Goal: Task Accomplishment & Management: Manage account settings

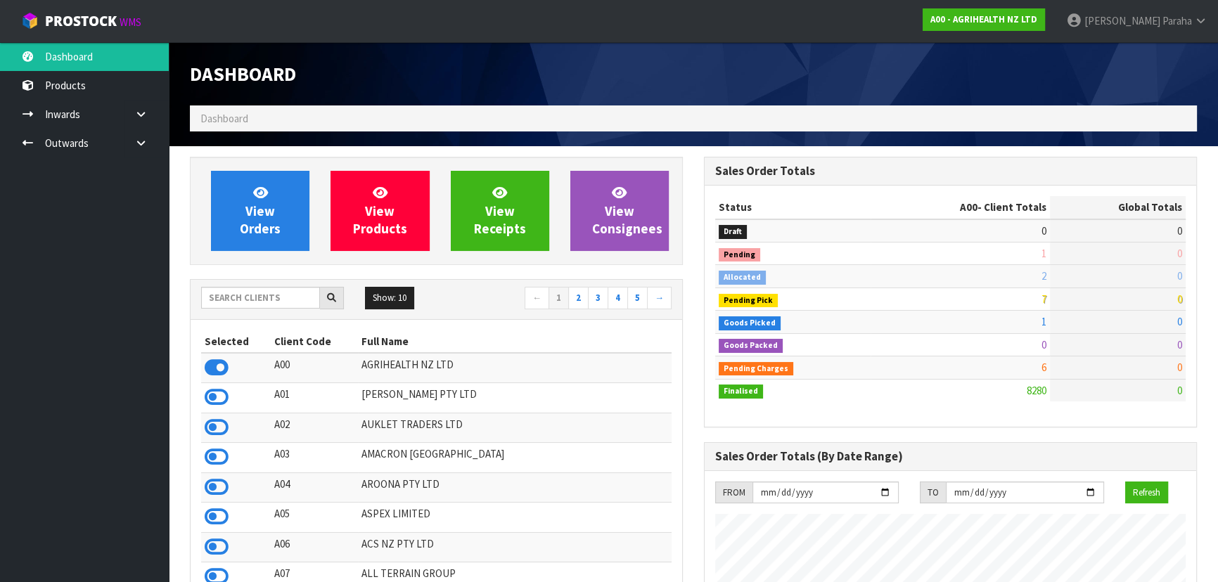
scroll to position [1063, 513]
click at [244, 296] on input "text" at bounding box center [260, 298] width 119 height 22
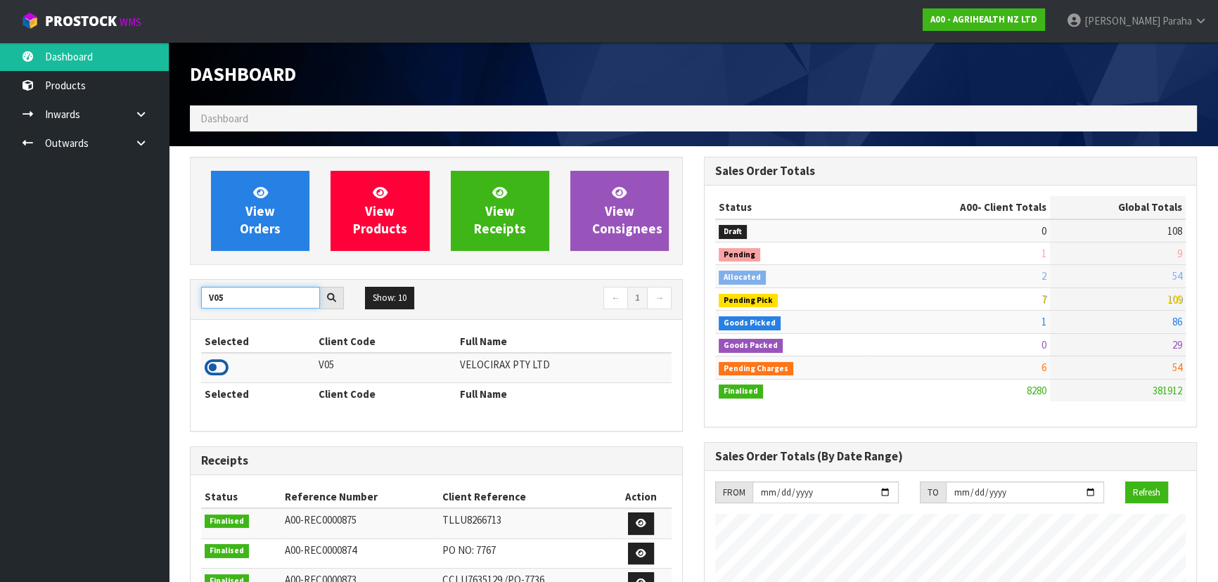
type input "V05"
click at [219, 360] on icon at bounding box center [217, 367] width 24 height 21
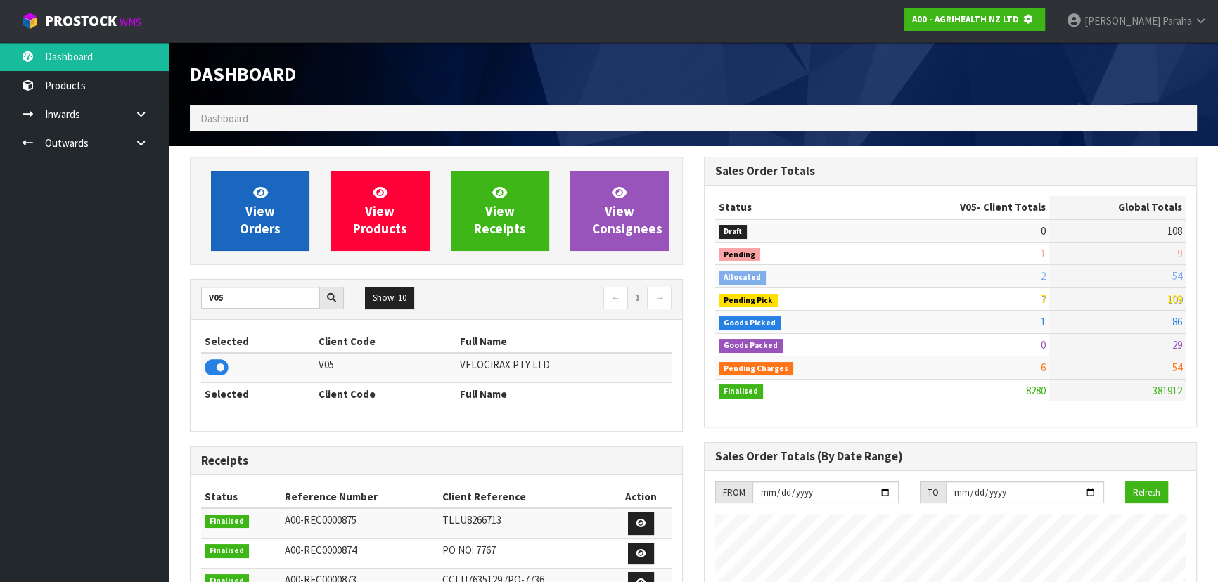
scroll to position [875, 513]
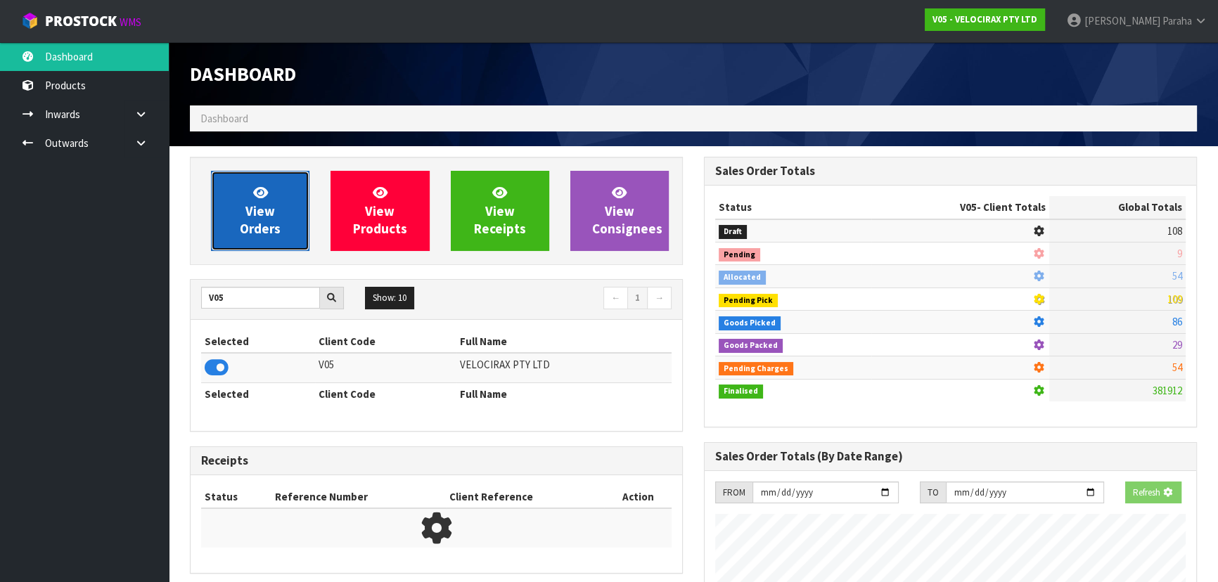
click at [235, 205] on link "View Orders" at bounding box center [260, 211] width 98 height 80
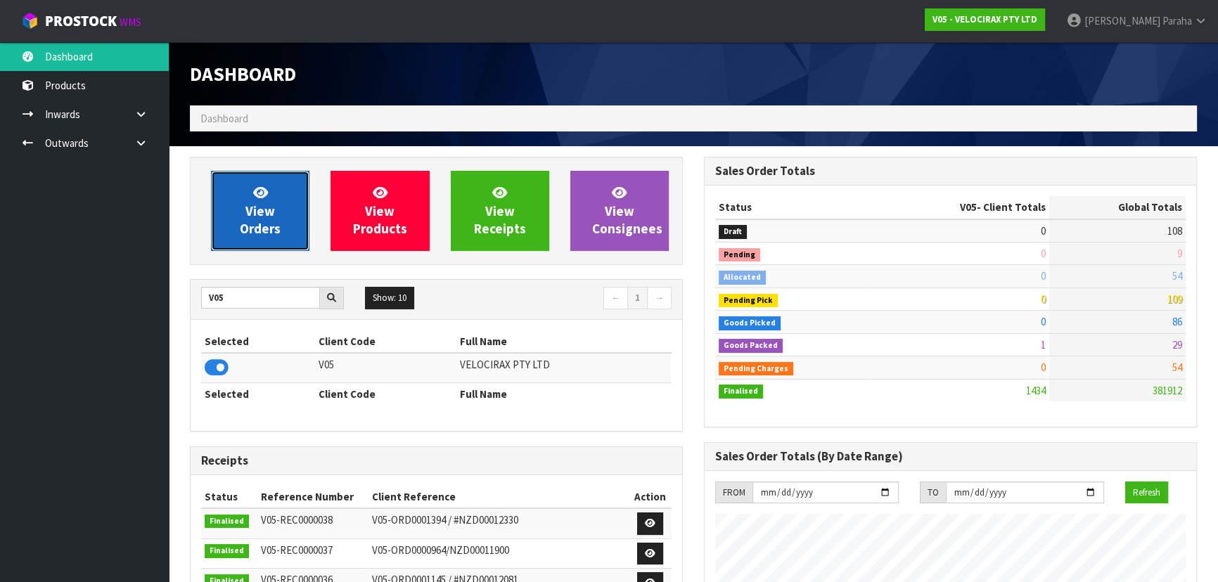
scroll to position [1093, 513]
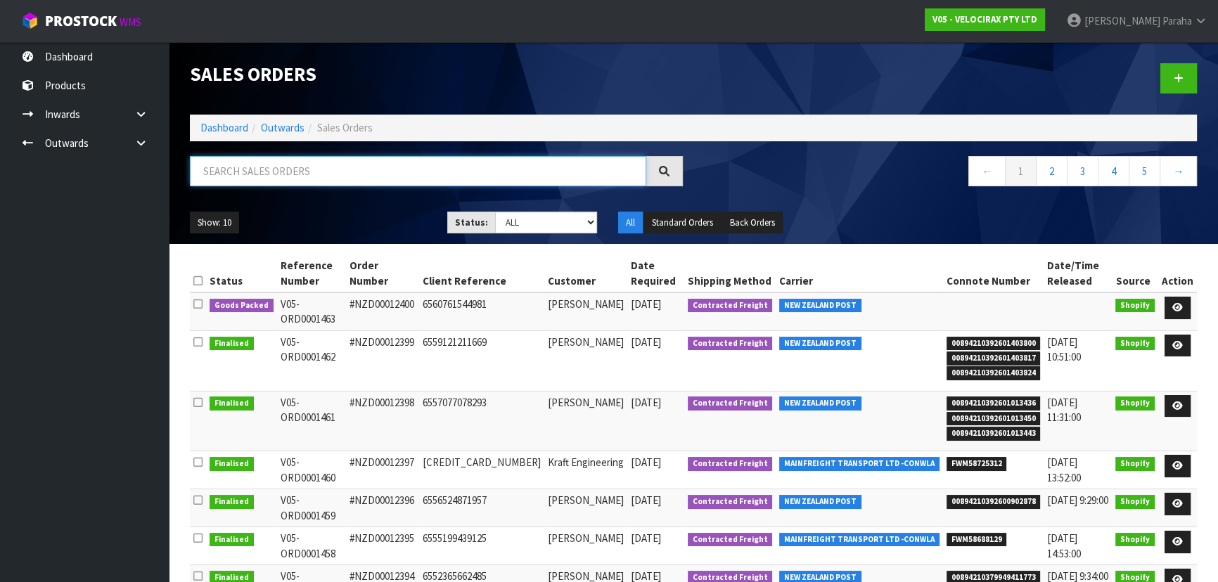
click at [249, 160] on input "text" at bounding box center [418, 171] width 456 height 30
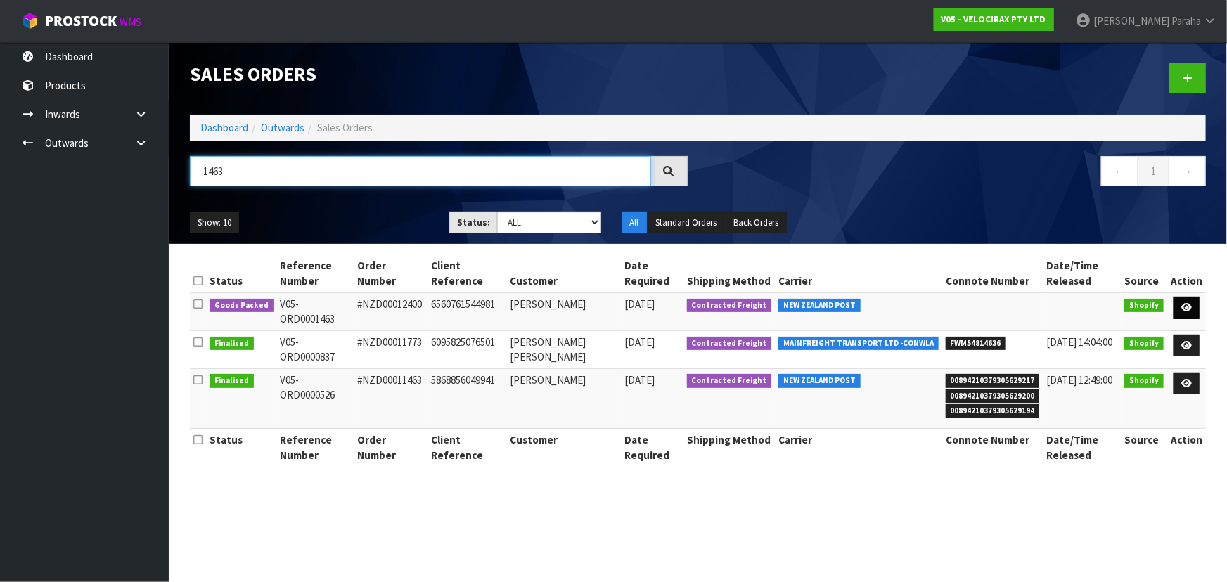
type input "1463"
click at [1193, 297] on link at bounding box center [1186, 308] width 26 height 22
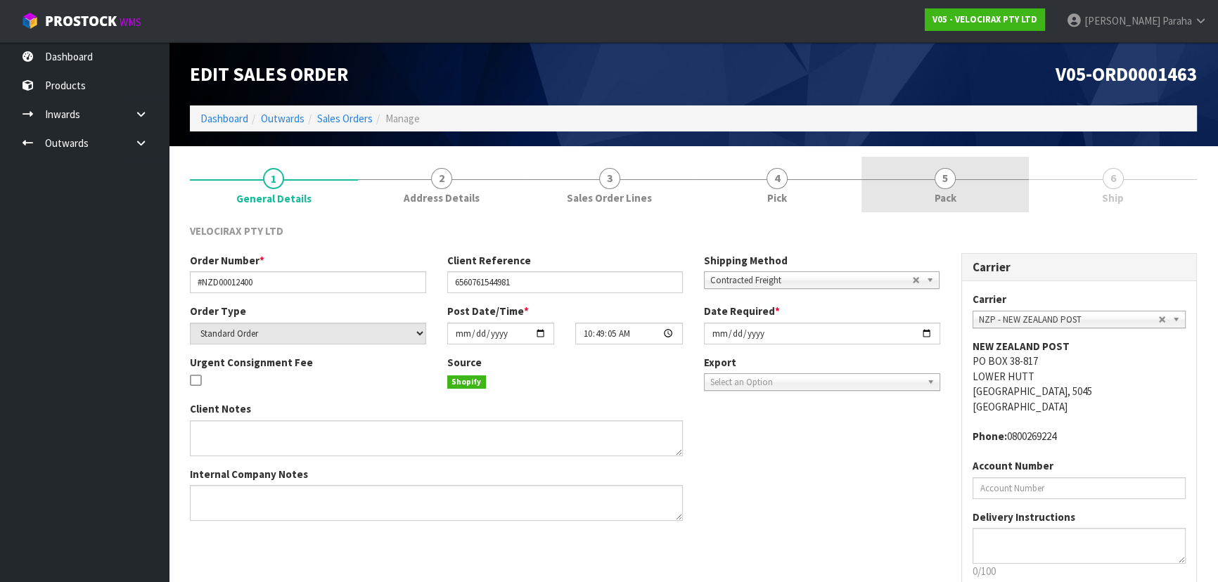
click at [948, 181] on span "5" at bounding box center [944, 178] width 21 height 21
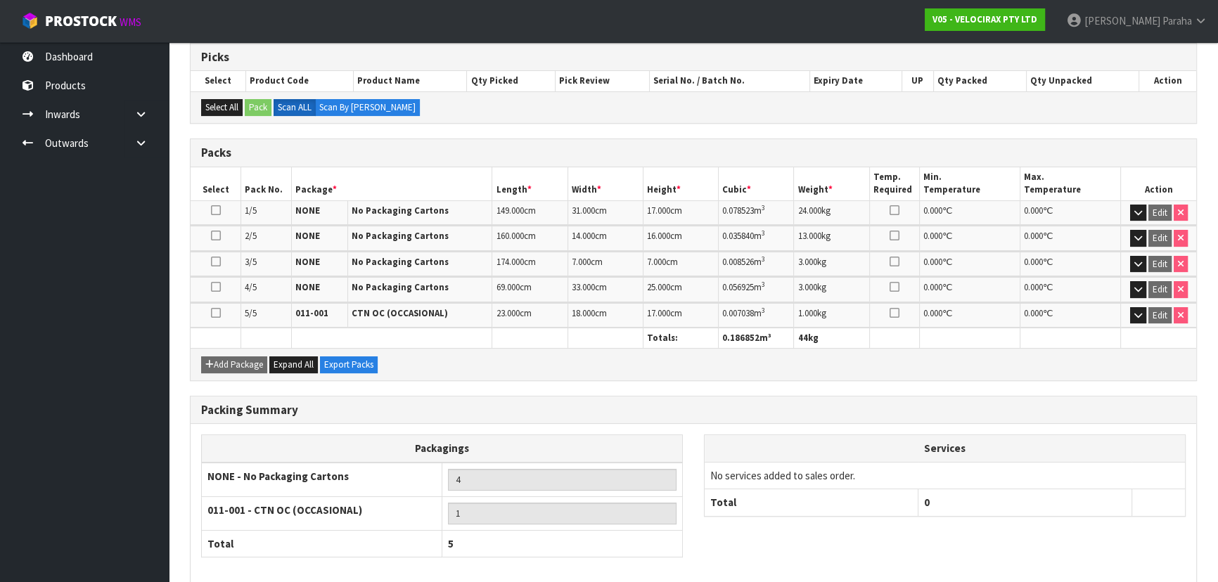
scroll to position [295, 0]
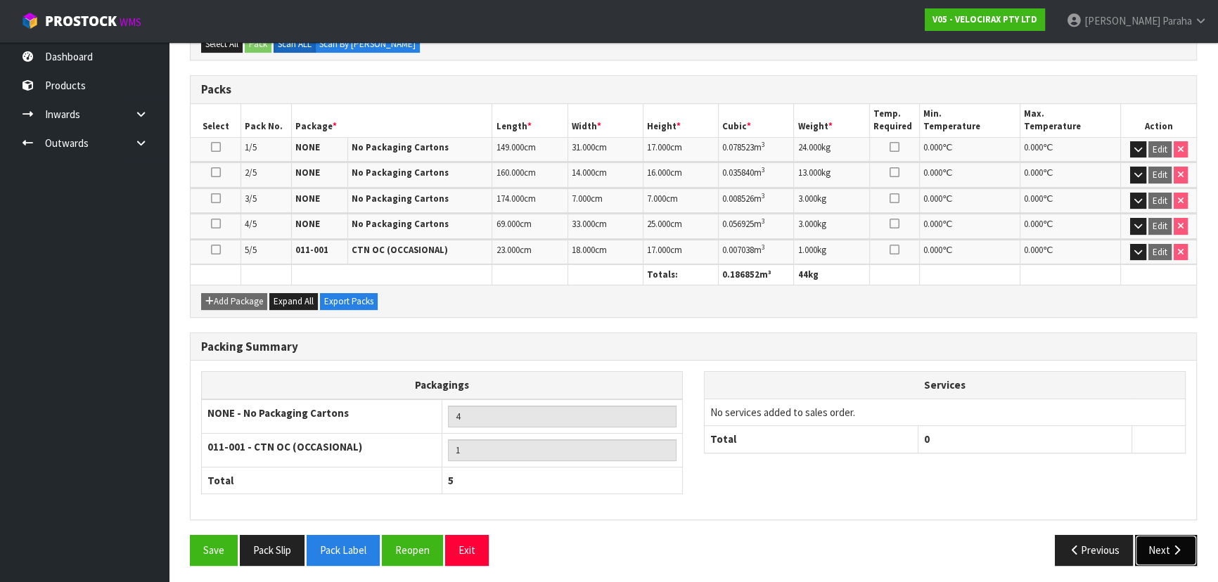
click at [1174, 545] on icon "button" at bounding box center [1176, 550] width 13 height 11
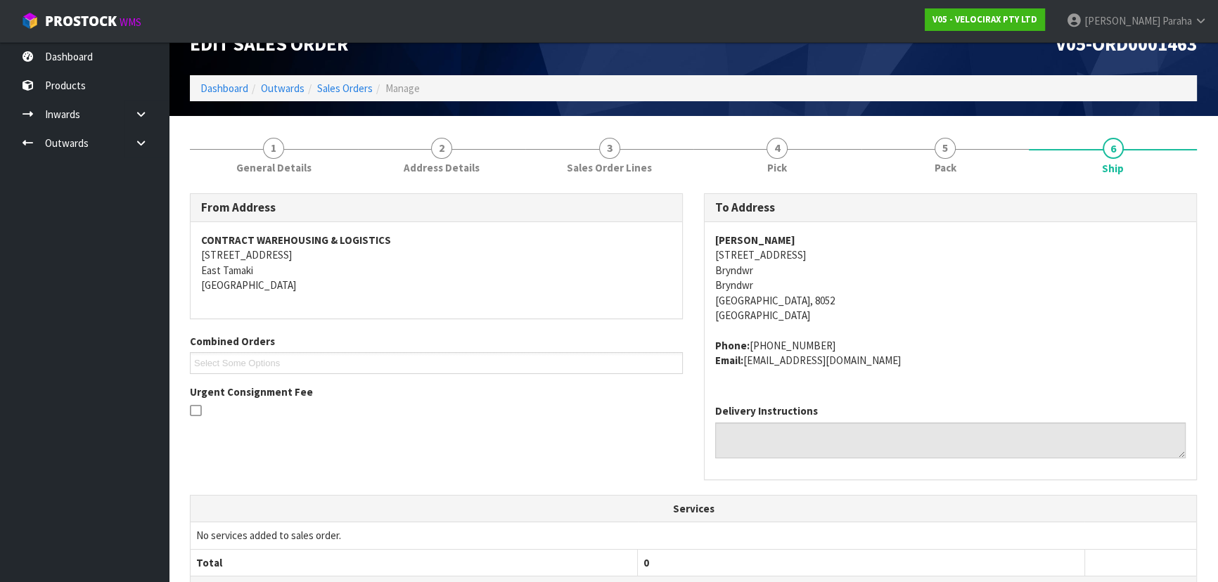
scroll to position [0, 0]
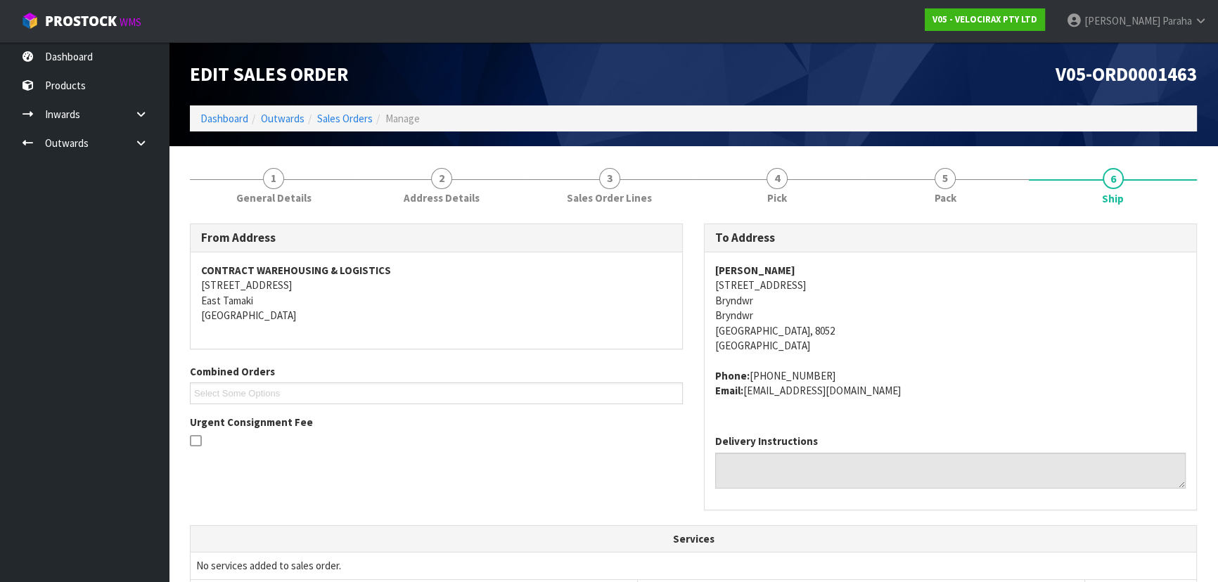
drag, startPoint x: 790, startPoint y: 267, endPoint x: 702, endPoint y: 267, distance: 87.9
click at [702, 267] on div "To Address [PERSON_NAME] [STREET_ADDRESS][PERSON_NAME] Phone: [PHONE_NUMBER] Em…" at bounding box center [950, 374] width 514 height 301
copy strong "[PERSON_NAME]"
drag, startPoint x: 785, startPoint y: 284, endPoint x: 696, endPoint y: 281, distance: 89.3
click at [696, 281] on div "To Address [PERSON_NAME] [STREET_ADDRESS][PERSON_NAME] Phone: [PHONE_NUMBER] Em…" at bounding box center [950, 374] width 514 height 301
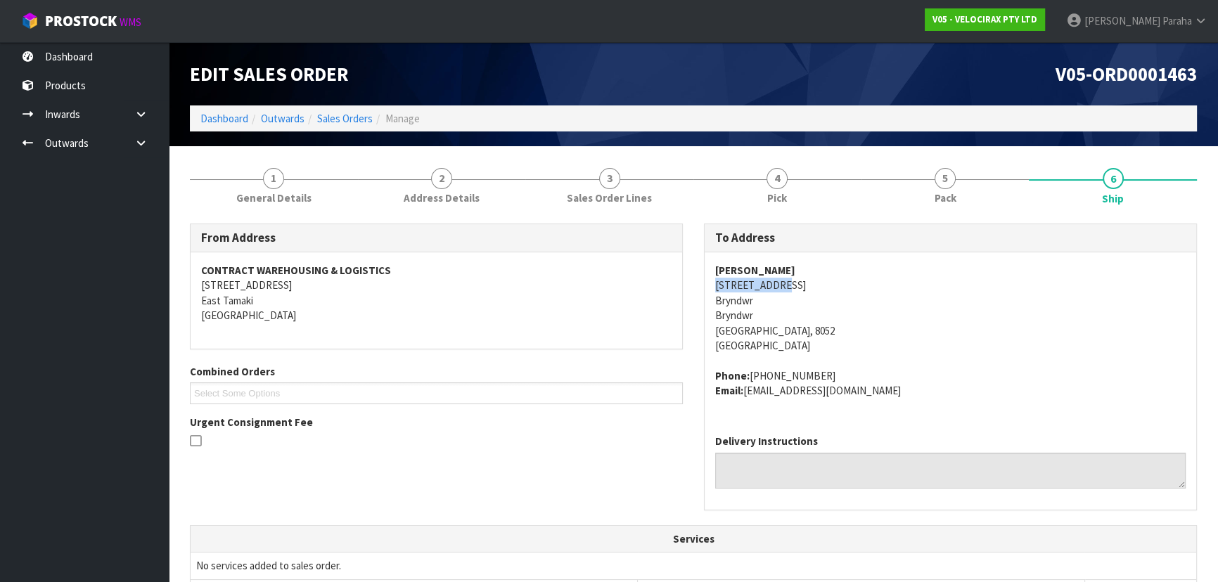
copy address "[STREET_ADDRESS]"
drag, startPoint x: 799, startPoint y: 265, endPoint x: 699, endPoint y: 267, distance: 100.6
click at [699, 267] on div "To Address [PERSON_NAME] [STREET_ADDRESS][PERSON_NAME] Phone: [PHONE_NUMBER] Em…" at bounding box center [950, 374] width 514 height 301
copy strong "[PERSON_NAME]"
drag, startPoint x: 813, startPoint y: 374, endPoint x: 747, endPoint y: 380, distance: 66.3
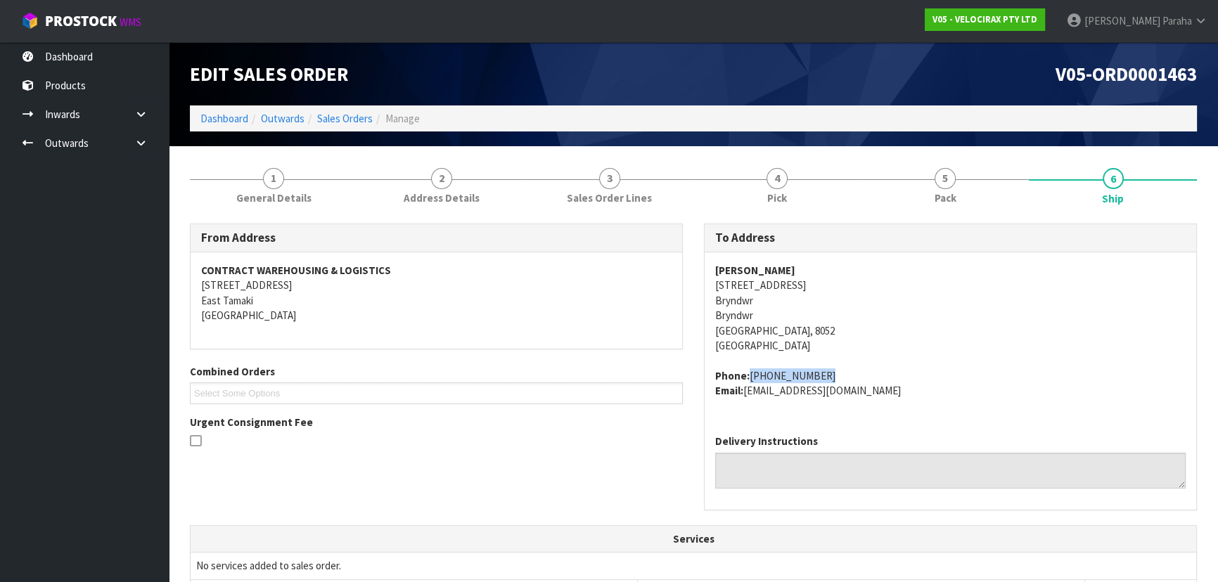
click at [747, 380] on address "Phone: [PHONE_NUMBER] Email: [EMAIL_ADDRESS][DOMAIN_NAME]" at bounding box center [950, 383] width 470 height 30
copy address "[PHONE_NUMBER]"
drag, startPoint x: 865, startPoint y: 387, endPoint x: 747, endPoint y: 394, distance: 117.6
click at [747, 393] on address "Phone: [PHONE_NUMBER] Email: [EMAIL_ADDRESS][DOMAIN_NAME]" at bounding box center [950, 383] width 470 height 30
copy address "[EMAIL_ADDRESS][DOMAIN_NAME]"
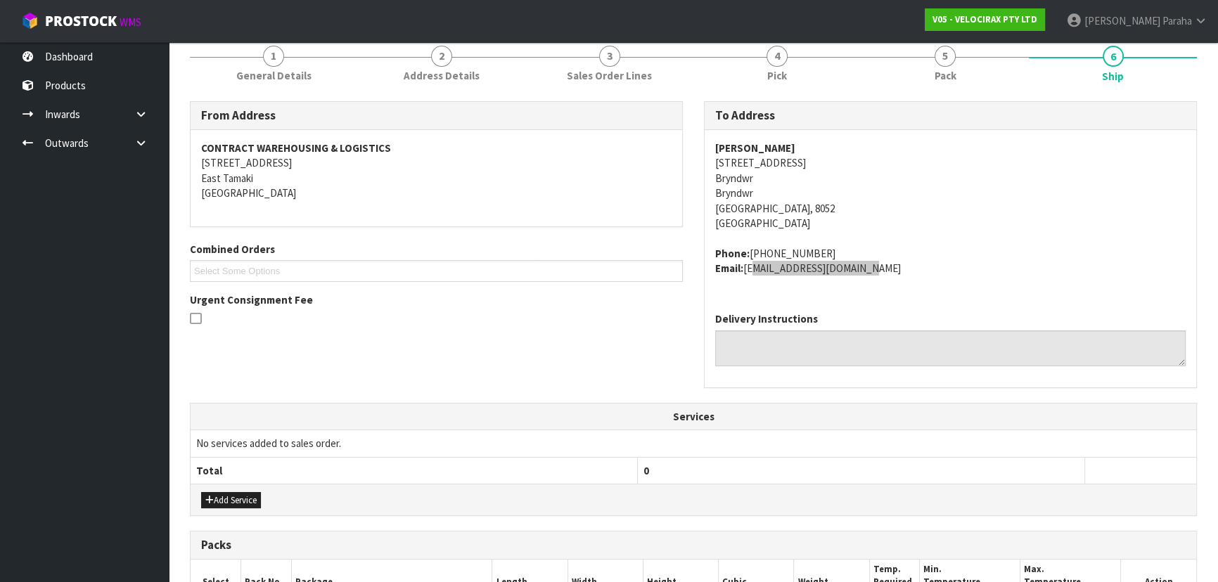
scroll to position [120, 0]
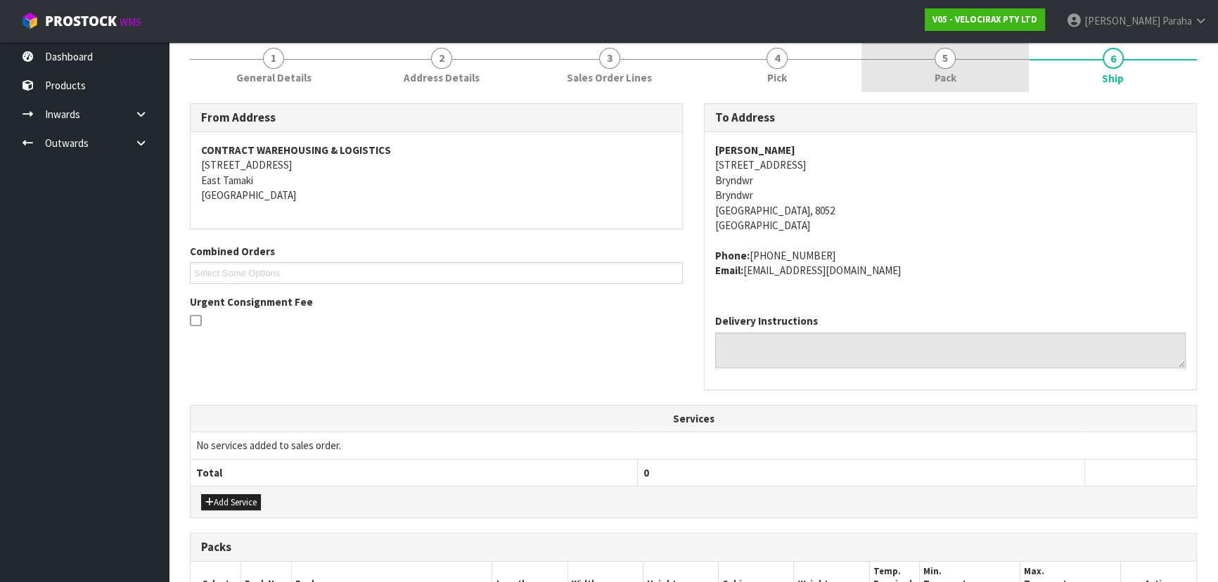
click at [938, 54] on span "5" at bounding box center [944, 58] width 21 height 21
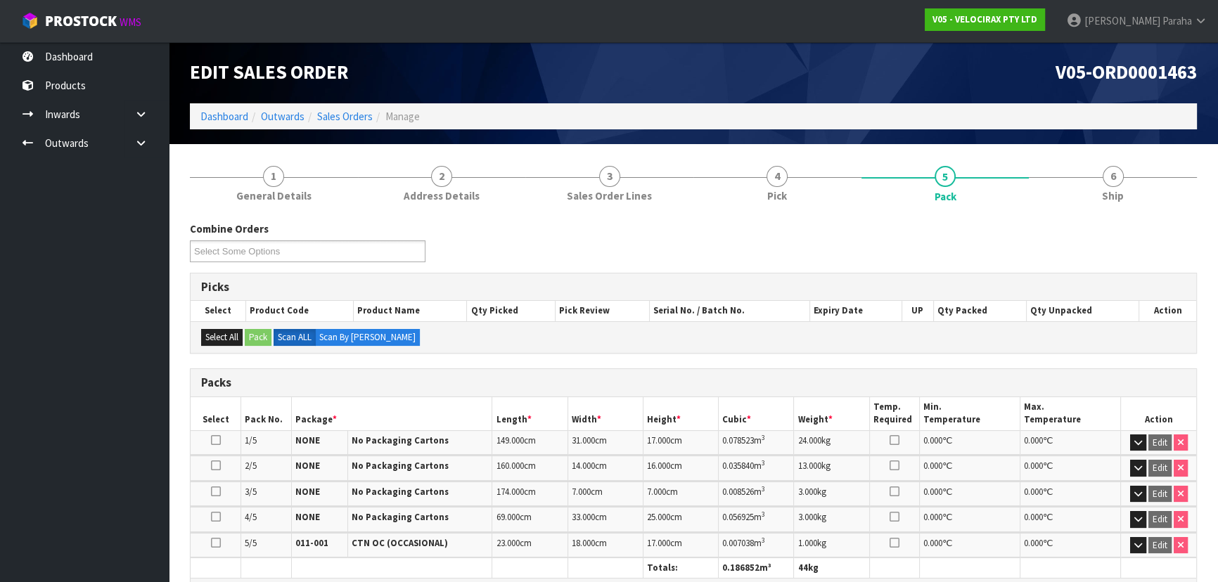
scroll to position [0, 0]
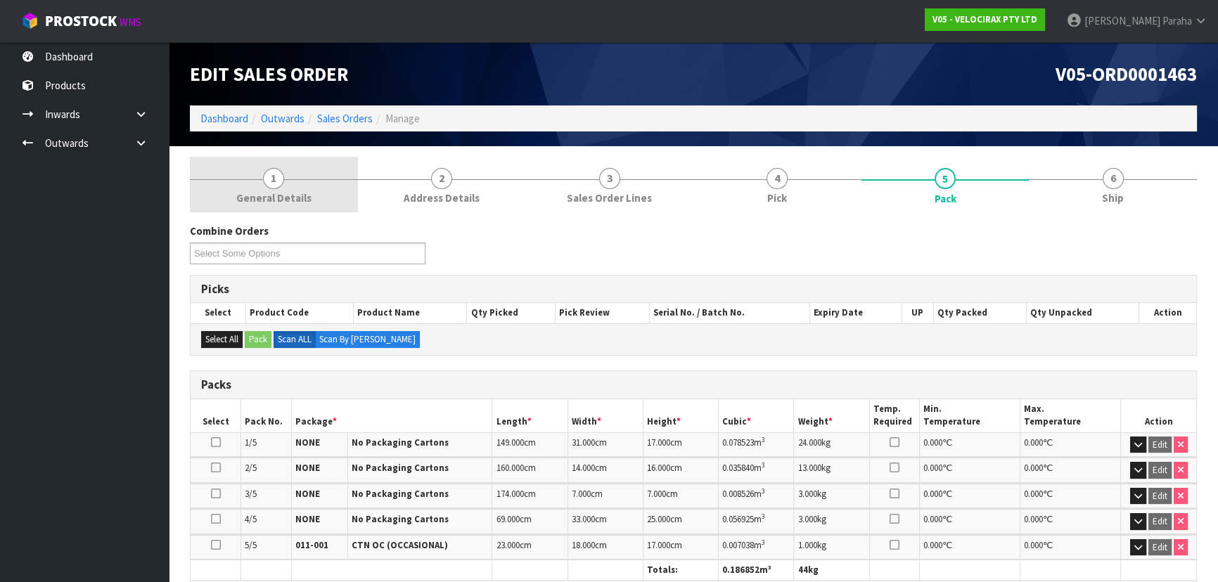
click at [282, 191] on span "General Details" at bounding box center [273, 198] width 75 height 15
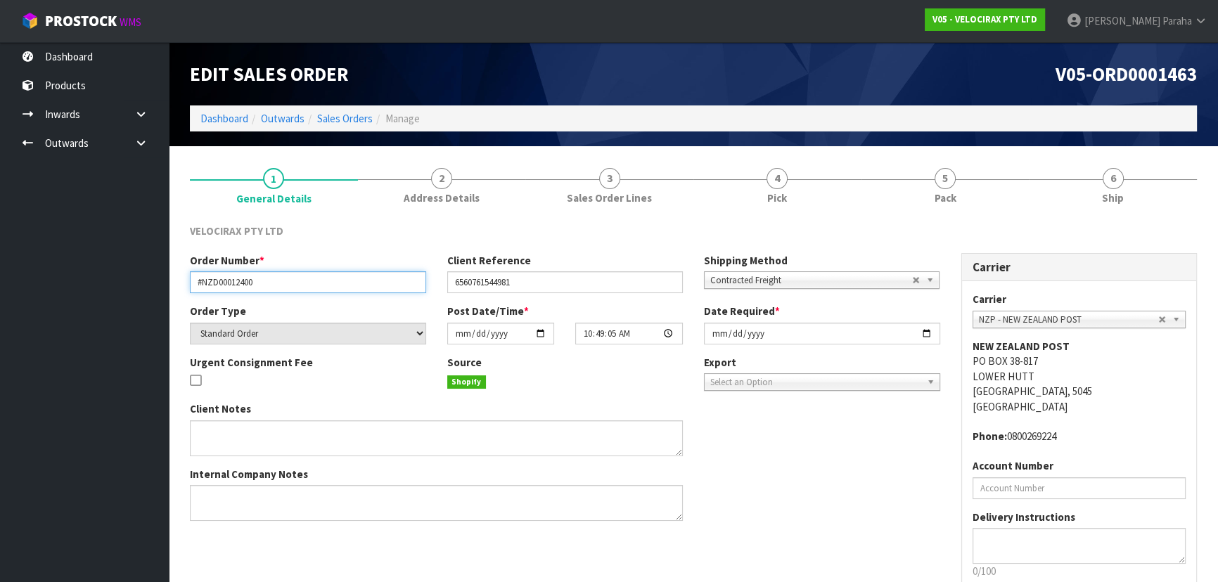
drag, startPoint x: 283, startPoint y: 284, endPoint x: 180, endPoint y: 276, distance: 103.7
click at [180, 276] on div "Order Number * #NZD00012400" at bounding box center [307, 273] width 257 height 40
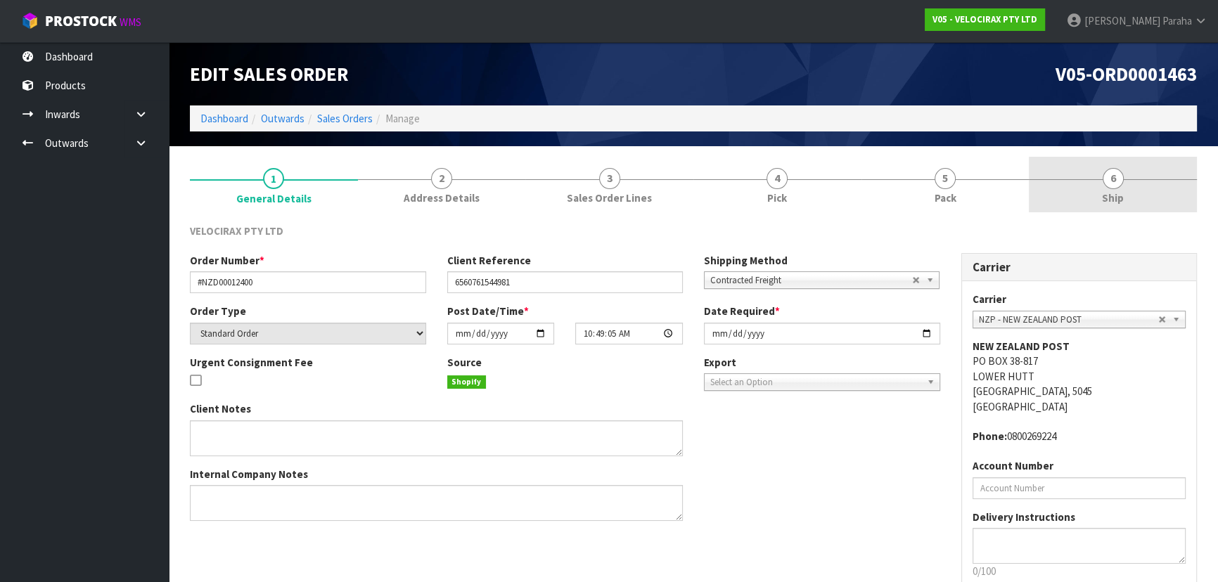
click at [1107, 173] on span "6" at bounding box center [1112, 178] width 21 height 21
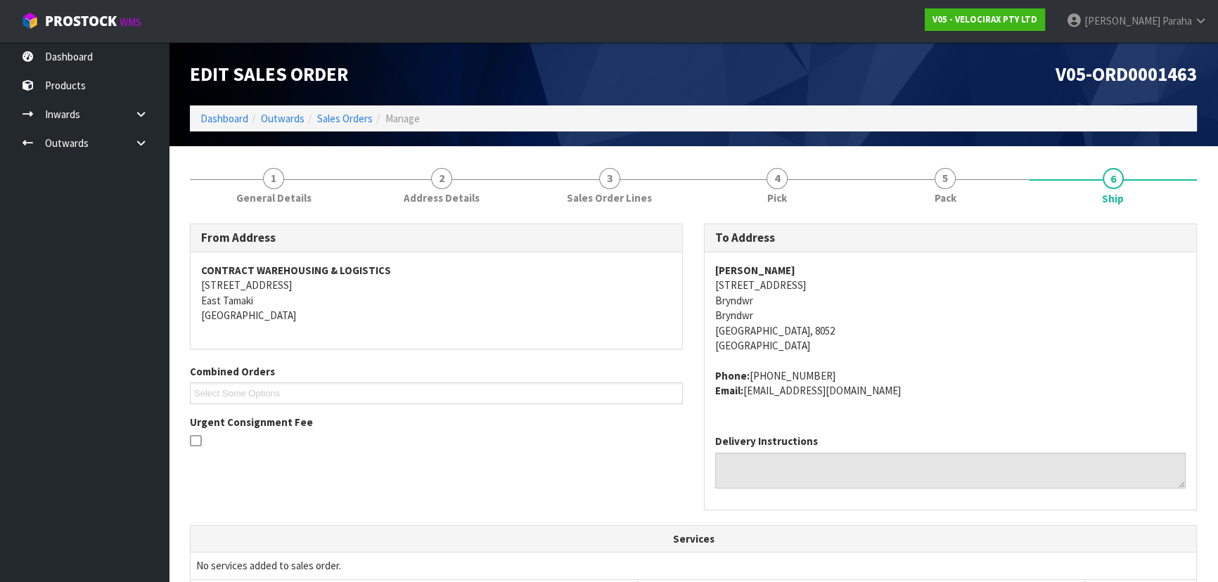
drag, startPoint x: 792, startPoint y: 268, endPoint x: 708, endPoint y: 269, distance: 84.4
click at [708, 269] on div "[PERSON_NAME] [STREET_ADDRESS][PERSON_NAME] Phone: [PHONE_NUMBER] Email: [EMAIL…" at bounding box center [949, 337] width 491 height 171
copy strong "[PERSON_NAME]"
drag, startPoint x: 782, startPoint y: 281, endPoint x: 709, endPoint y: 287, distance: 72.6
click at [709, 287] on div "[PERSON_NAME] [STREET_ADDRESS][PERSON_NAME] Phone: [PHONE_NUMBER] Email: [EMAIL…" at bounding box center [949, 337] width 491 height 171
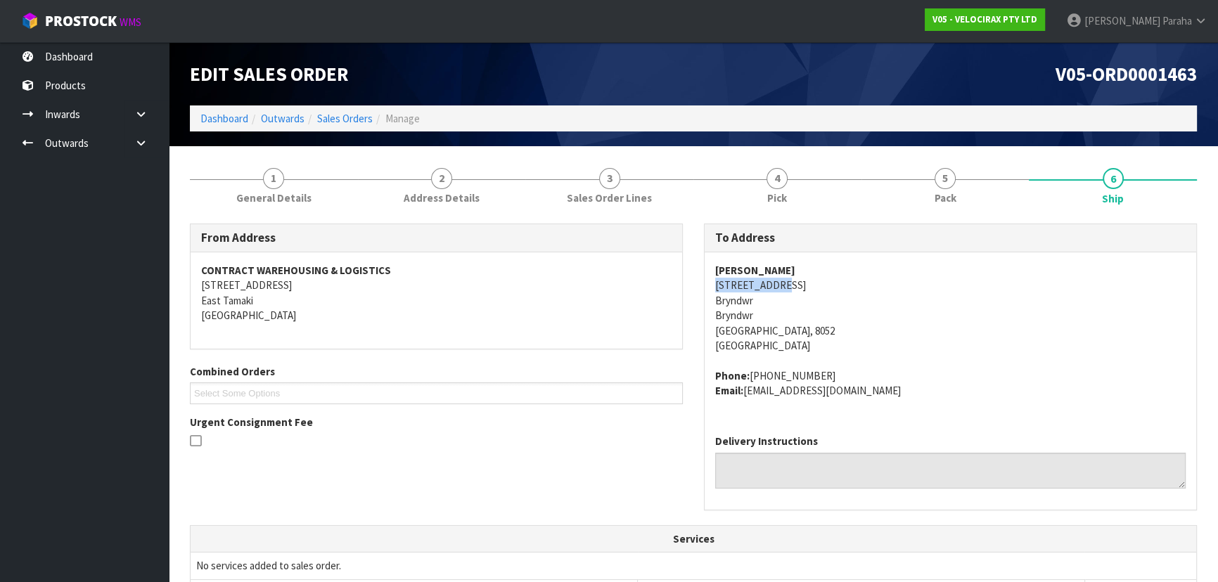
copy address "[STREET_ADDRESS]"
drag, startPoint x: 816, startPoint y: 373, endPoint x: 747, endPoint y: 373, distance: 68.2
click at [747, 373] on address "Phone: [PHONE_NUMBER] Email: [EMAIL_ADDRESS][DOMAIN_NAME]" at bounding box center [950, 383] width 470 height 30
copy address "[PHONE_NUMBER]"
drag, startPoint x: 879, startPoint y: 385, endPoint x: 747, endPoint y: 397, distance: 132.0
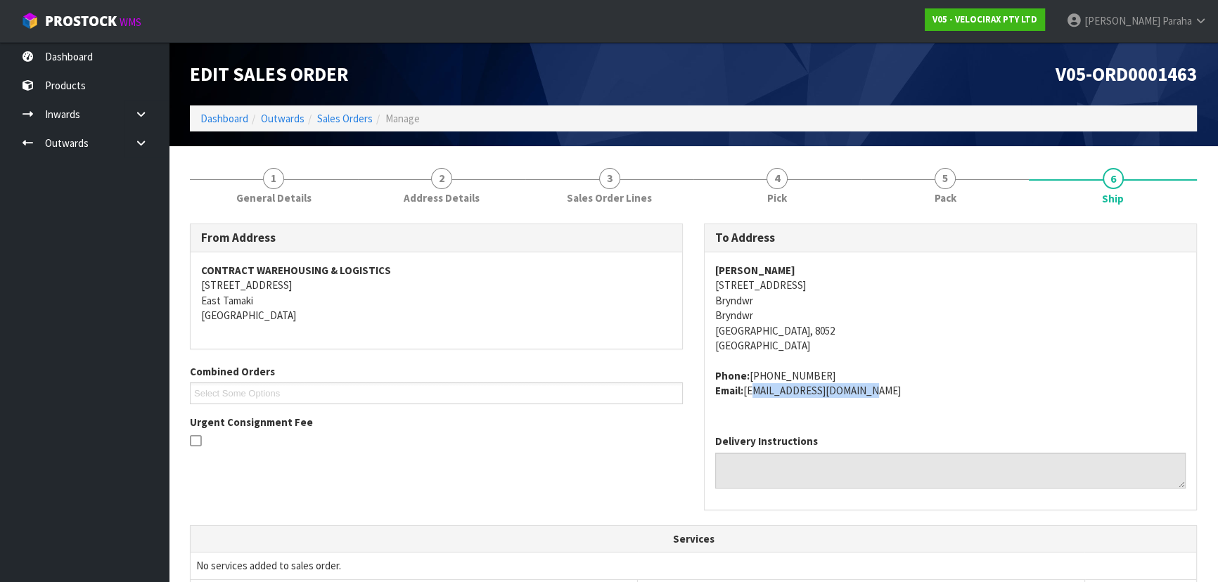
click at [747, 397] on address "Phone: [PHONE_NUMBER] Email: [EMAIL_ADDRESS][DOMAIN_NAME]" at bounding box center [950, 383] width 470 height 30
copy address "[EMAIL_ADDRESS][DOMAIN_NAME]"
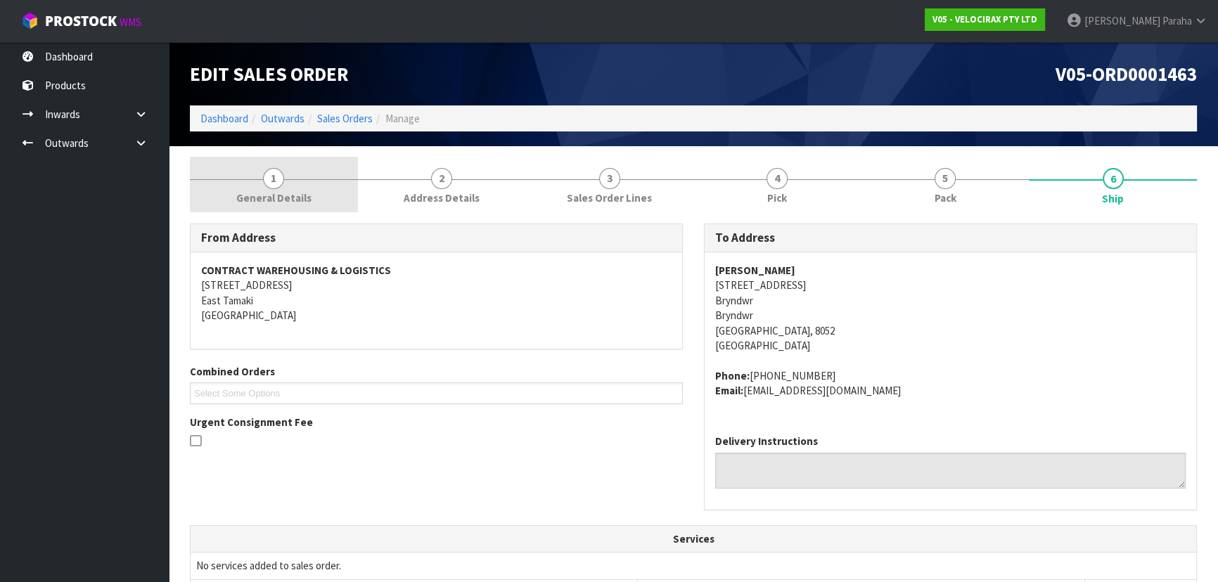
click at [273, 191] on span "General Details" at bounding box center [273, 198] width 75 height 15
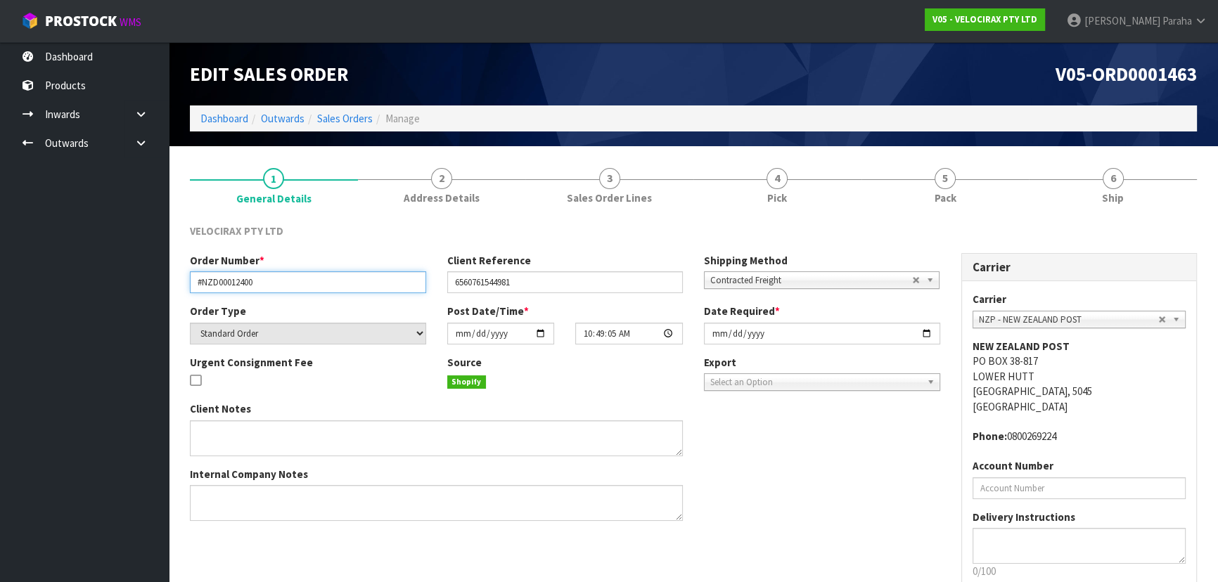
drag, startPoint x: 269, startPoint y: 285, endPoint x: 122, endPoint y: 274, distance: 148.1
click at [122, 274] on body "Toggle navigation ProStock WMS V05 - VELOCIRAX PTY LTD [PERSON_NAME] Logout Das…" at bounding box center [609, 291] width 1218 height 582
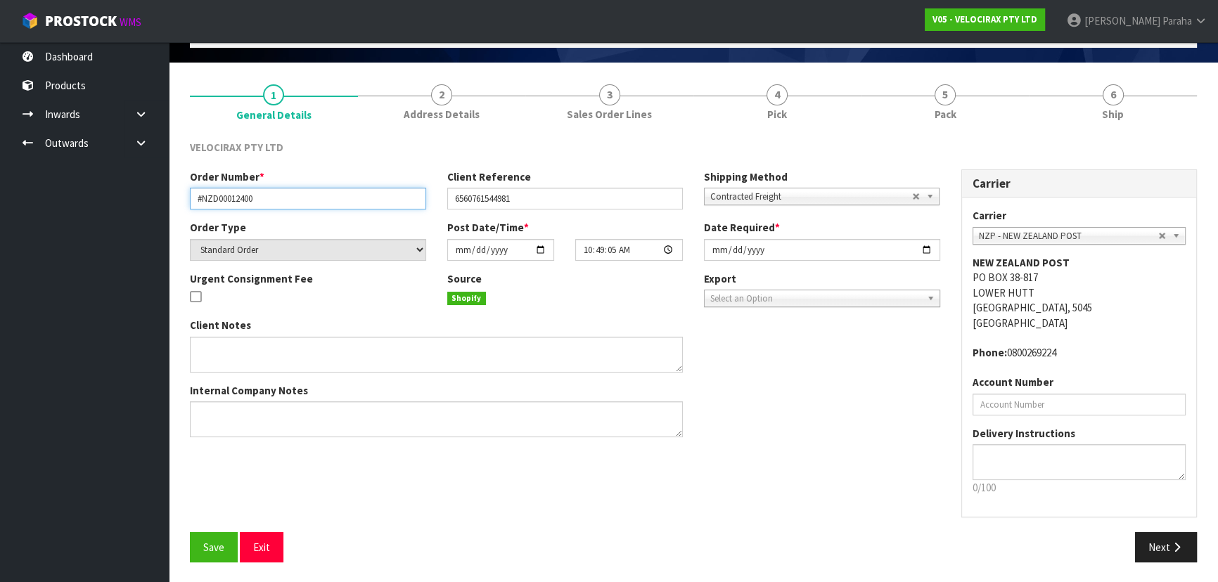
scroll to position [84, 0]
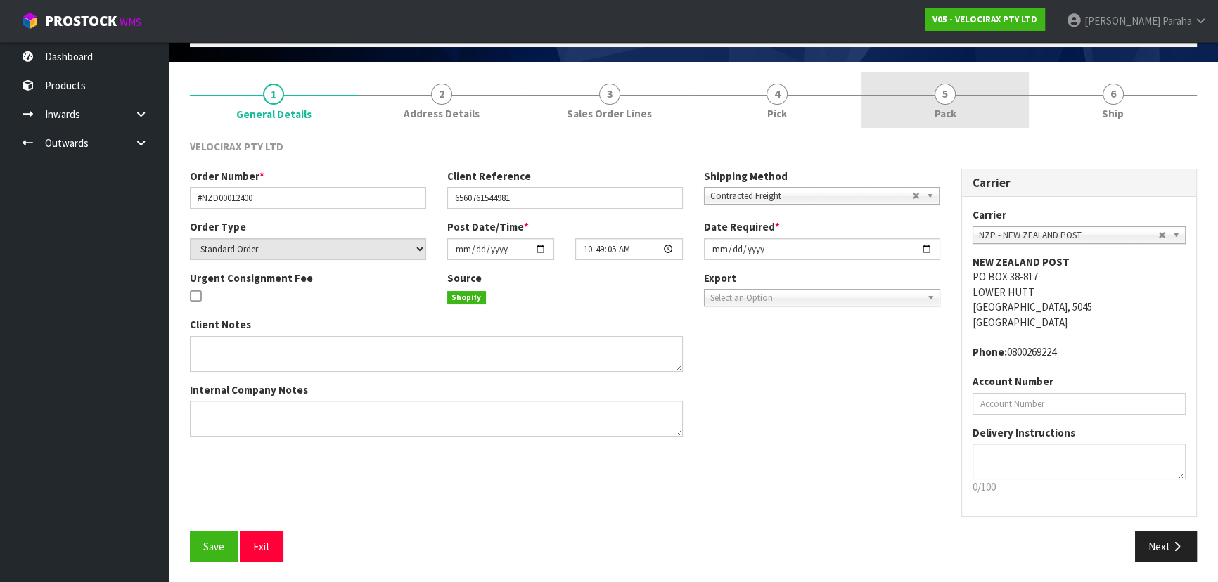
click at [949, 96] on span "5" at bounding box center [944, 94] width 21 height 21
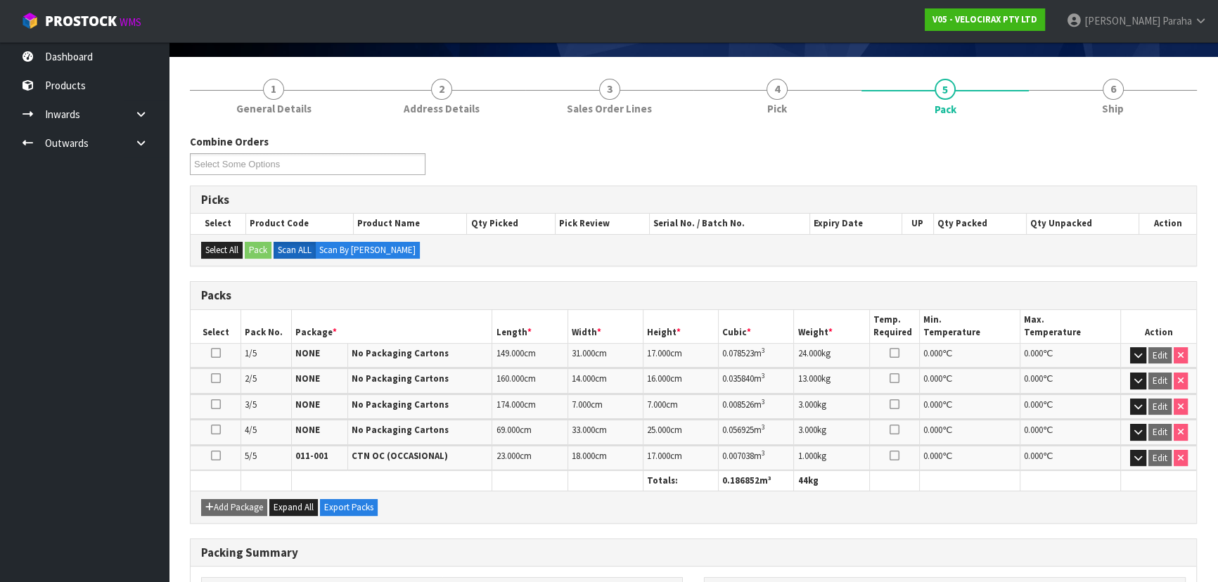
scroll to position [40, 0]
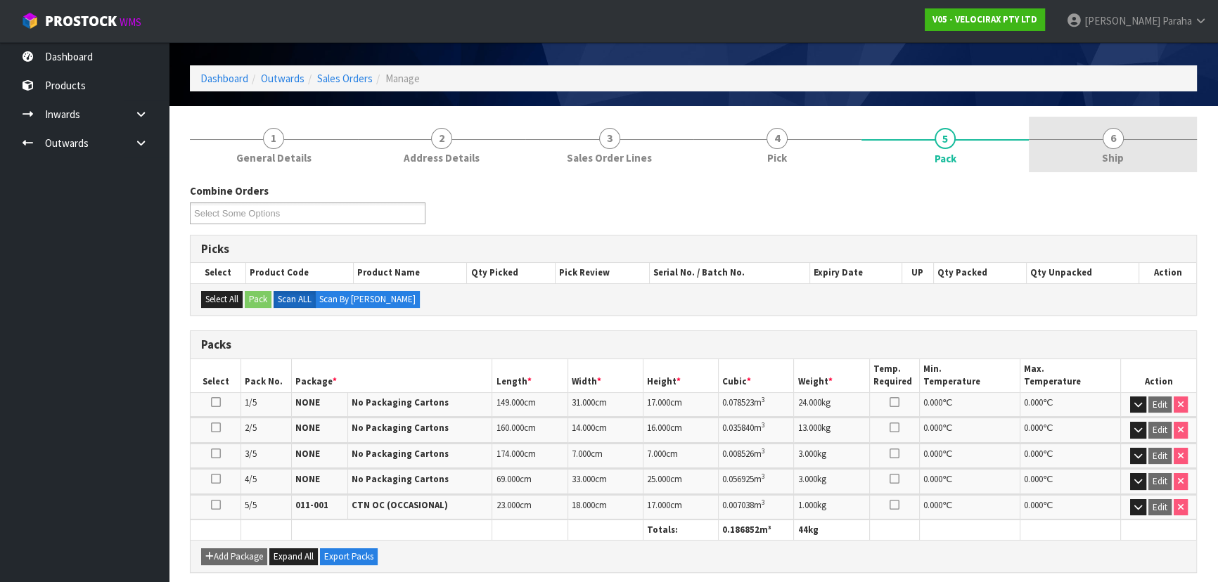
click at [1100, 141] on link "6 Ship" at bounding box center [1113, 145] width 168 height 56
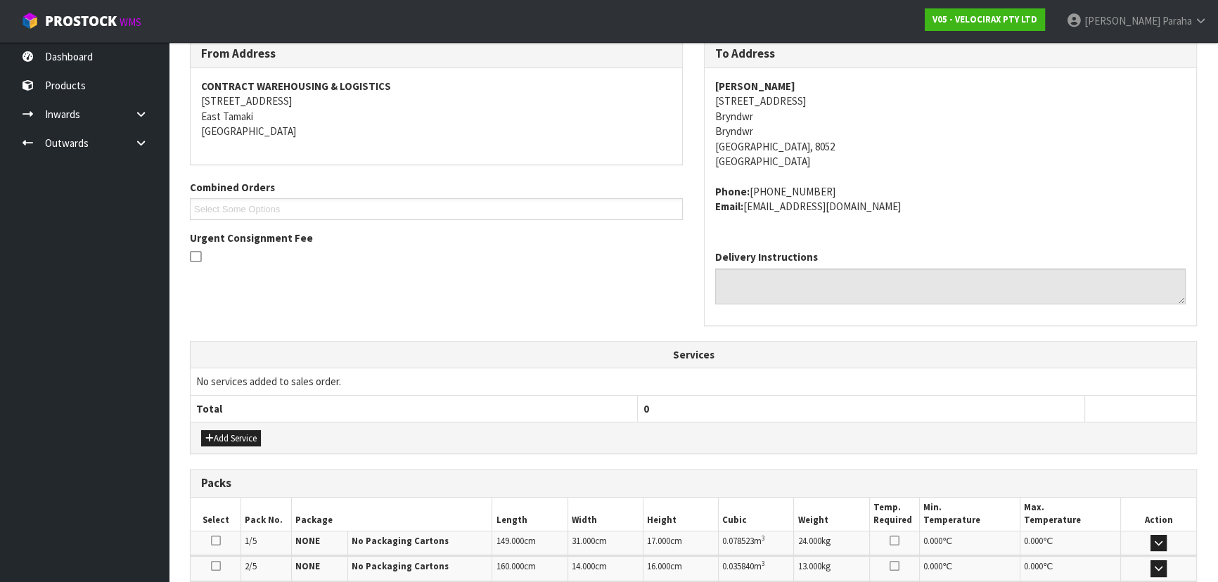
scroll to position [0, 0]
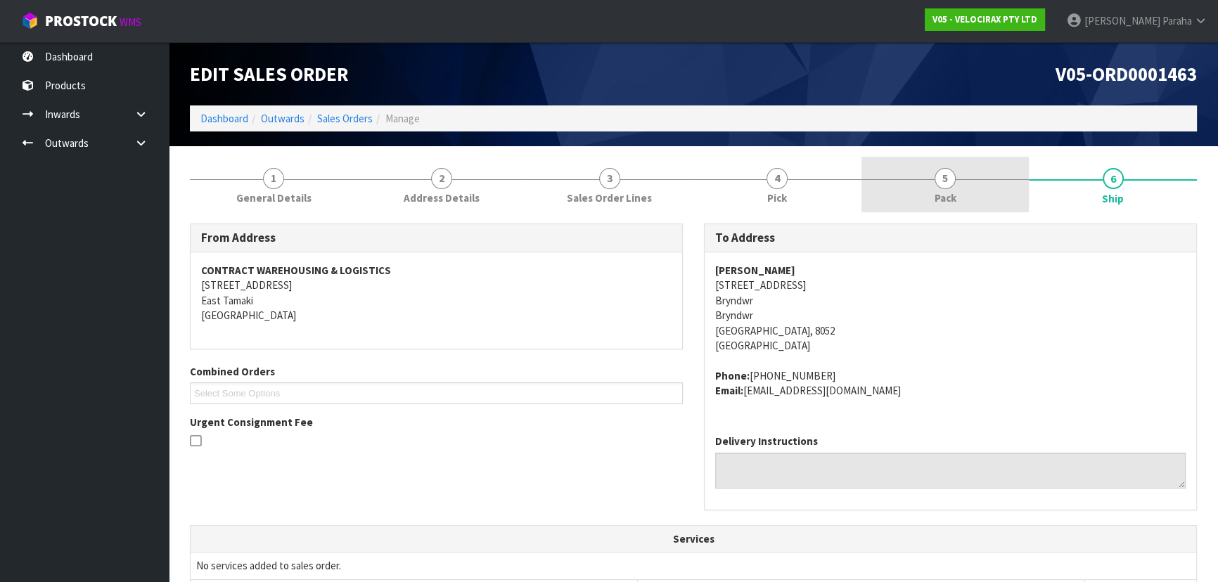
click at [948, 183] on span "5" at bounding box center [944, 178] width 21 height 21
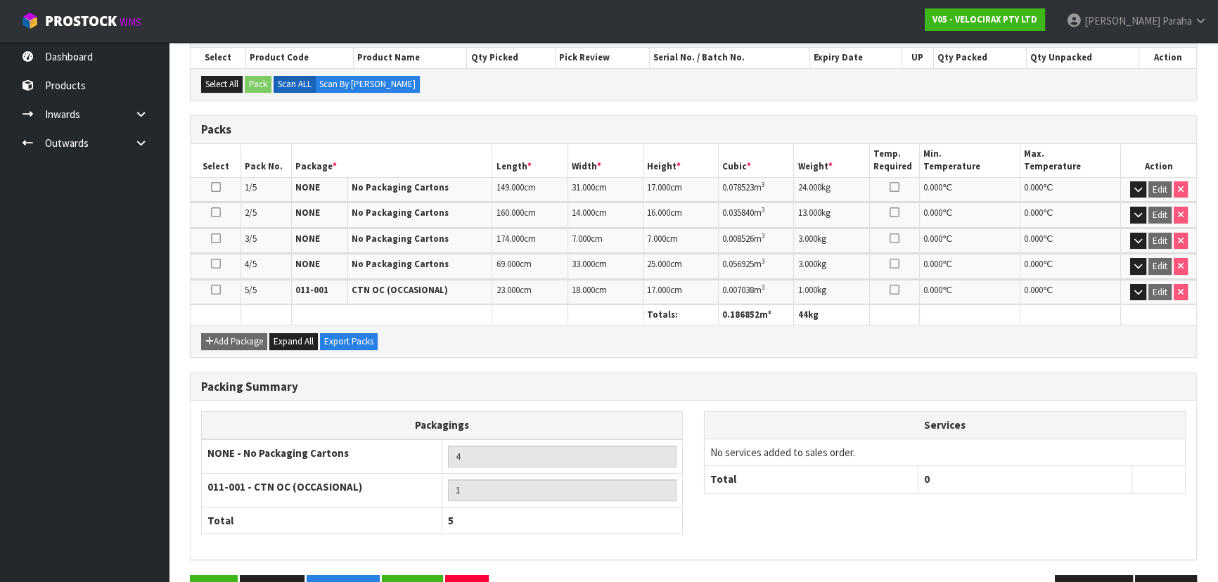
scroll to position [295, 0]
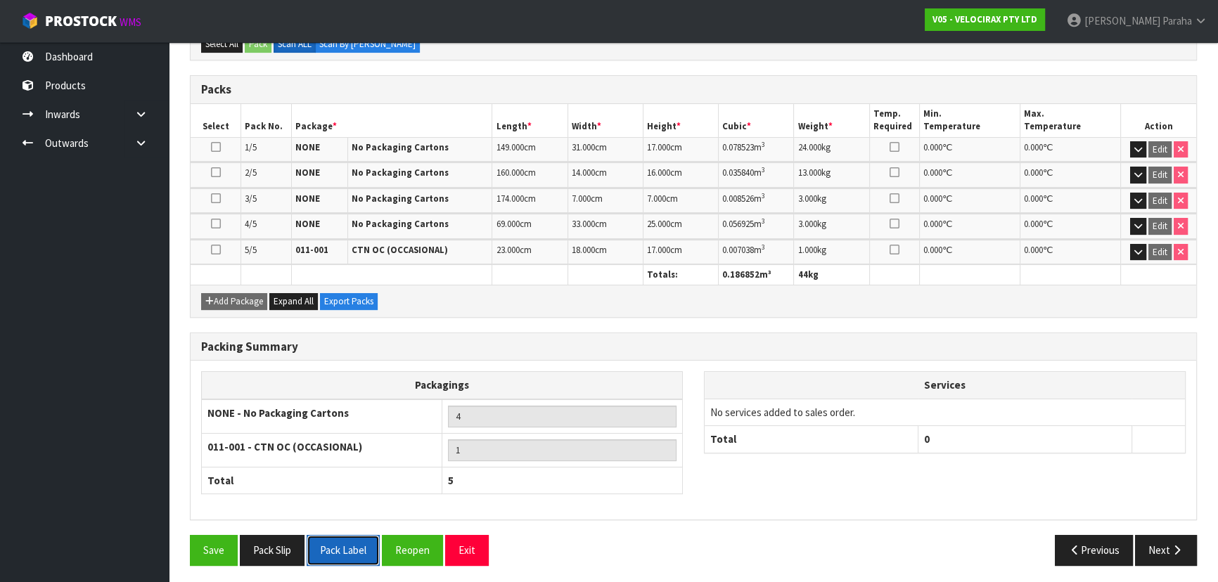
click at [361, 547] on button "Pack Label" at bounding box center [343, 550] width 73 height 30
click at [1169, 535] on button "Next" at bounding box center [1166, 550] width 62 height 30
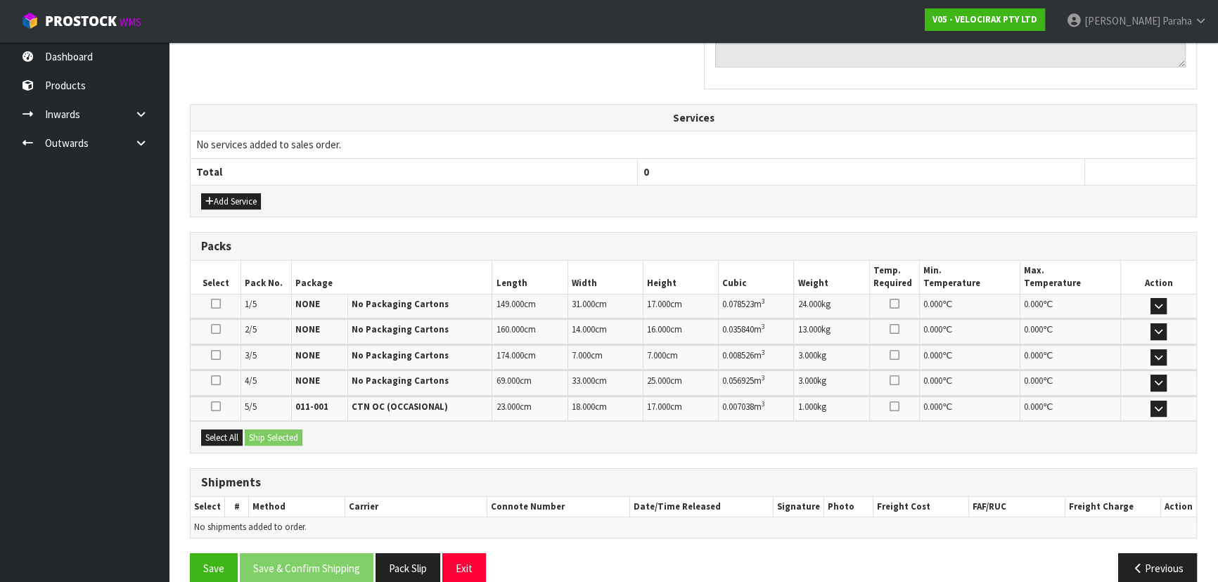
scroll to position [440, 0]
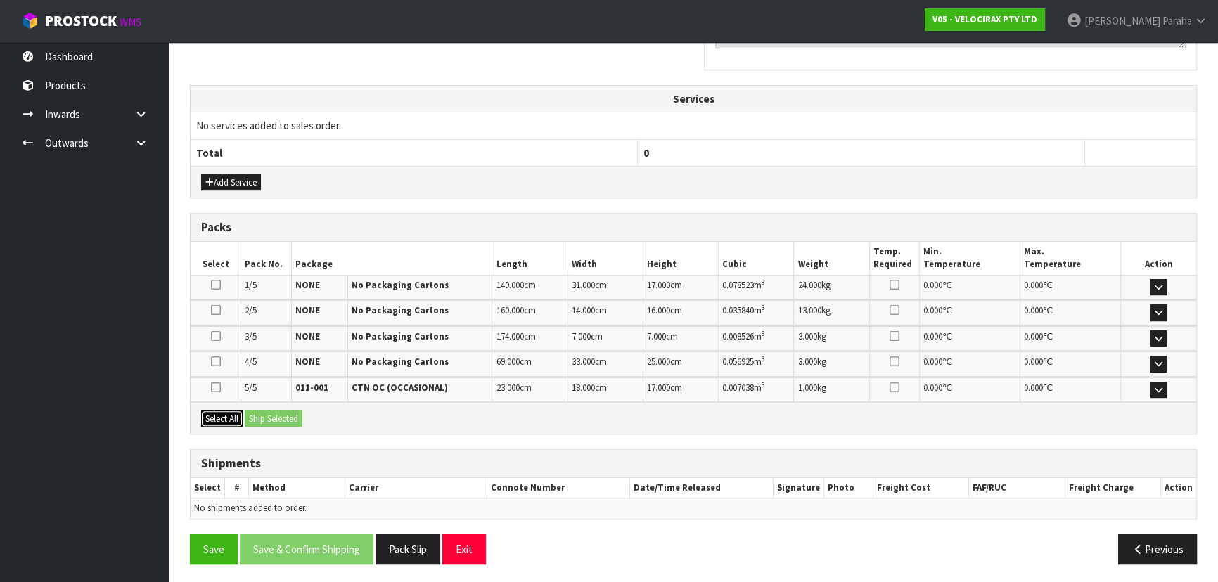
click at [220, 411] on button "Select All" at bounding box center [221, 419] width 41 height 17
click at [282, 411] on button "Ship Selected" at bounding box center [274, 419] width 58 height 17
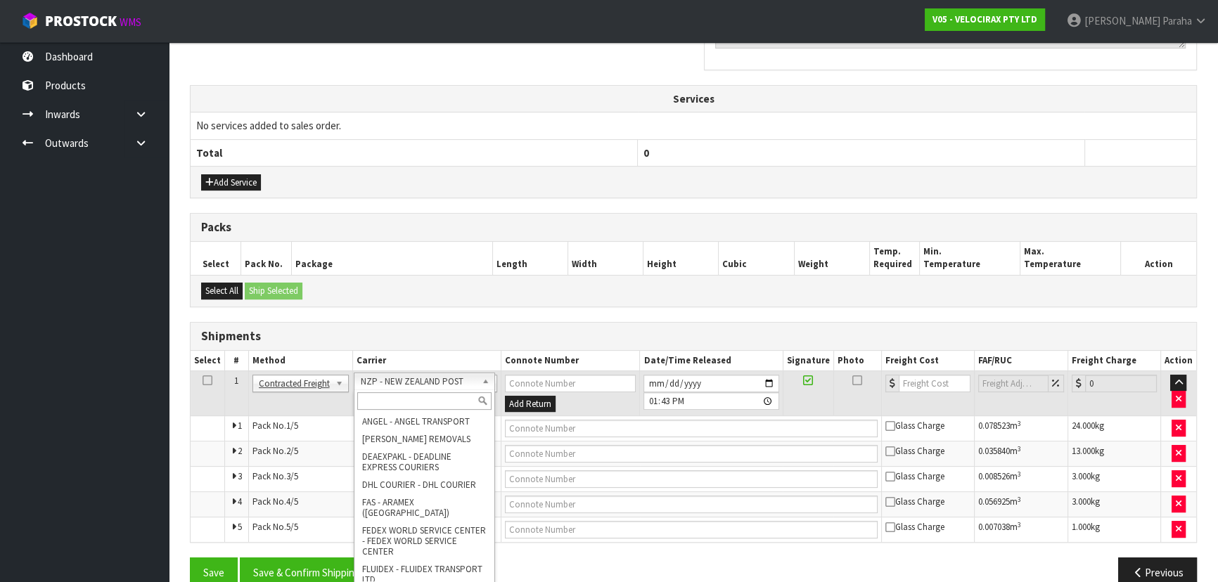
click at [417, 397] on input "text" at bounding box center [424, 401] width 134 height 18
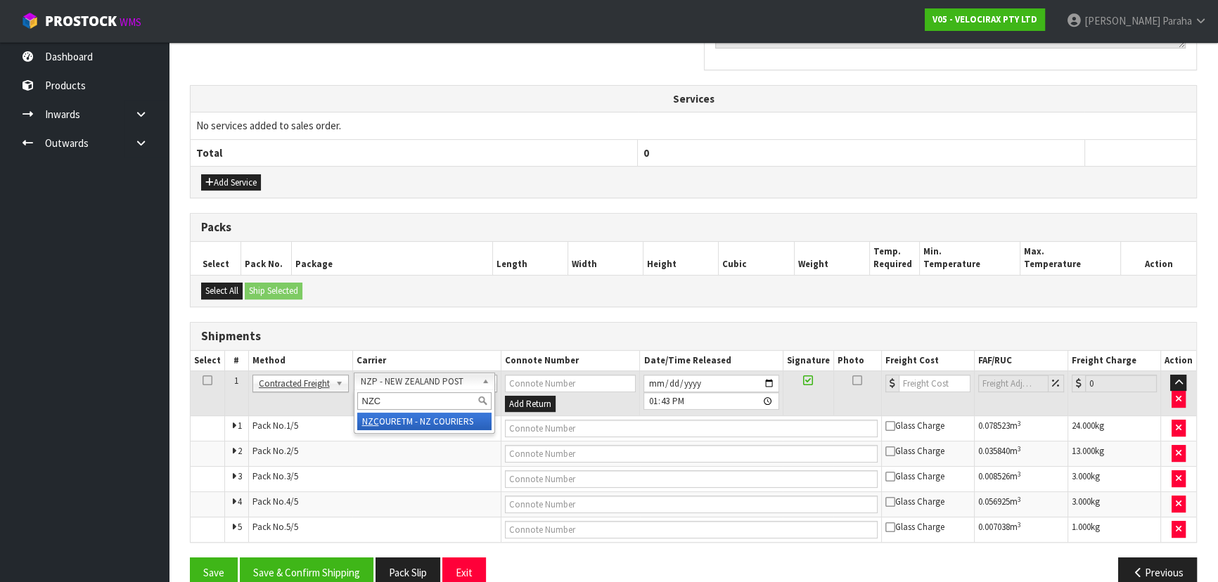
type input "NZC"
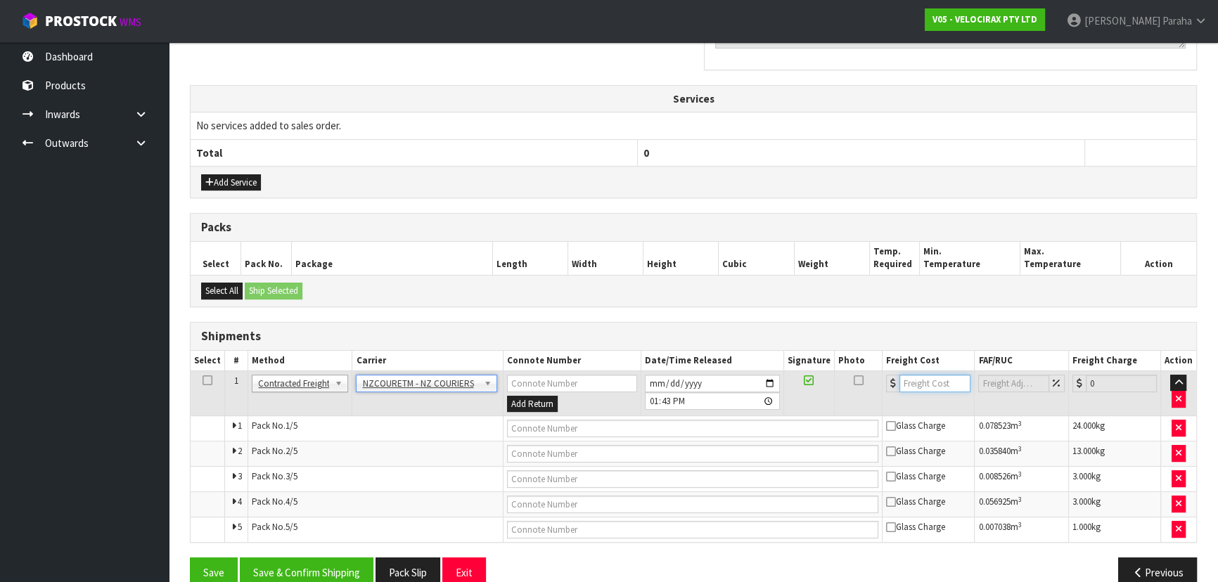
click at [933, 389] on input "number" at bounding box center [934, 384] width 71 height 18
click at [639, 422] on input "text" at bounding box center [693, 429] width 372 height 18
paste input "BZGG003997"
type input "BZGG003997"
click at [932, 380] on input "number" at bounding box center [934, 384] width 71 height 18
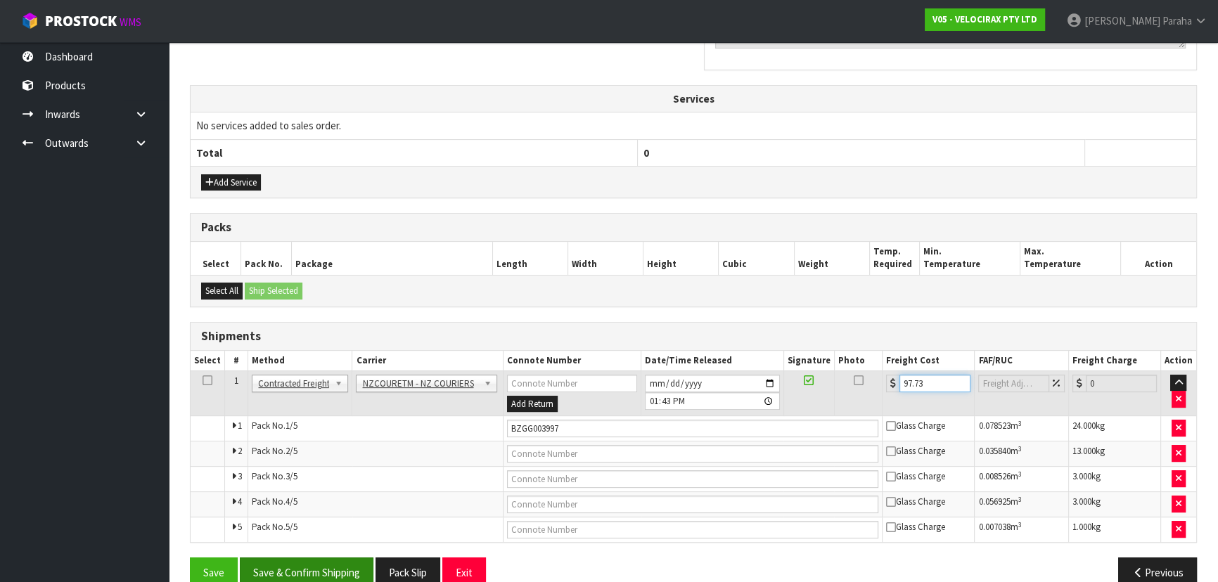
type input "97.73"
click at [289, 564] on button "Save & Confirm Shipping" at bounding box center [307, 573] width 134 height 30
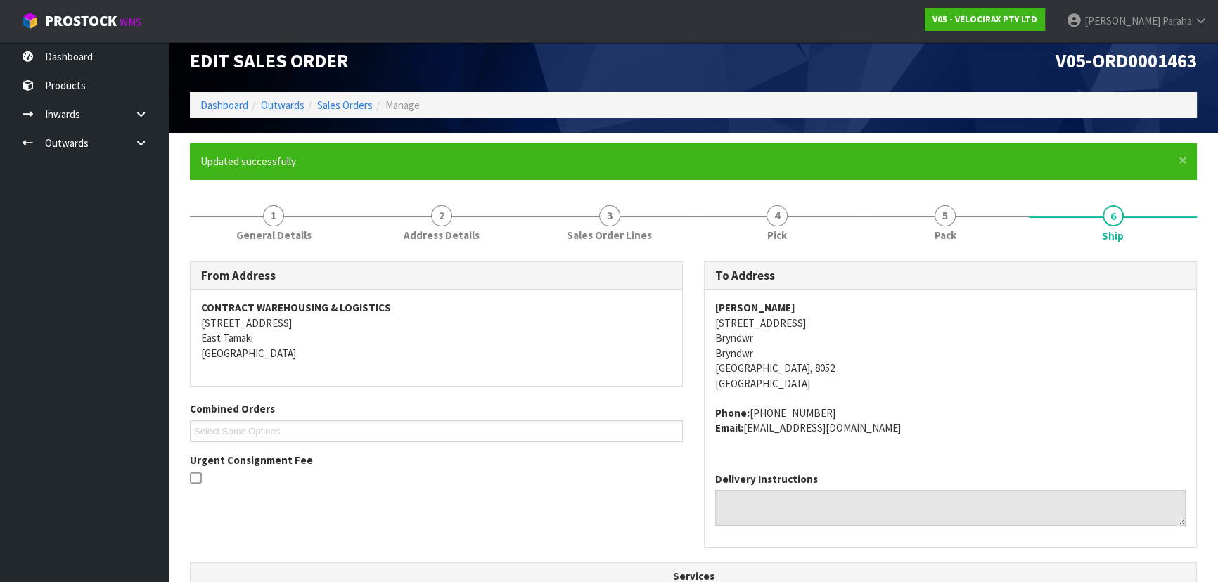
scroll to position [0, 0]
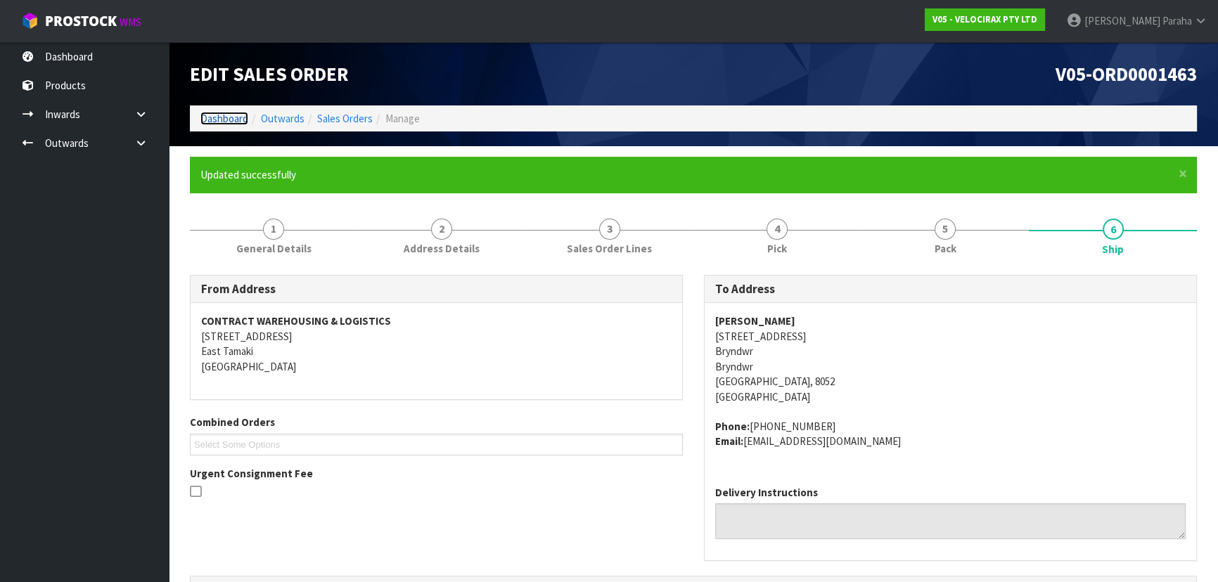
click at [224, 120] on link "Dashboard" at bounding box center [224, 118] width 48 height 13
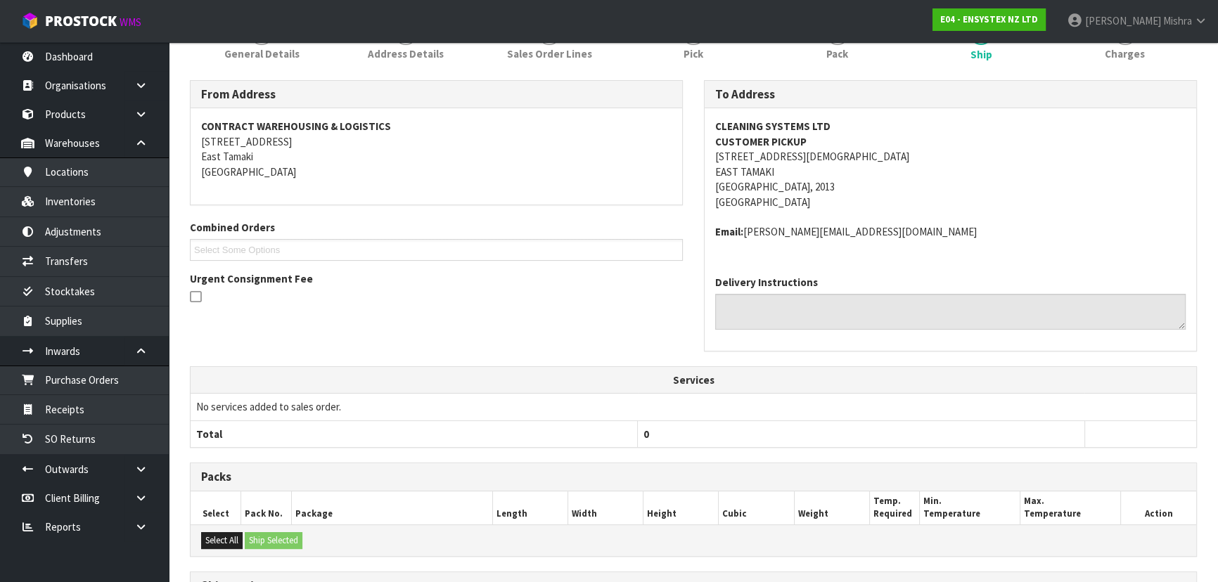
scroll to position [364, 0]
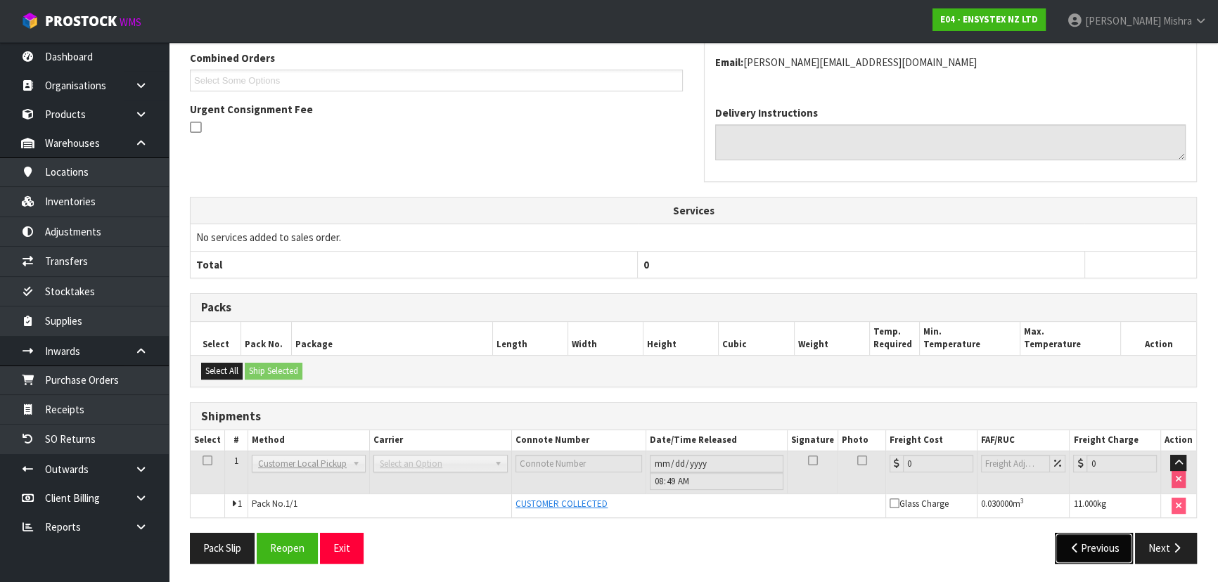
click at [1078, 551] on button "Previous" at bounding box center [1094, 548] width 79 height 30
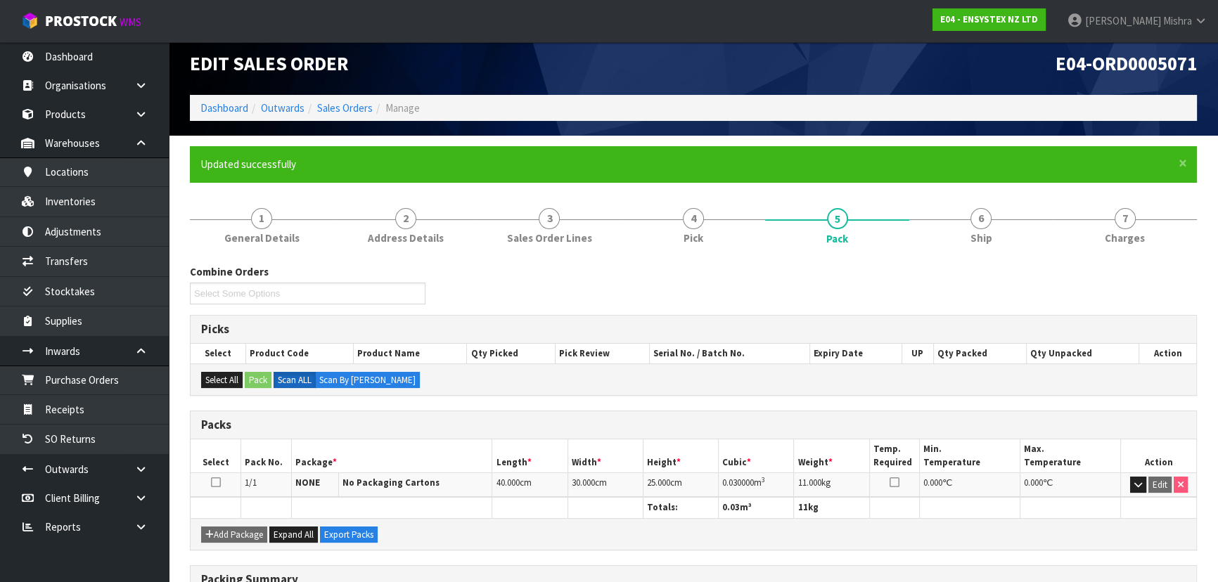
scroll to position [0, 0]
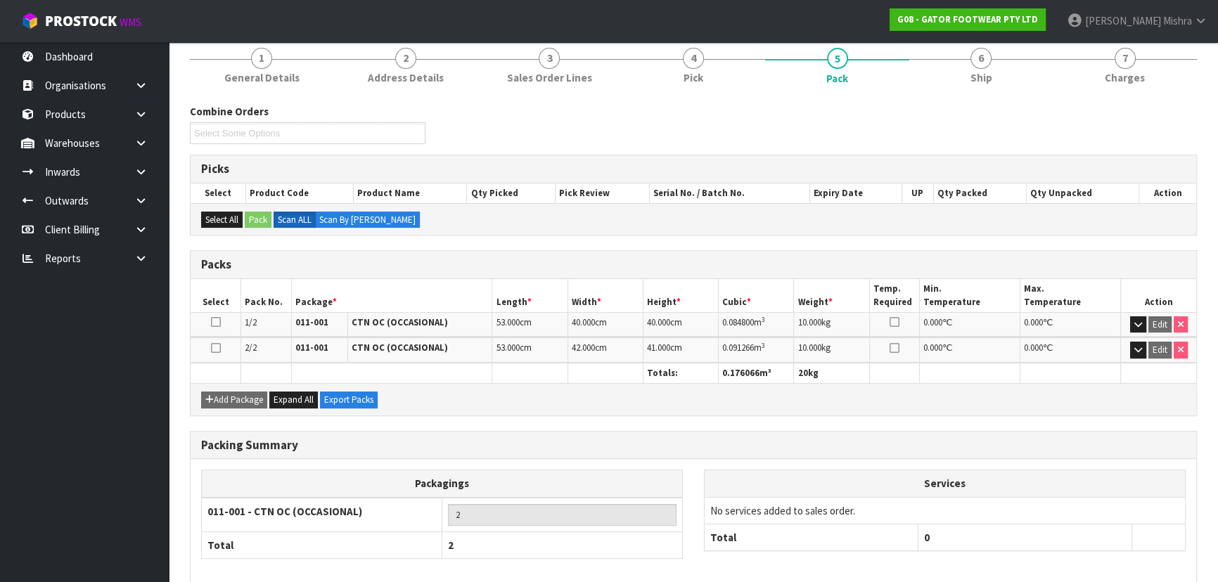
scroll to position [237, 0]
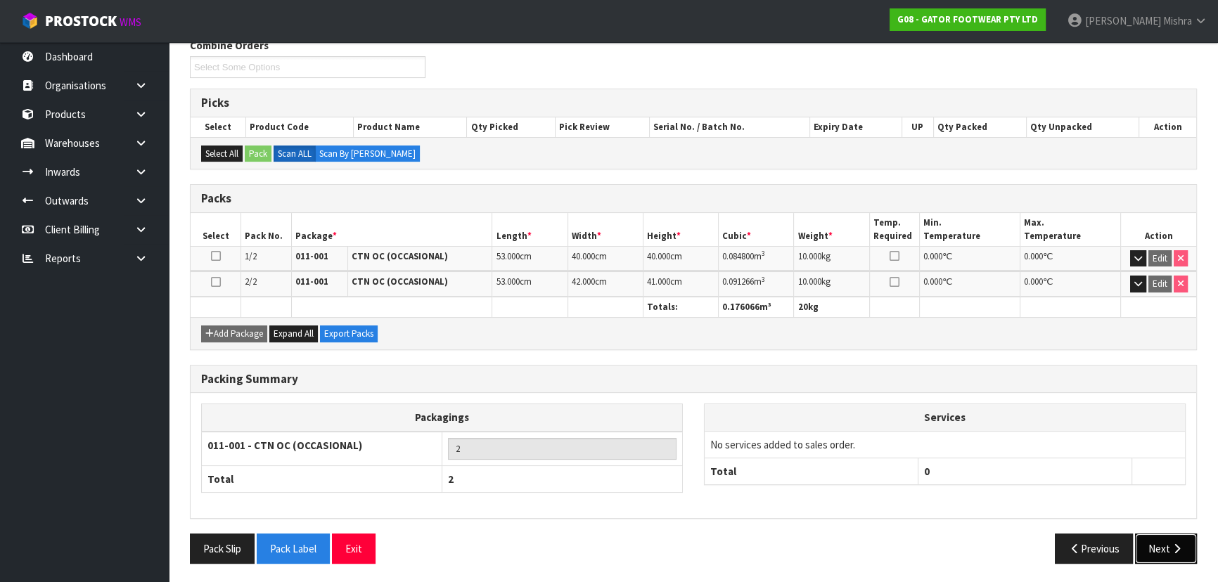
click at [1161, 550] on button "Next" at bounding box center [1166, 549] width 62 height 30
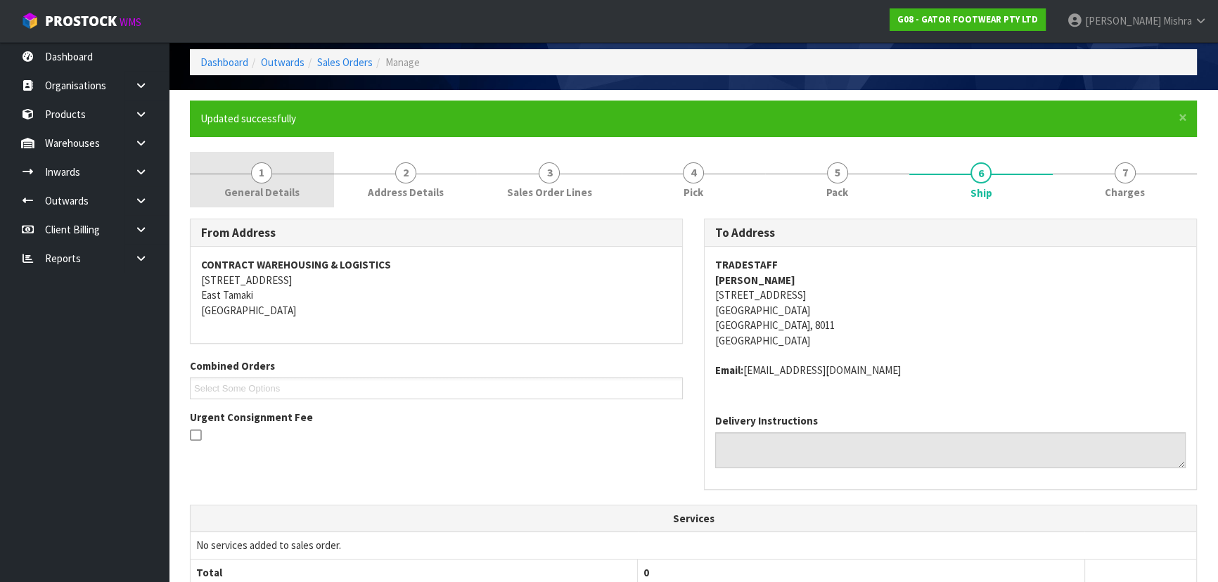
scroll to position [14, 0]
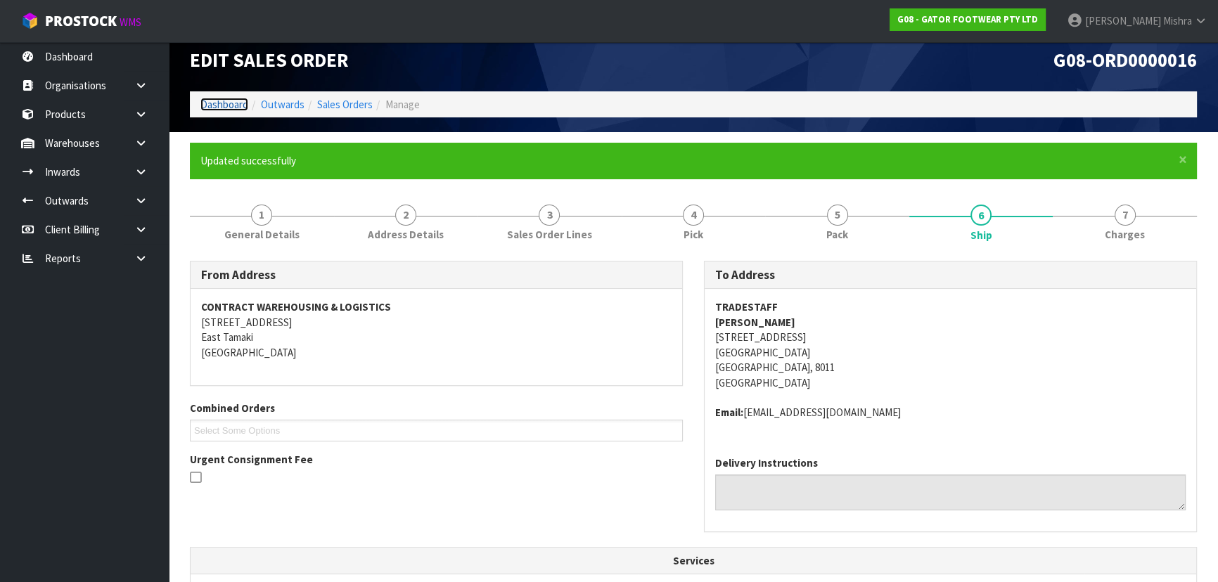
click at [210, 105] on link "Dashboard" at bounding box center [224, 104] width 48 height 13
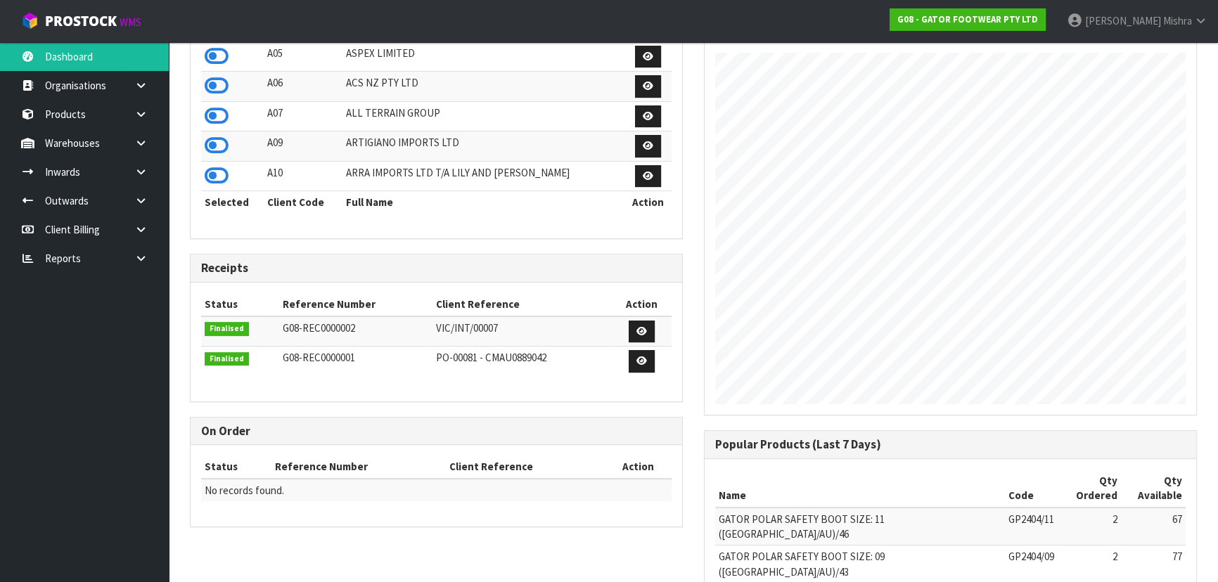
scroll to position [77, 0]
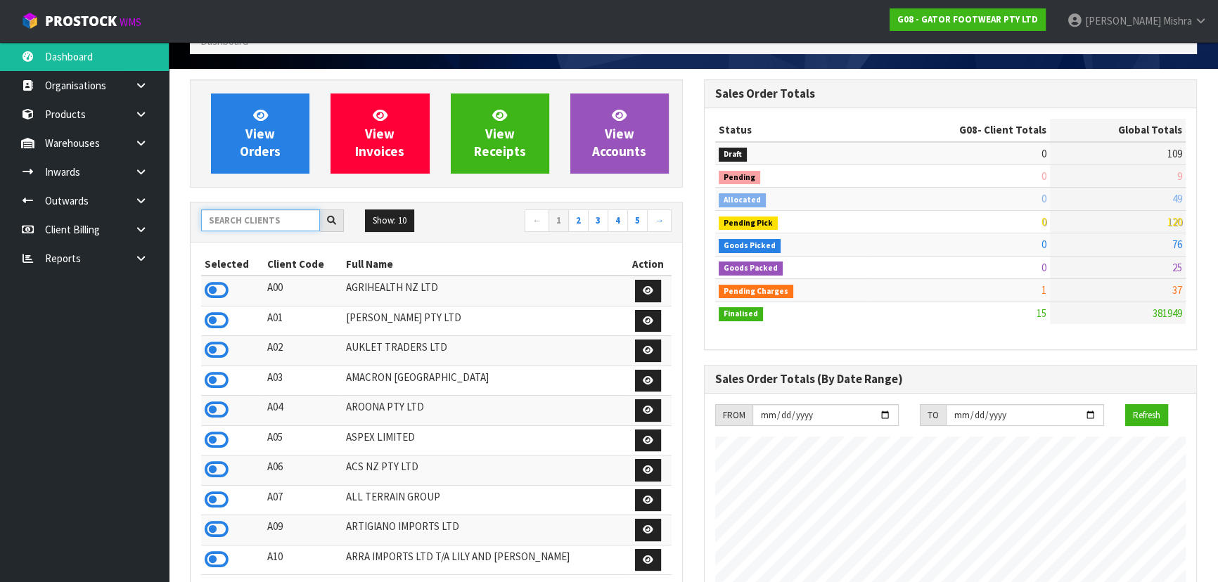
click at [281, 223] on input "text" at bounding box center [260, 221] width 119 height 22
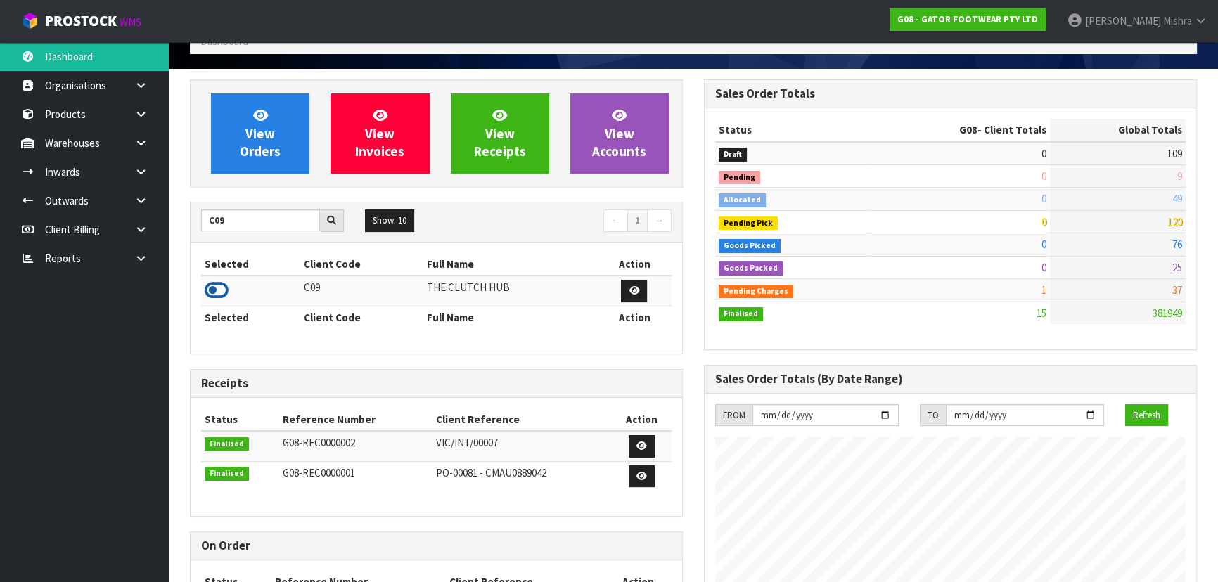
click at [218, 284] on icon at bounding box center [217, 290] width 24 height 21
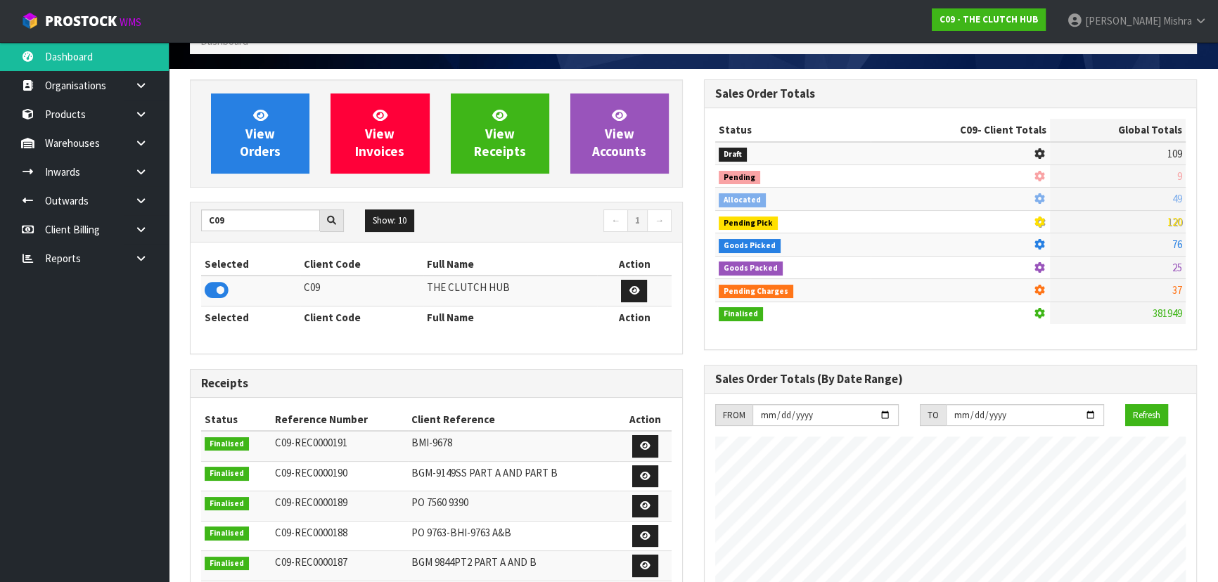
scroll to position [1153, 513]
drag, startPoint x: 267, startPoint y: 218, endPoint x: 141, endPoint y: 259, distance: 133.0
click at [141, 259] on body "Toggle navigation ProStock WMS C09 - THE CLUTCH HUB Lalisha Mishra Logout Dashb…" at bounding box center [609, 214] width 1218 height 582
type input "13"
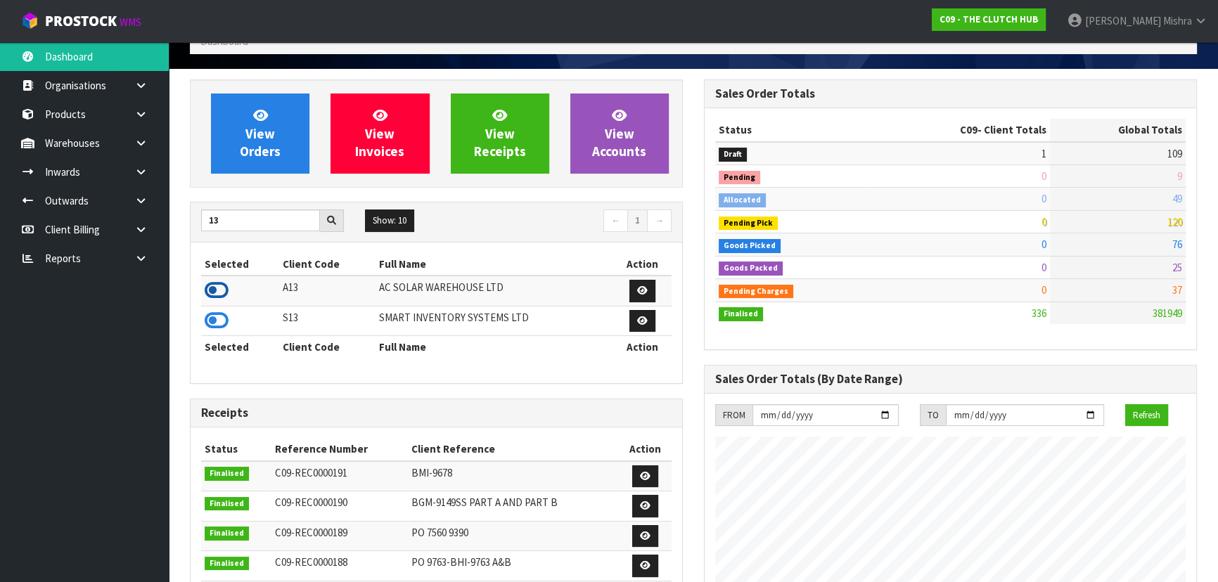
click at [219, 292] on icon at bounding box center [217, 290] width 24 height 21
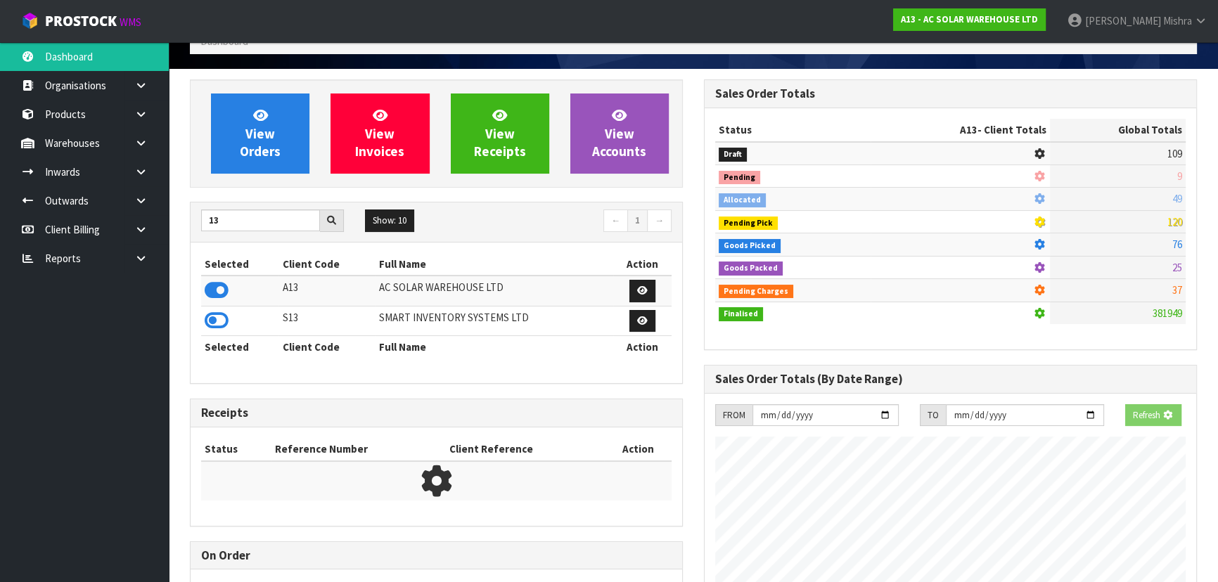
click at [268, 77] on section "View Orders View Invoices View Receipts View Accounts 13 Show: 10 5 10" at bounding box center [693, 518] width 1049 height 898
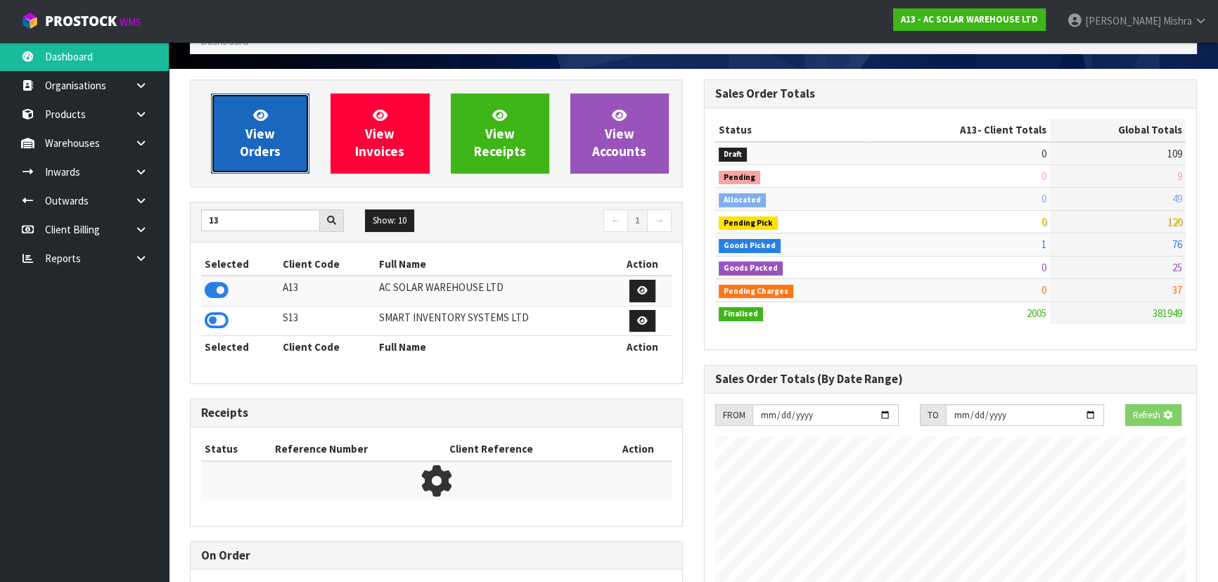
scroll to position [1123, 513]
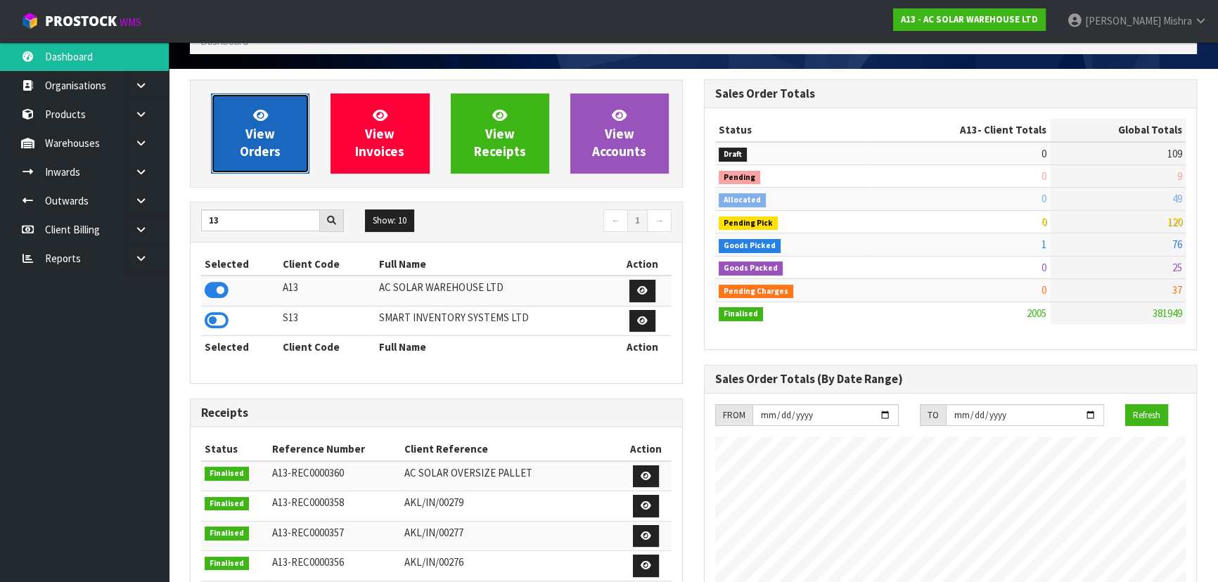
click at [274, 103] on link "View Orders" at bounding box center [260, 134] width 98 height 80
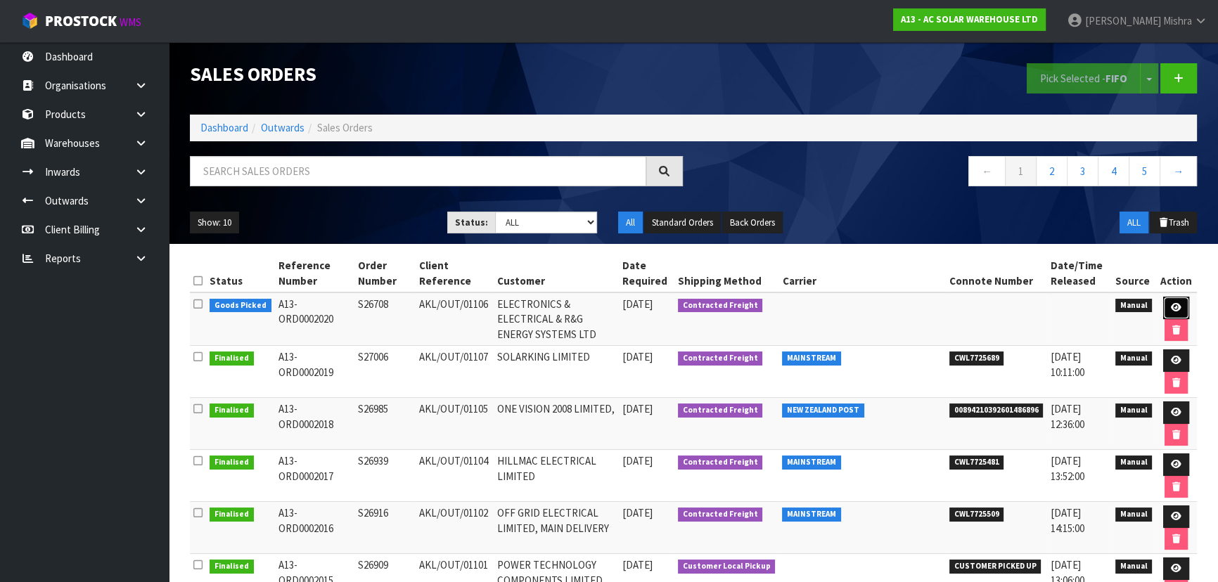
click at [1171, 304] on icon at bounding box center [1176, 307] width 11 height 9
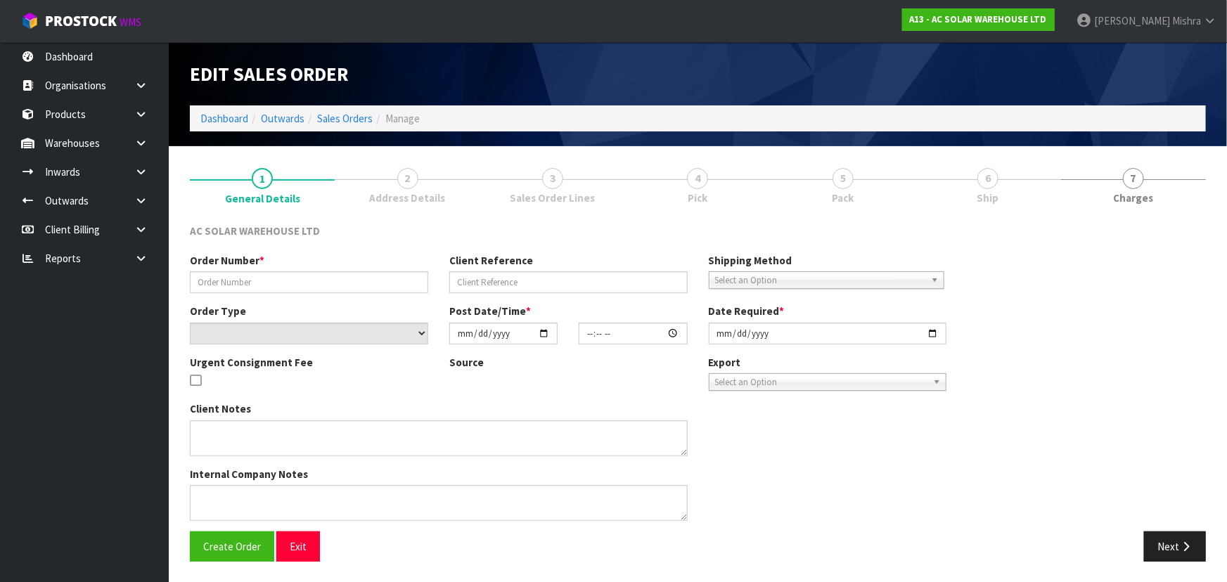
type input "S26708"
type input "AKL/OUT/01106"
select select "number:0"
type input "[DATE]"
type input "13:09:00.000"
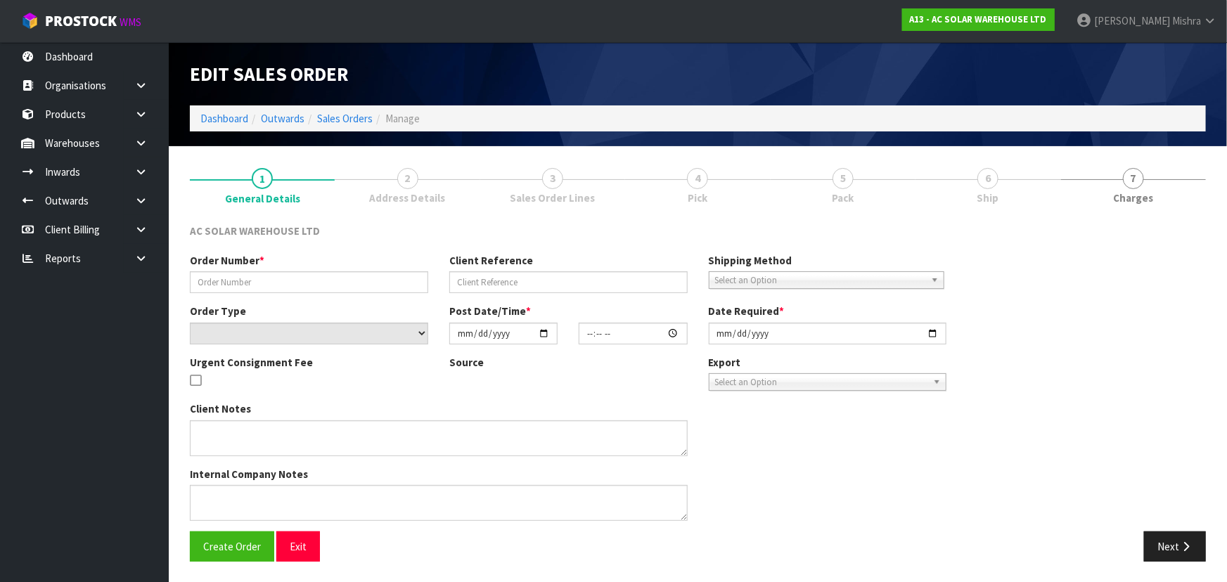
type input "[DATE]"
type textarea "SEND WITH MAINFREIGHT"
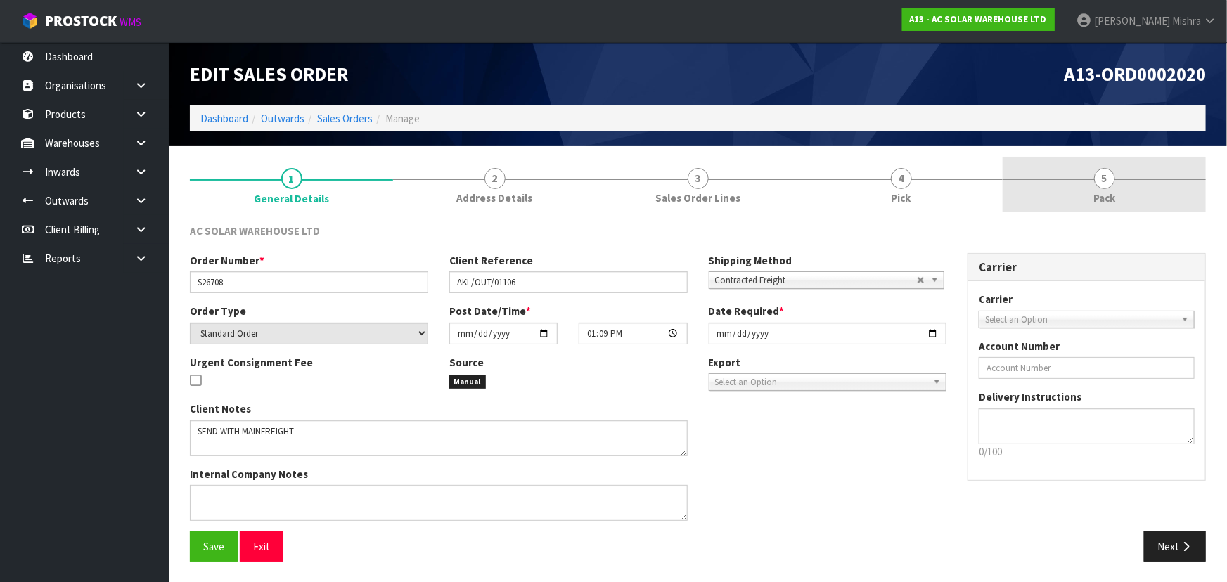
click at [1107, 183] on span "5" at bounding box center [1104, 178] width 21 height 21
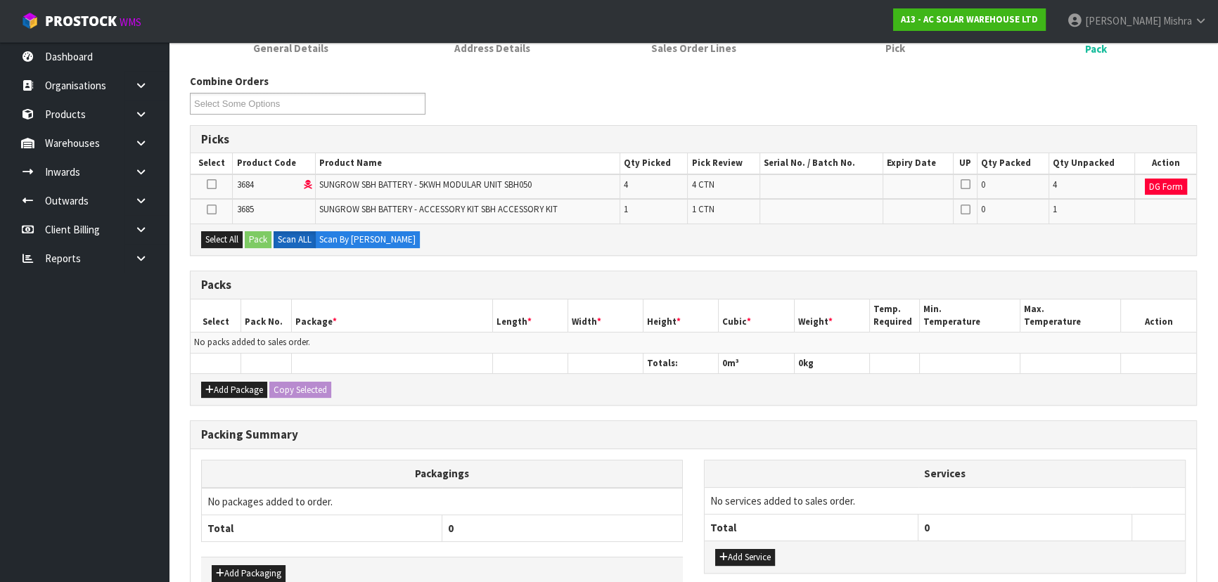
scroll to position [231, 0]
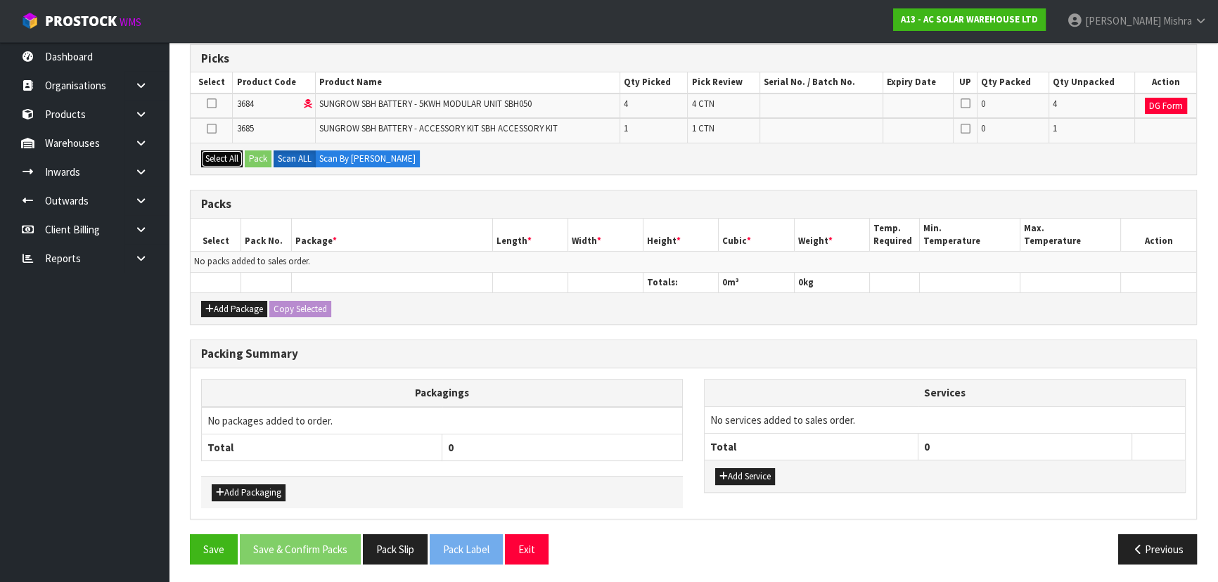
click at [230, 162] on button "Select All" at bounding box center [221, 158] width 41 height 17
click at [261, 161] on button "Pack" at bounding box center [258, 158] width 27 height 17
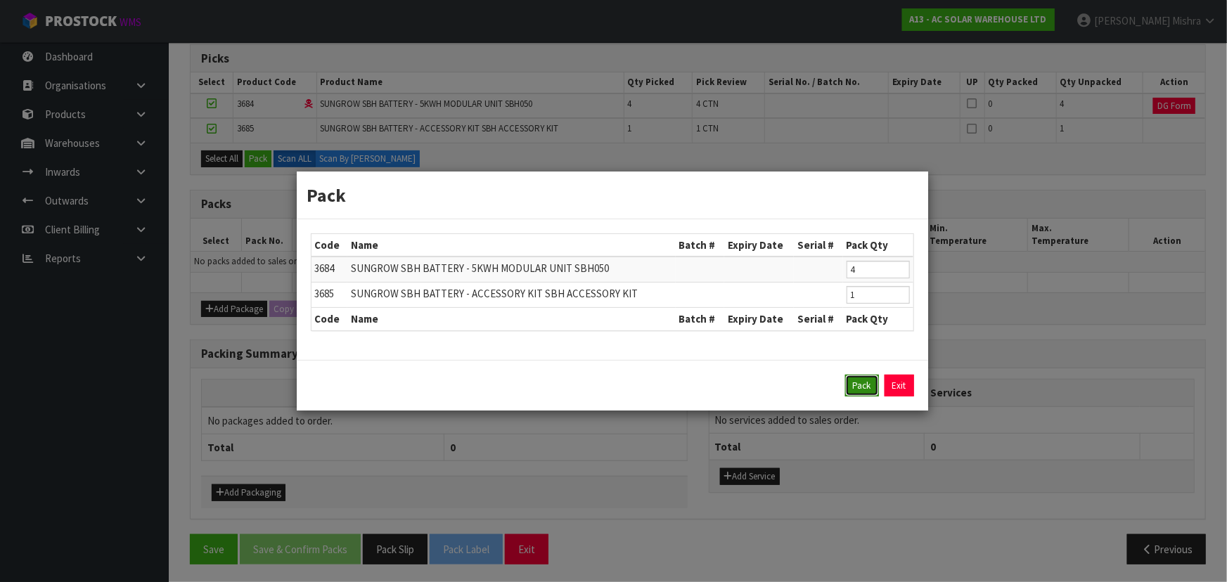
click at [865, 382] on button "Pack" at bounding box center [862, 386] width 34 height 22
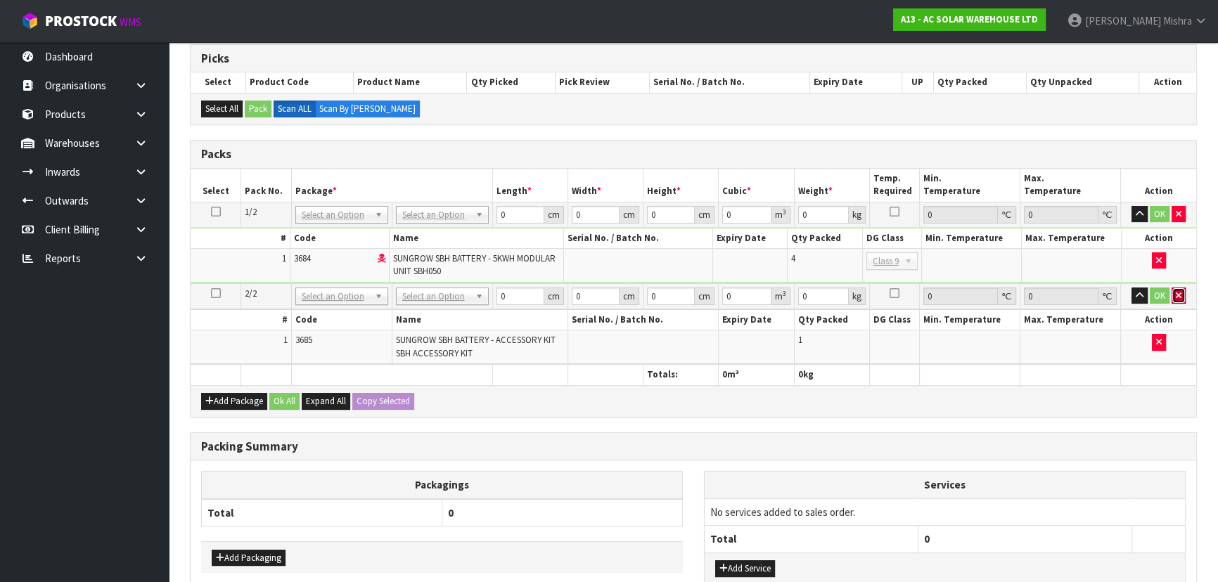
click at [1178, 293] on icon "button" at bounding box center [1178, 295] width 6 height 9
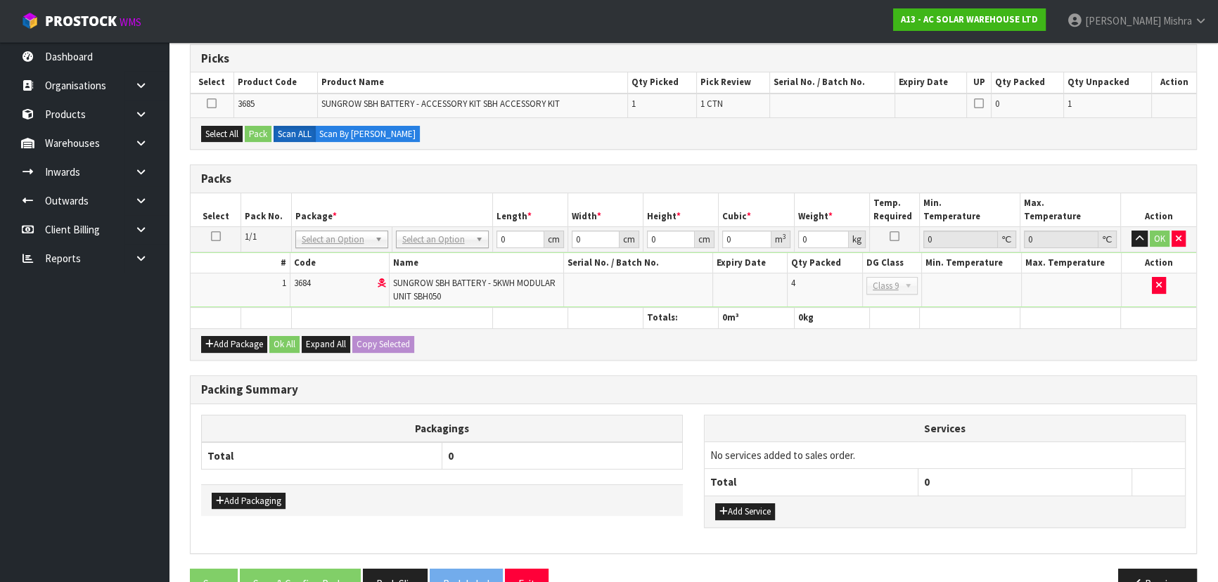
click at [220, 237] on td at bounding box center [216, 238] width 51 height 25
click at [218, 236] on icon at bounding box center [216, 236] width 10 height 1
click at [219, 137] on button "Select All" at bounding box center [221, 134] width 41 height 17
click at [247, 134] on button "Pack" at bounding box center [258, 134] width 27 height 17
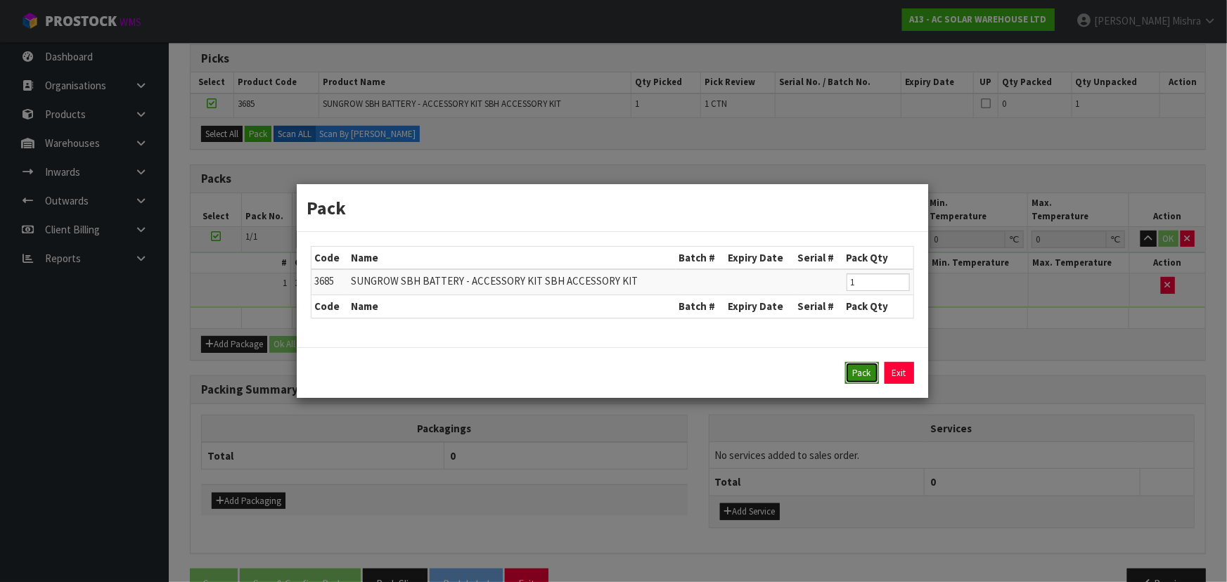
click at [858, 369] on button "Pack" at bounding box center [862, 373] width 34 height 22
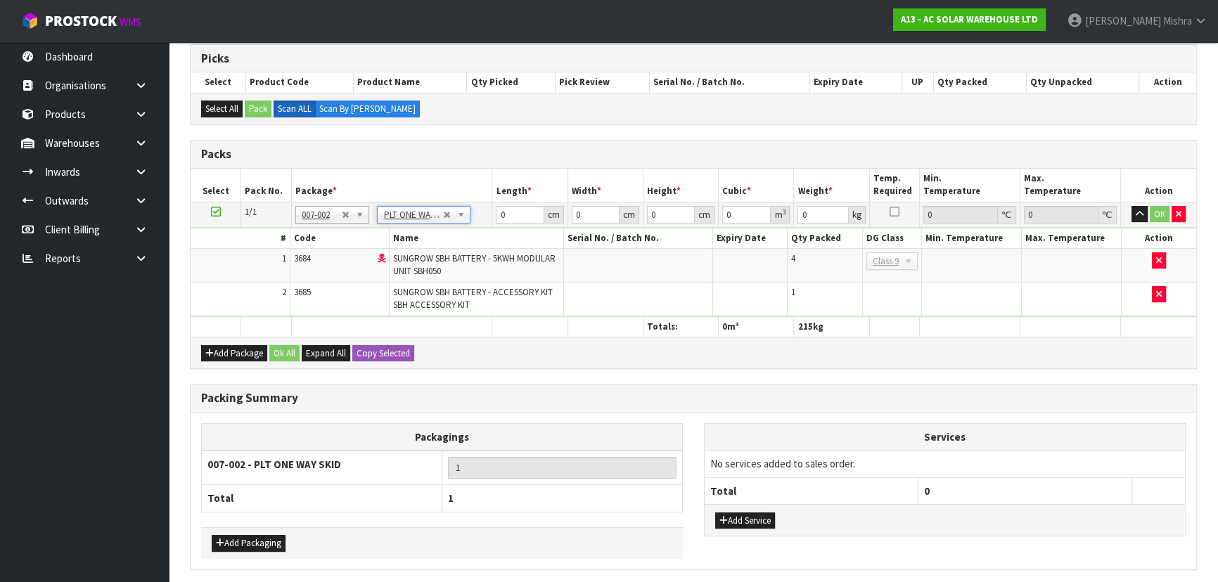
type input "215"
drag, startPoint x: 520, startPoint y: 218, endPoint x: 458, endPoint y: 216, distance: 61.9
click at [458, 216] on tr "1/1 NONE 007-001 007-002 007-004 007-009 007-013 007-014 007-015 007-017 007-01…" at bounding box center [693, 214] width 1005 height 25
type input "90"
type input "80"
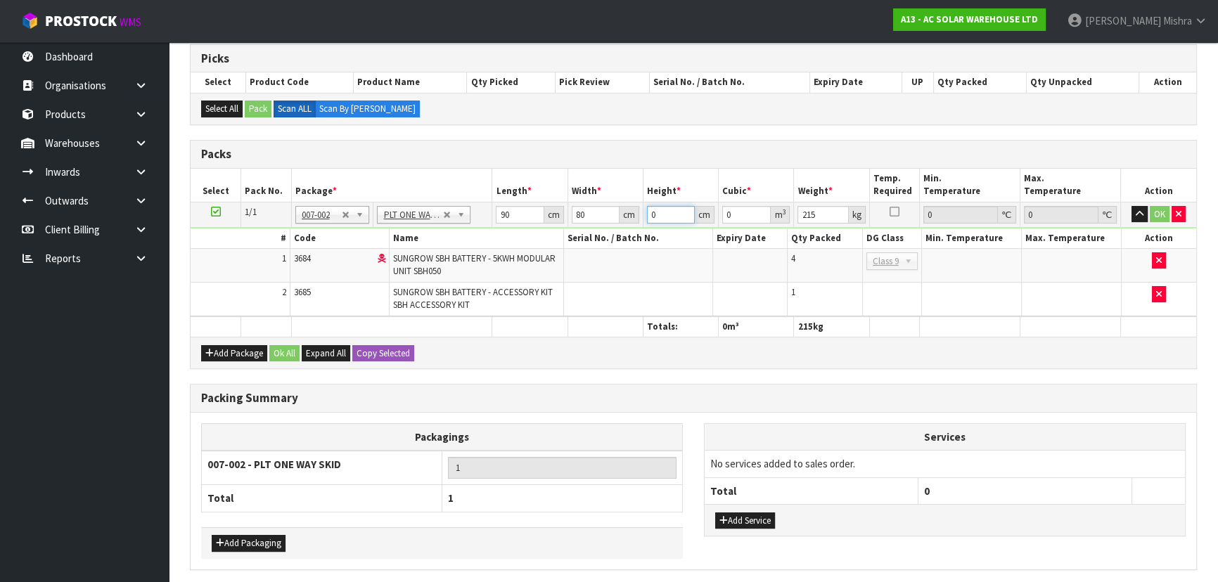
type input "1"
type input "0.0072"
type input "11"
type input "0.0792"
type input "110"
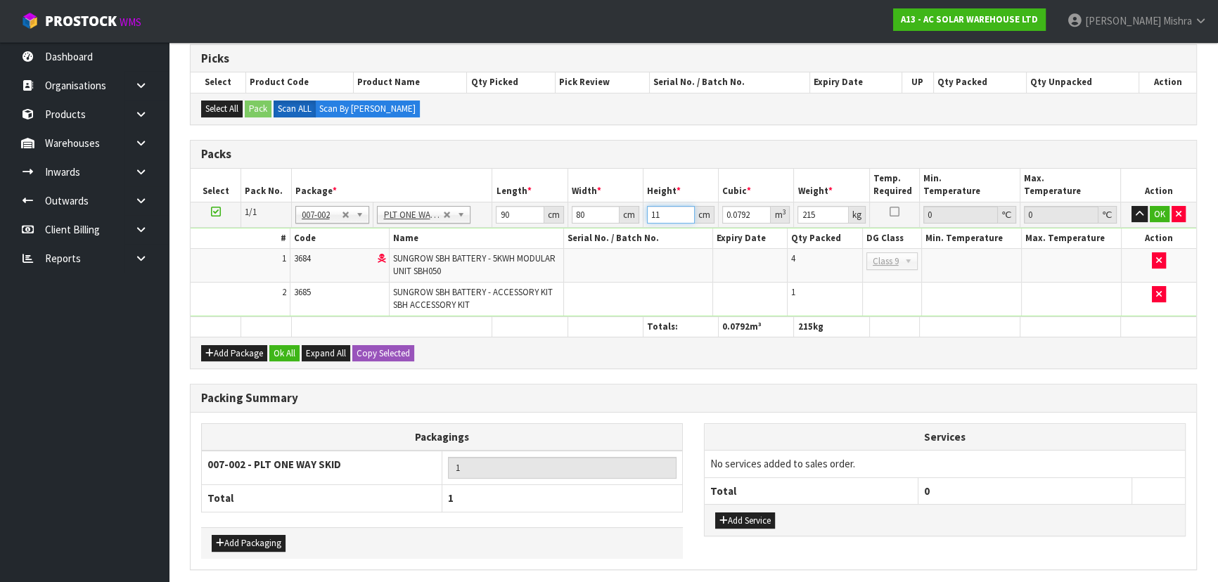
type input "0.792"
type input "110"
type input "228"
click at [284, 356] on button "Ok All" at bounding box center [284, 353] width 30 height 17
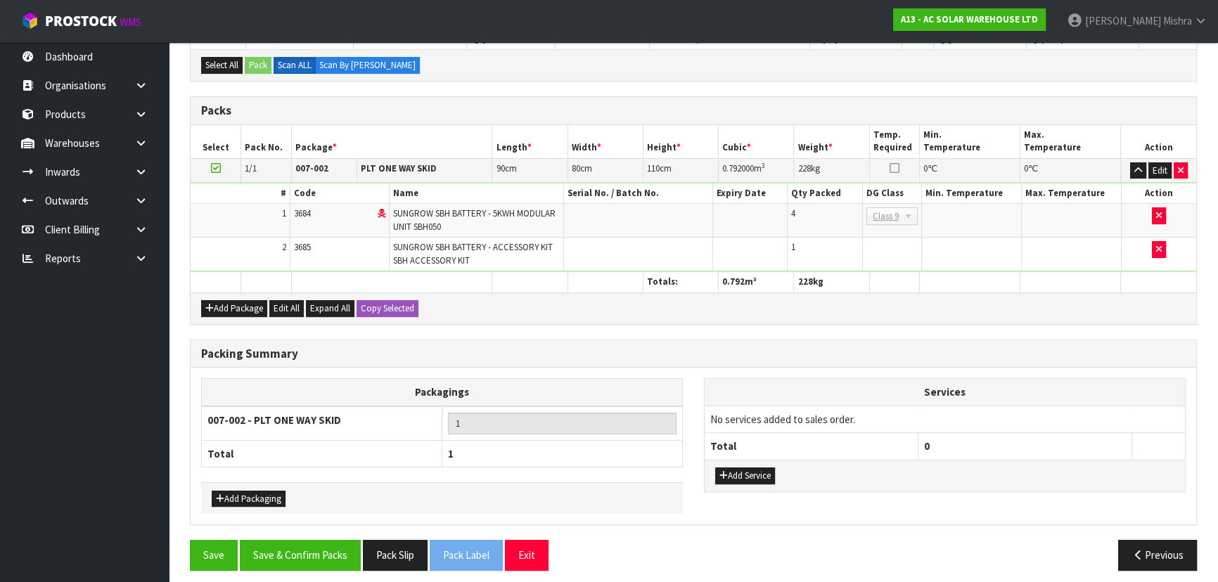
scroll to position [281, 0]
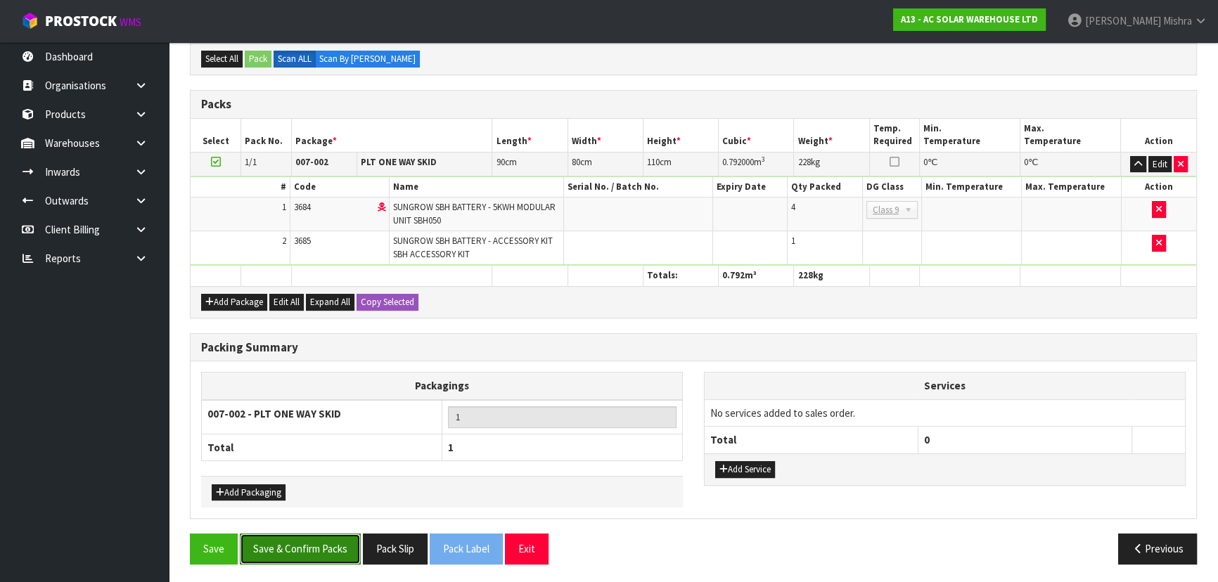
click at [314, 555] on button "Save & Confirm Packs" at bounding box center [300, 549] width 121 height 30
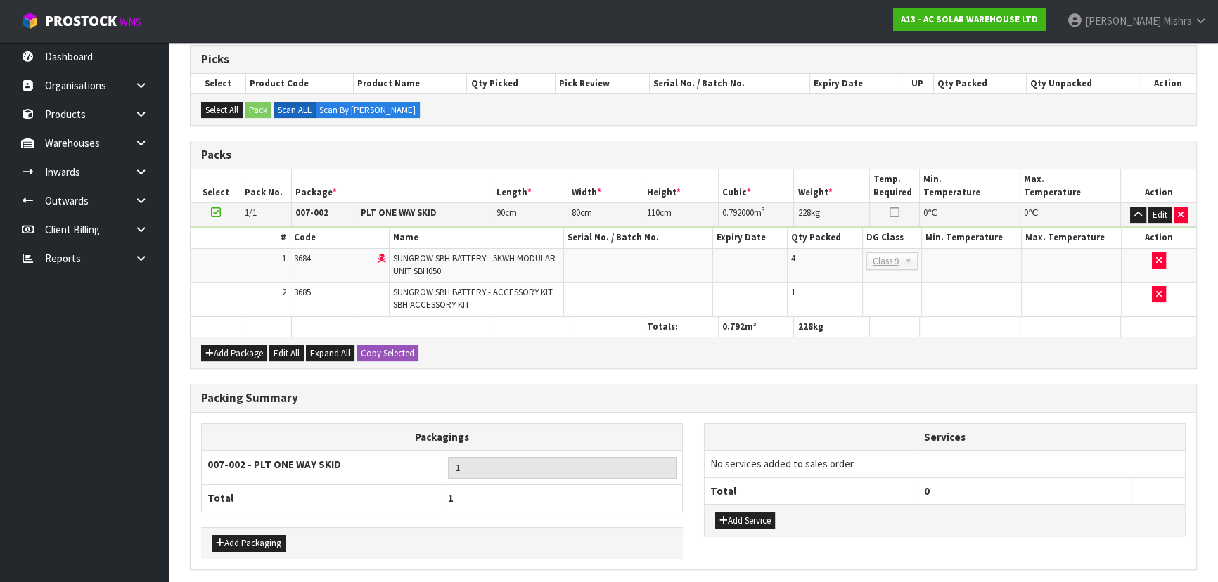
scroll to position [0, 0]
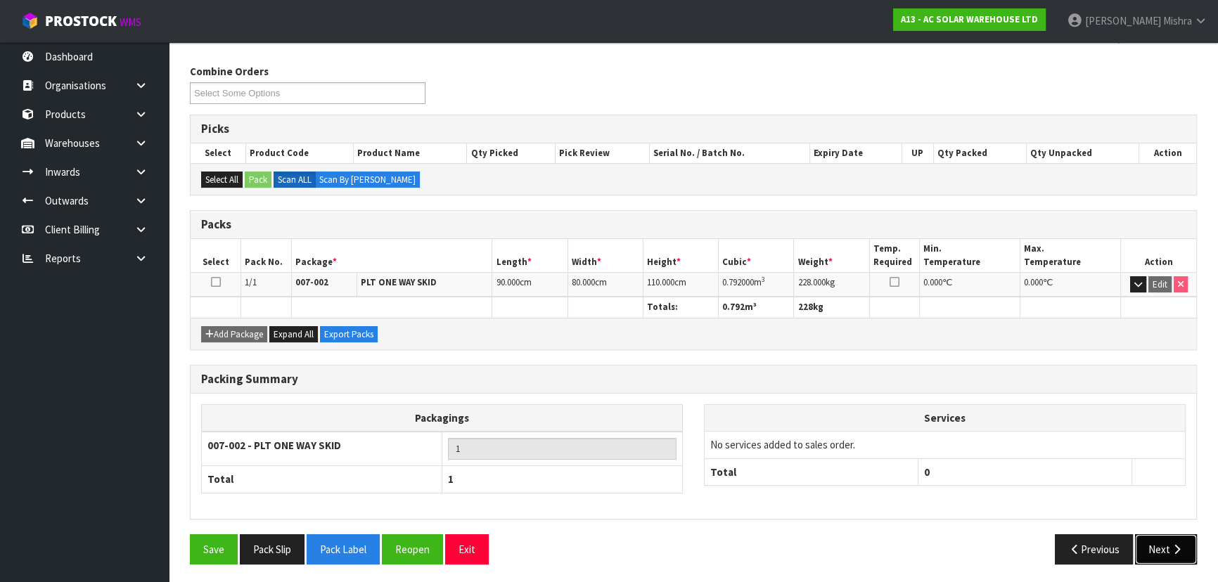
click at [1159, 555] on button "Next" at bounding box center [1166, 549] width 62 height 30
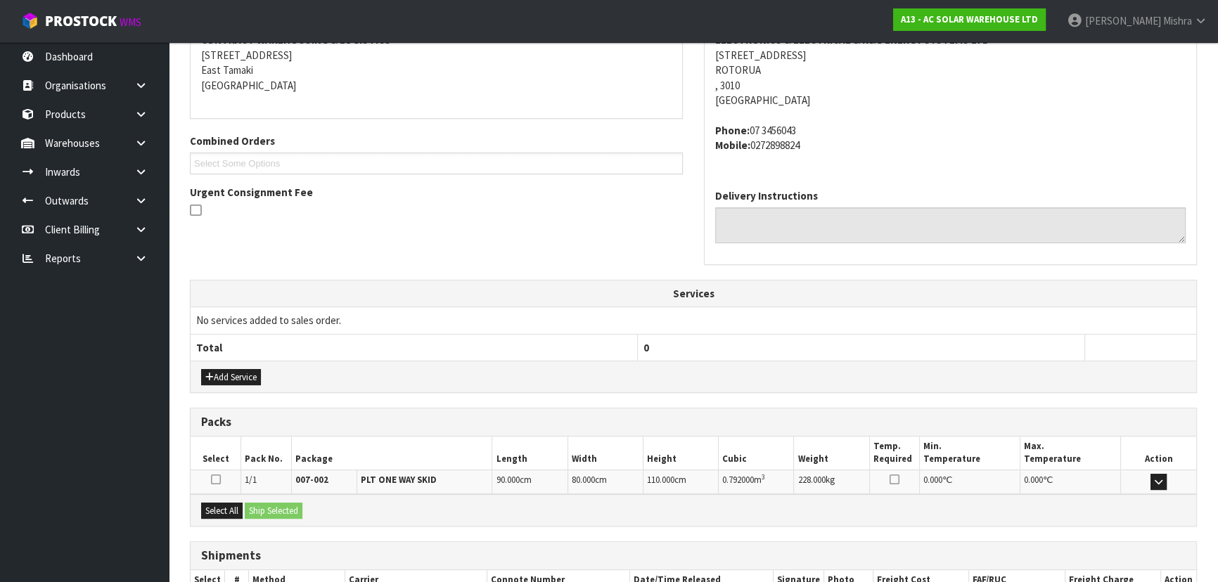
scroll to position [374, 0]
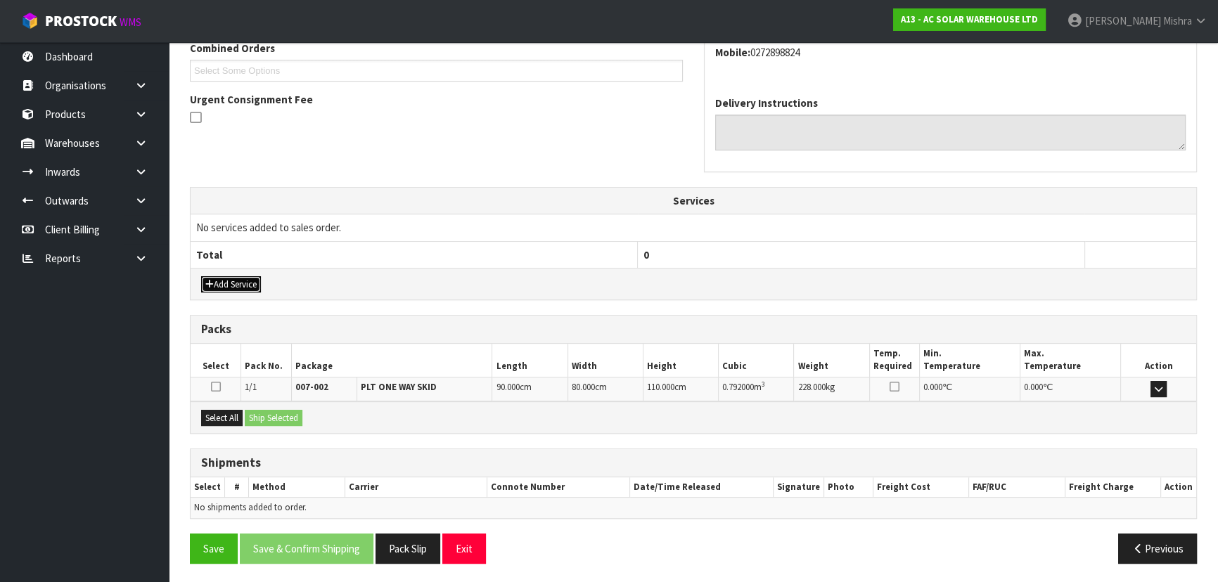
click at [233, 278] on button "Add Service" at bounding box center [231, 284] width 60 height 17
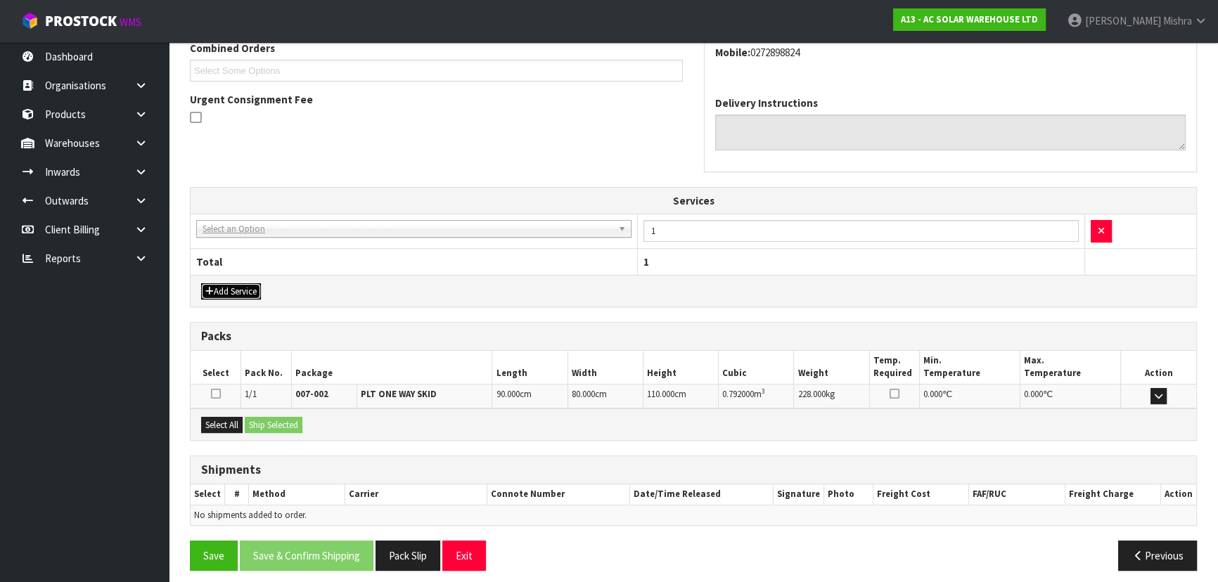
drag, startPoint x: 246, startPoint y: 295, endPoint x: 252, endPoint y: 283, distance: 13.5
click at [246, 295] on button "Add Service" at bounding box center [231, 291] width 60 height 17
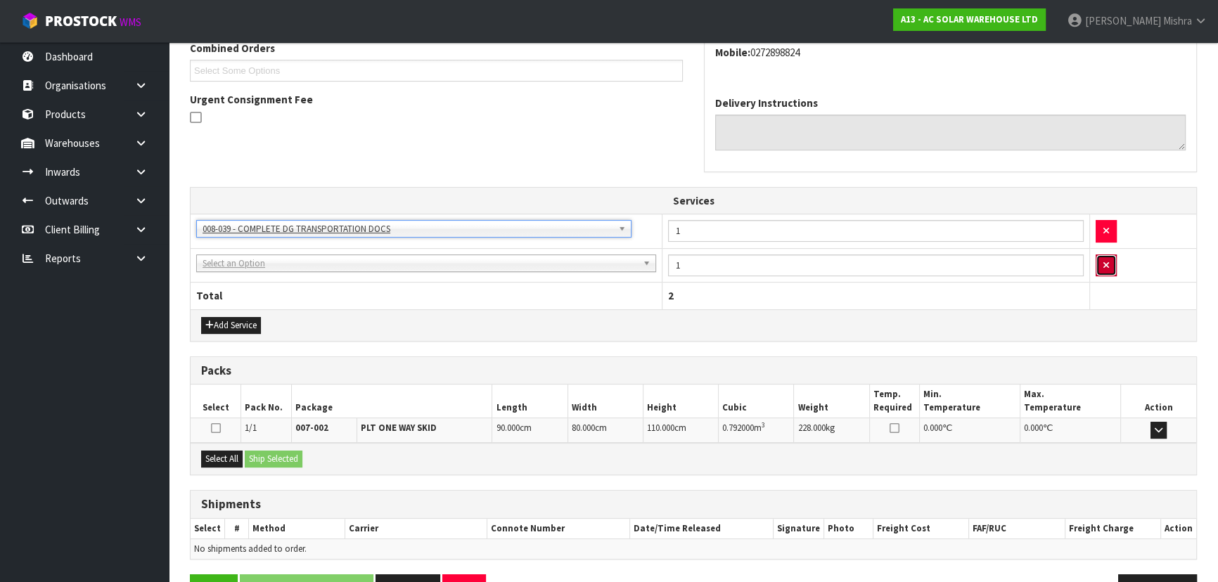
click at [1097, 269] on button "button" at bounding box center [1105, 266] width 21 height 22
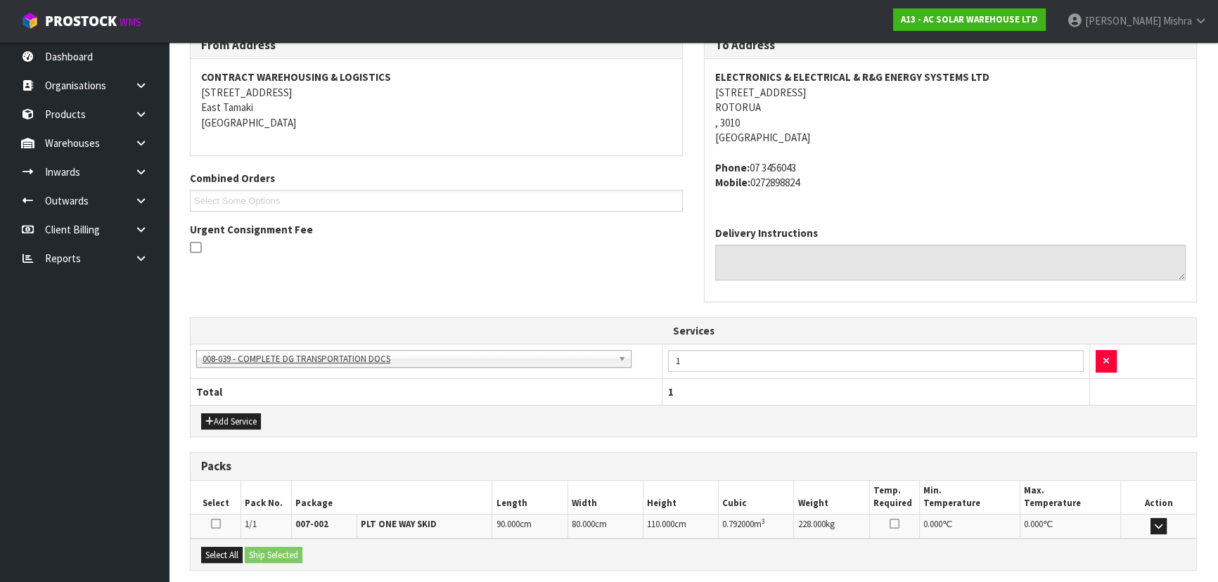
scroll to position [62, 0]
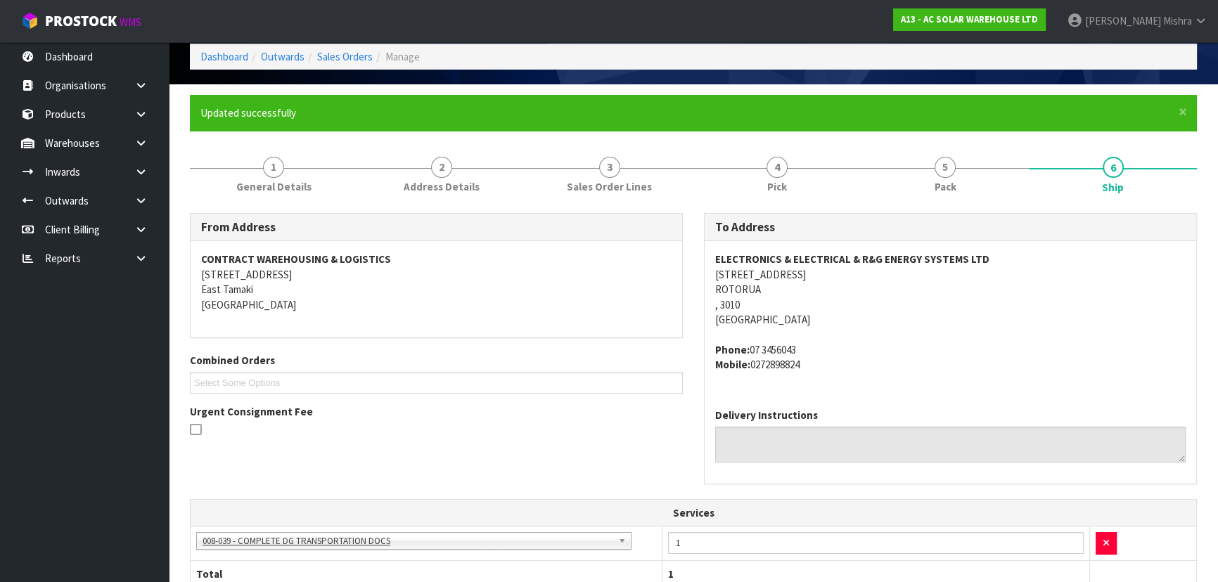
click at [846, 260] on strong "ELECTRONICS & ELECTRICAL & R&G ENERGY SYSTEMS LTD" at bounding box center [852, 258] width 274 height 13
copy strong "ELECTRONICS & ELECTRICAL & R&G ENERGY SYSTEMS LTD"
click at [742, 271] on address "ELECTRONICS & ELECTRICAL & R&G ENERGY SYSTEMS LTD 11 SELWYN RD ROTORUA , 3010 N…" at bounding box center [950, 289] width 470 height 75
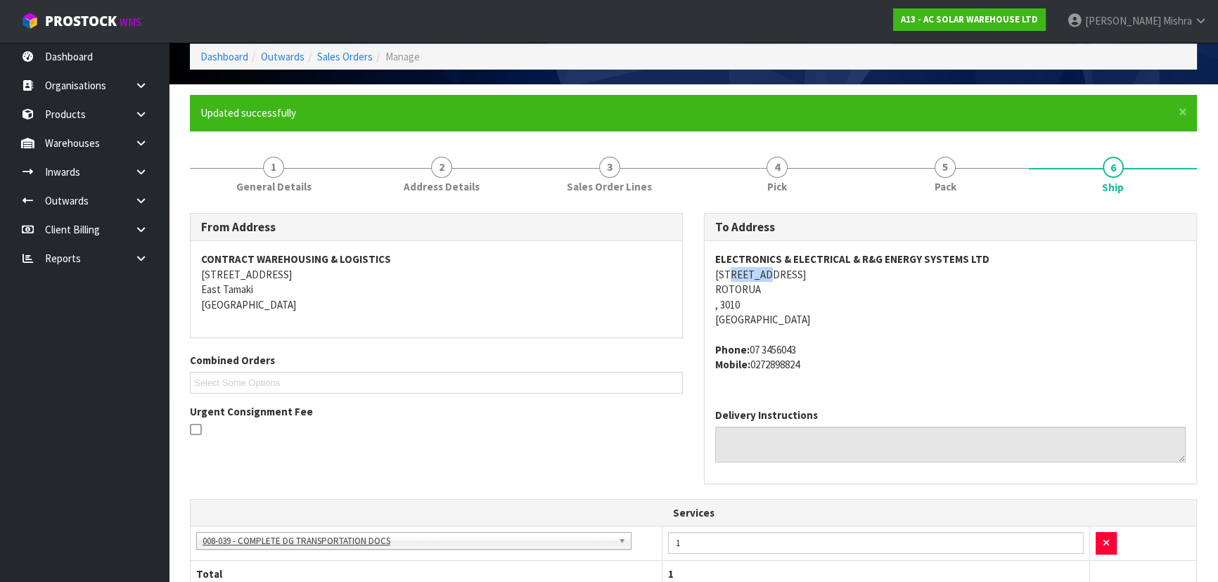
click at [742, 271] on address "ELECTRONICS & ELECTRICAL & R&G ENERGY SYSTEMS LTD 11 SELWYN RD ROTORUA , 3010 N…" at bounding box center [950, 289] width 470 height 75
copy address "11 SELWYN RD"
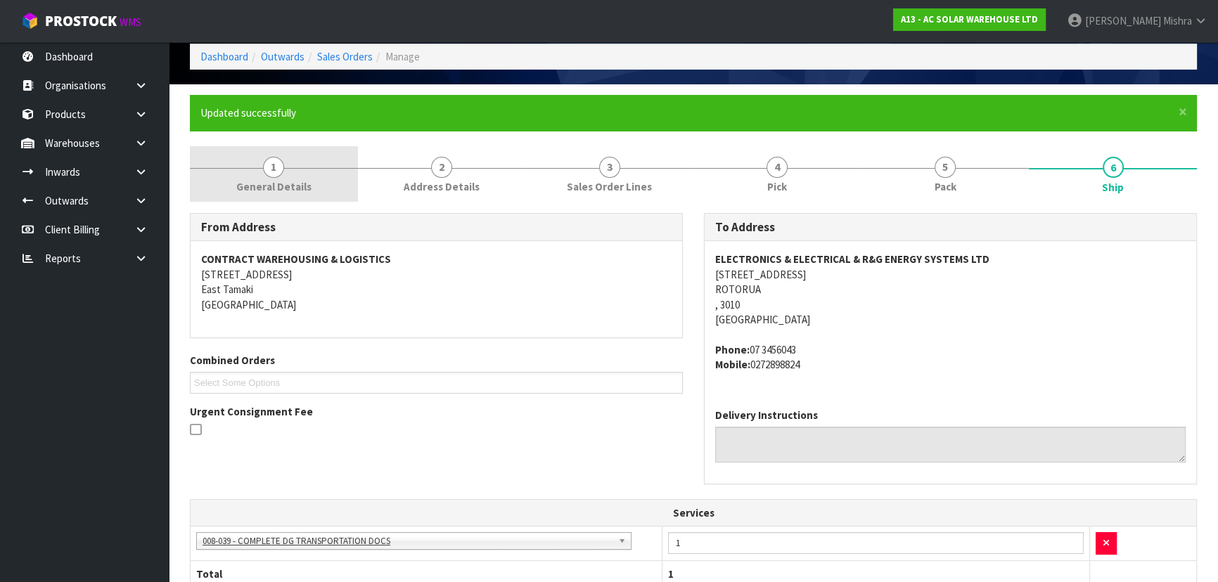
click at [281, 181] on span "General Details" at bounding box center [273, 186] width 75 height 15
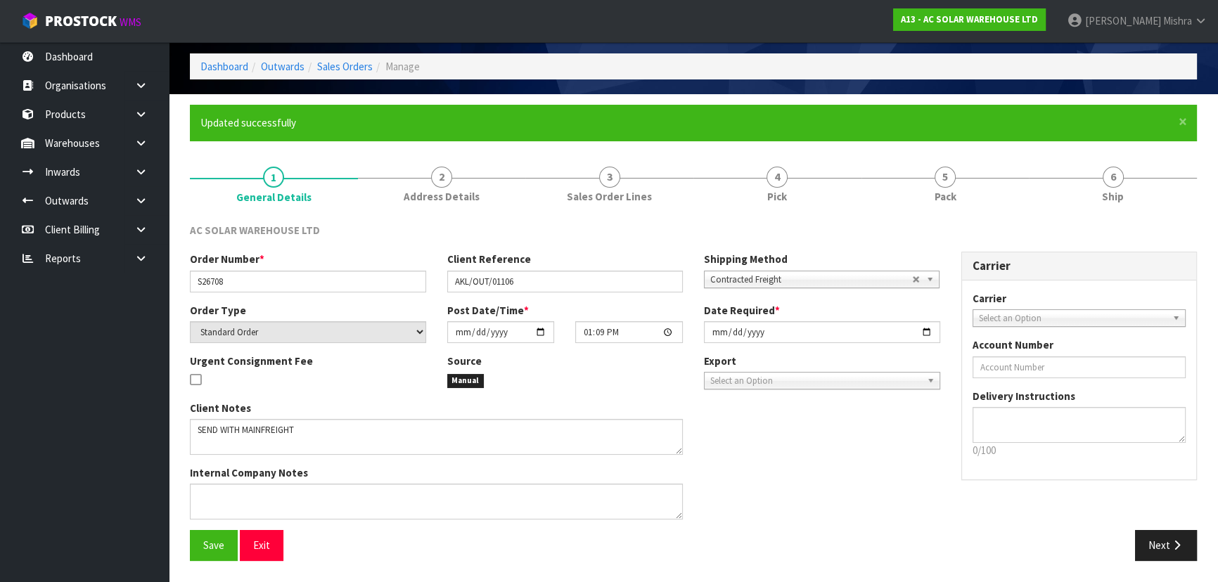
scroll to position [51, 0]
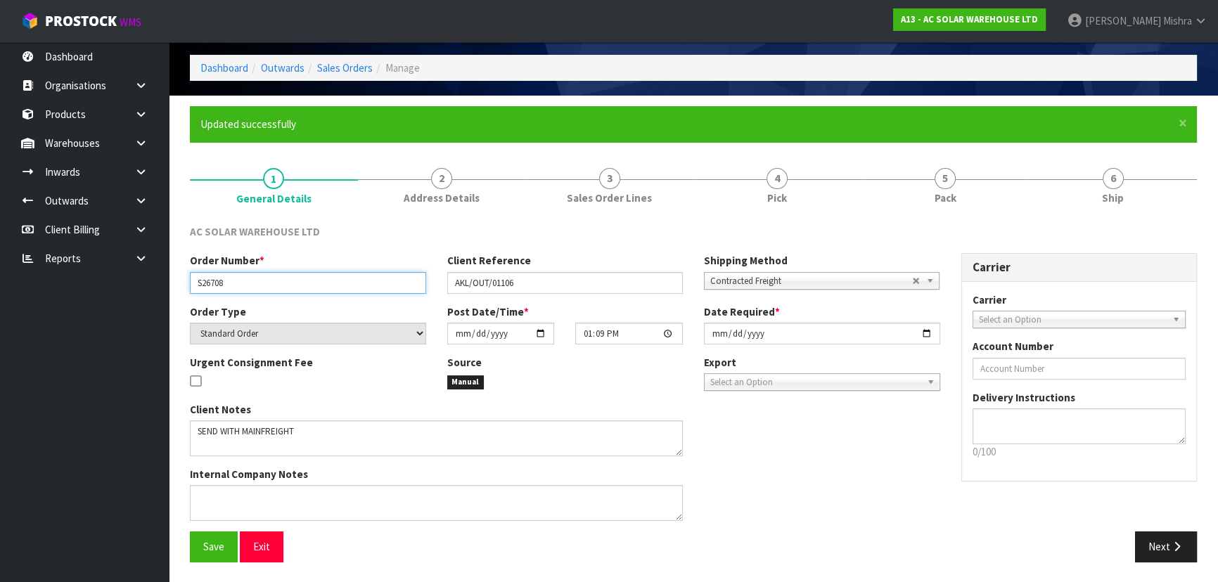
drag, startPoint x: 273, startPoint y: 285, endPoint x: 65, endPoint y: 315, distance: 210.3
click at [65, 315] on body "Toggle navigation ProStock WMS A13 - AC SOLAR WAREHOUSE LTD Lalisha Mishra Logo…" at bounding box center [609, 240] width 1218 height 582
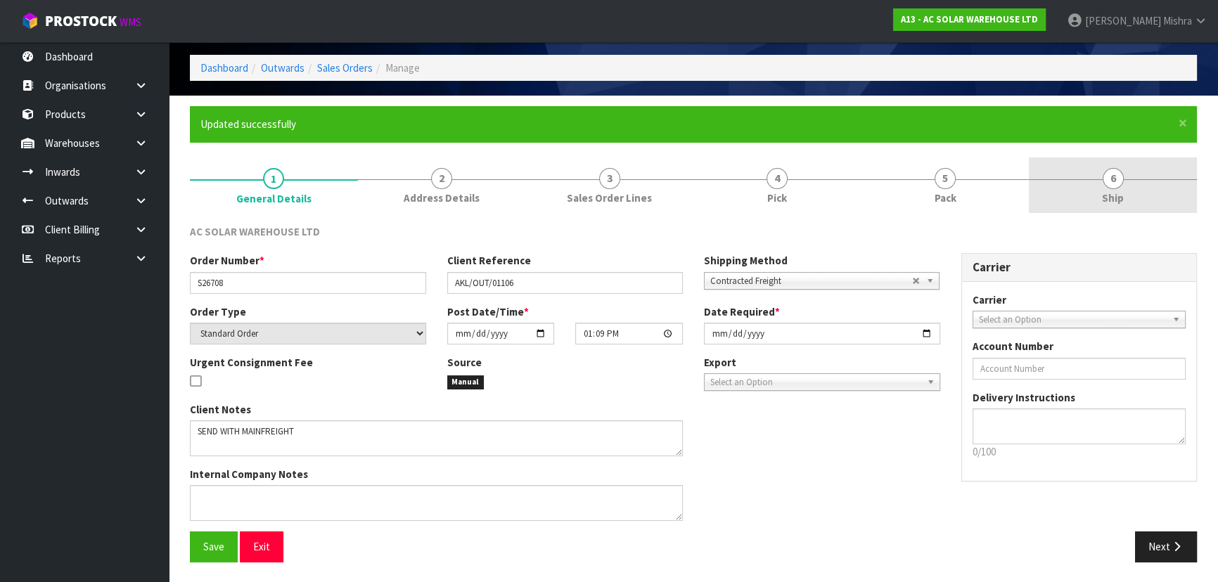
click at [1067, 176] on link "6 Ship" at bounding box center [1113, 185] width 168 height 56
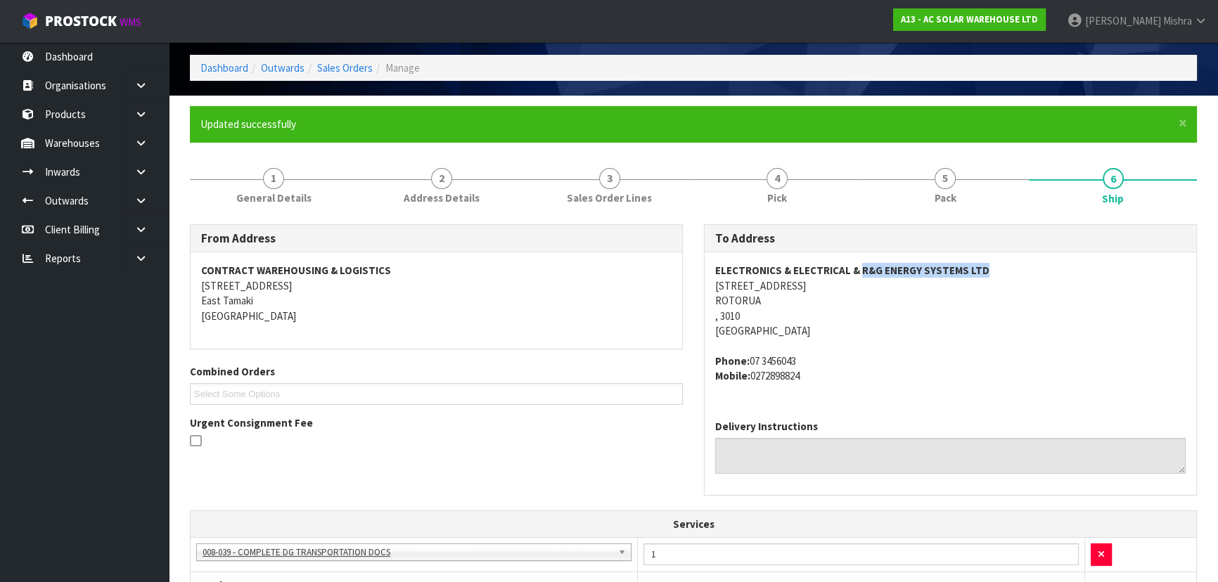
drag, startPoint x: 997, startPoint y: 266, endPoint x: 859, endPoint y: 277, distance: 138.2
click at [859, 277] on address "ELECTRONICS & ELECTRICAL & R&G ENERGY SYSTEMS LTD 11 SELWYN RD ROTORUA , 3010 N…" at bounding box center [950, 300] width 470 height 75
copy strong "R&G ENERGY SYSTEMS LTD"
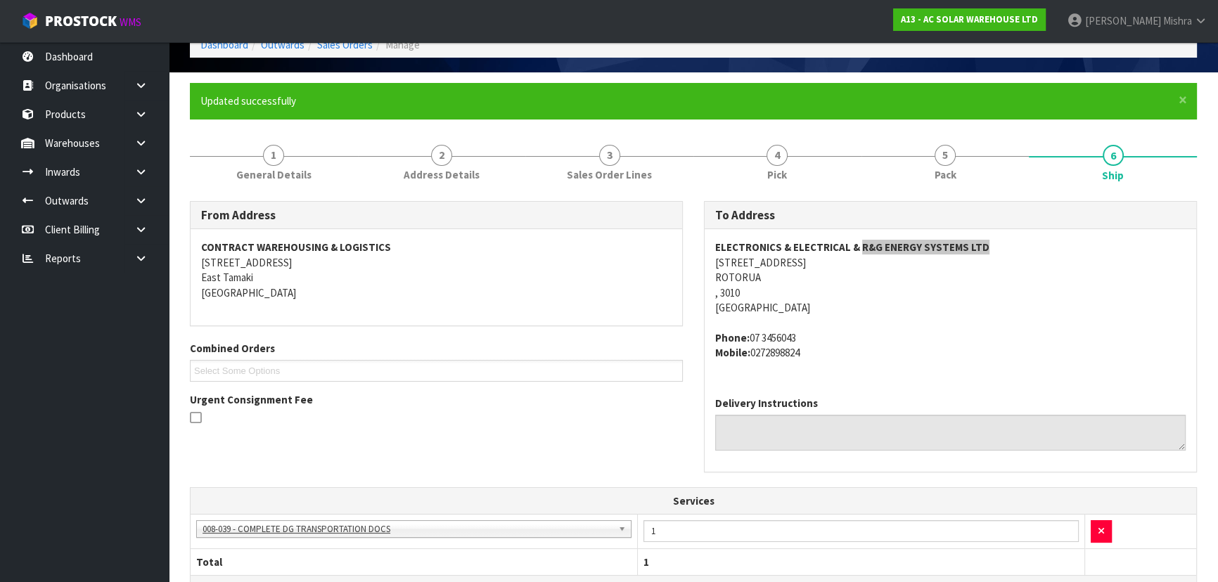
scroll to position [115, 0]
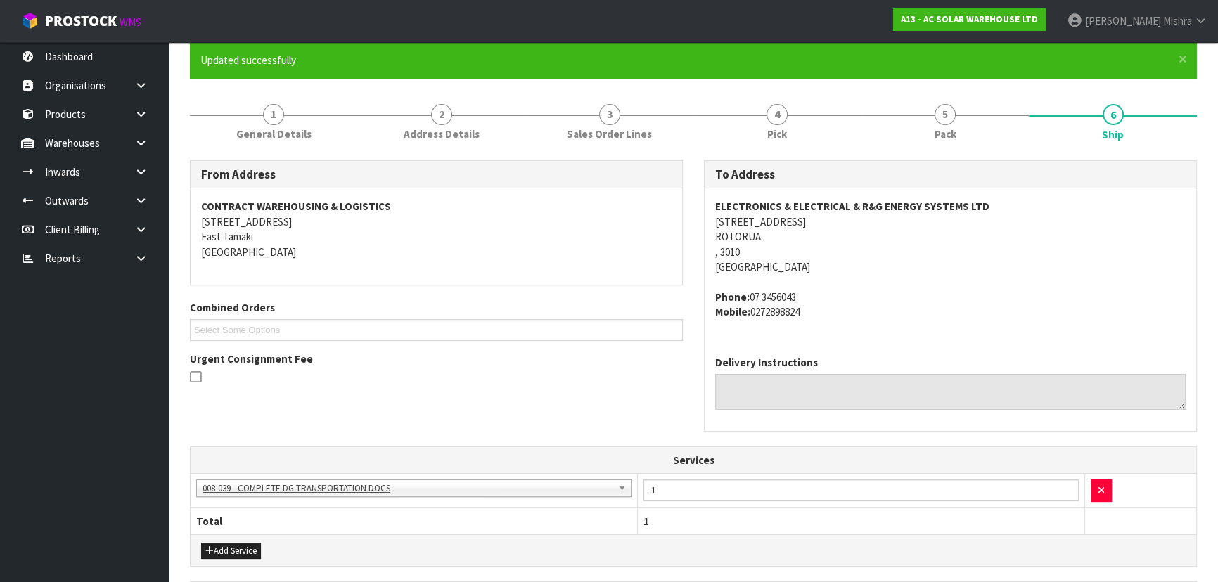
click at [788, 296] on address "Phone: 07 3456043 Mobile: 0272898824" at bounding box center [950, 305] width 470 height 30
click at [788, 295] on address "Phone: 07 3456043 Mobile: 0272898824" at bounding box center [950, 305] width 470 height 30
click at [754, 283] on span "ELECTRONICS & ELECTRICAL & R&G ENERGY SYSTEMS LTD 11 SELWYN RD ROTORUA , 3010 N…" at bounding box center [950, 259] width 470 height 120
drag, startPoint x: 808, startPoint y: 294, endPoint x: 752, endPoint y: 299, distance: 57.2
click at [752, 299] on address "Phone: 07 3456043 Mobile: 0272898824" at bounding box center [950, 305] width 470 height 30
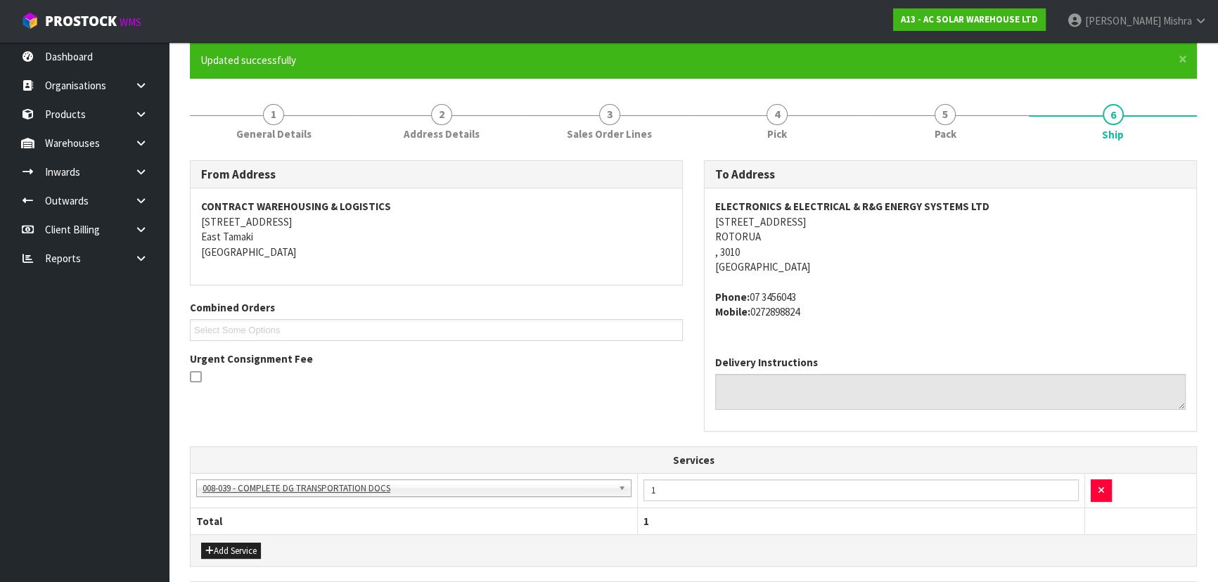
copy address "07 3456043"
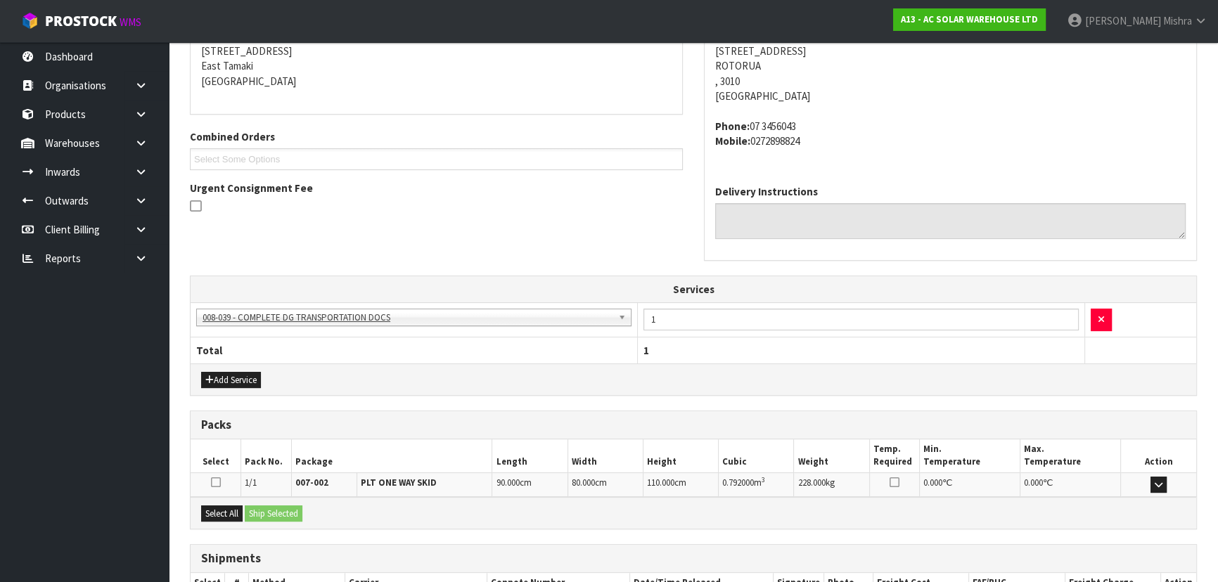
scroll to position [381, 0]
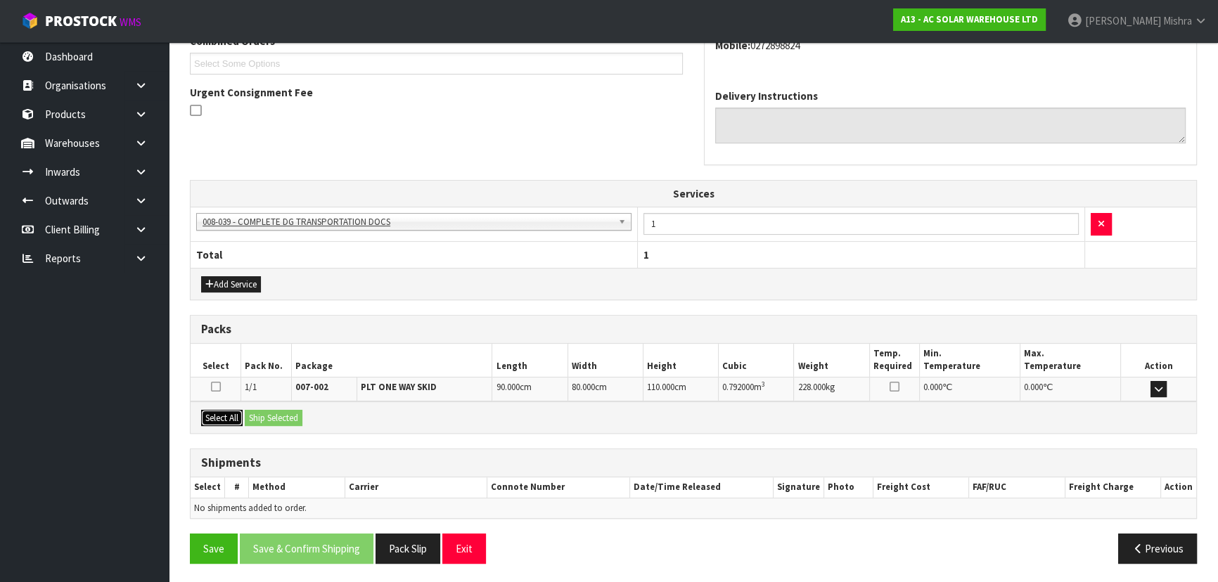
click at [232, 414] on button "Select All" at bounding box center [221, 418] width 41 height 17
click at [311, 408] on div "Select All Ship Selected" at bounding box center [693, 417] width 1005 height 32
click at [293, 411] on button "Ship Selected" at bounding box center [274, 418] width 58 height 17
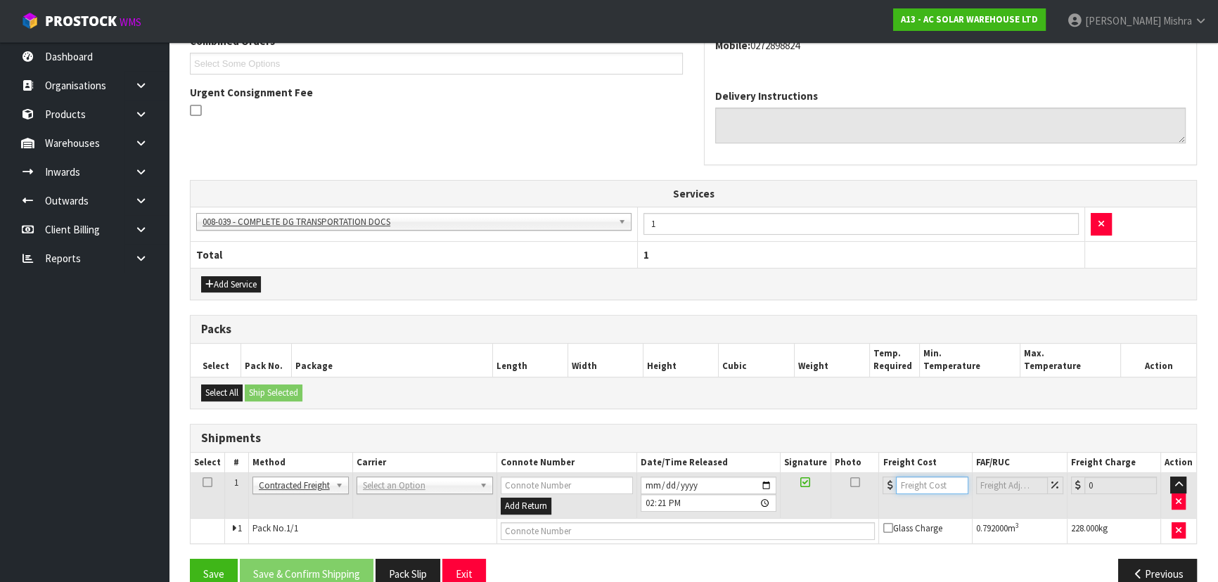
click at [925, 483] on input "number" at bounding box center [932, 486] width 72 height 18
type input "86.87"
click at [671, 531] on input "text" at bounding box center [688, 531] width 375 height 18
click at [551, 531] on input "text" at bounding box center [688, 531] width 375 height 18
paste input "07 3456043"
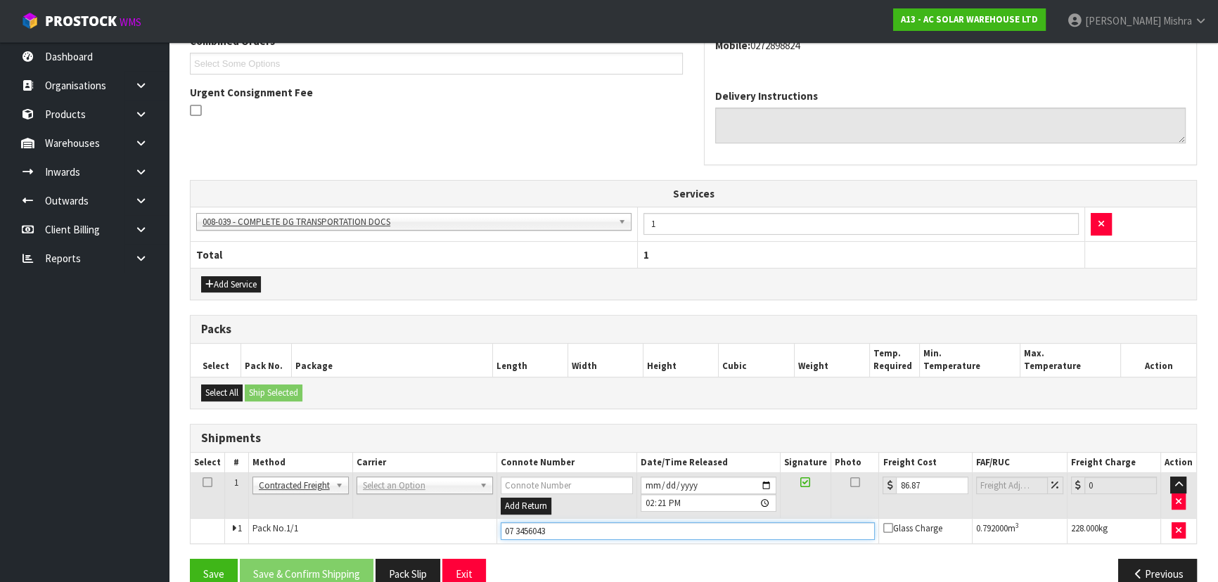
drag, startPoint x: 586, startPoint y: 536, endPoint x: 478, endPoint y: 533, distance: 107.6
click at [478, 533] on tr "1 Pack No. 1/1 07 3456043 Glass Charge 0.792000 m 3 228.000 kg" at bounding box center [693, 530] width 1005 height 25
paste input "FWM58762512"
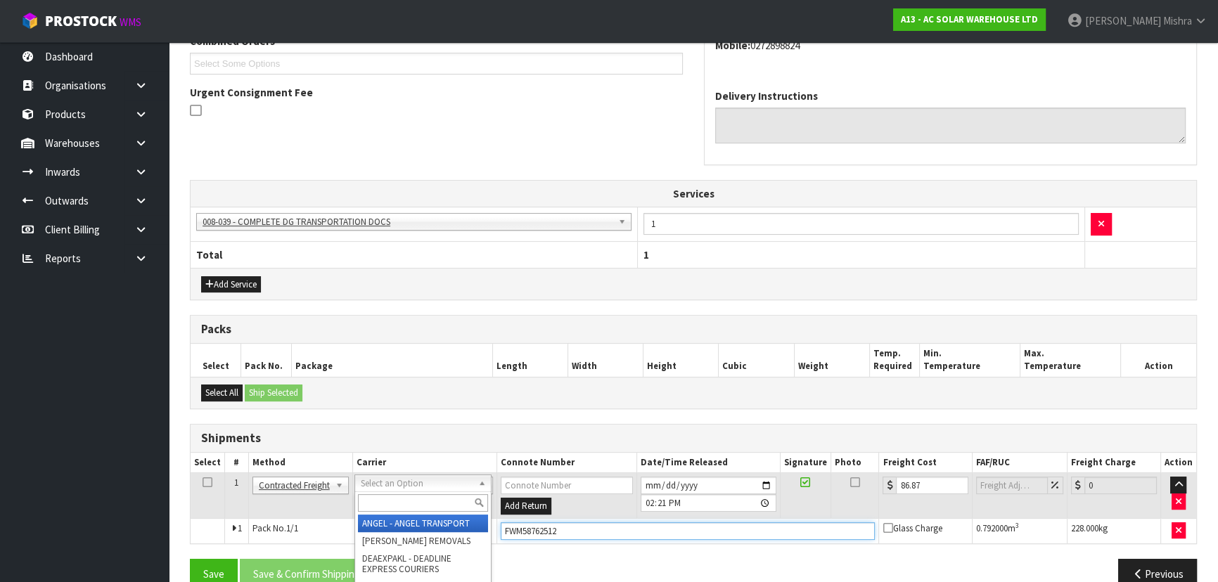
type input "FWM58762512"
click at [420, 496] on input "text" at bounding box center [423, 503] width 130 height 18
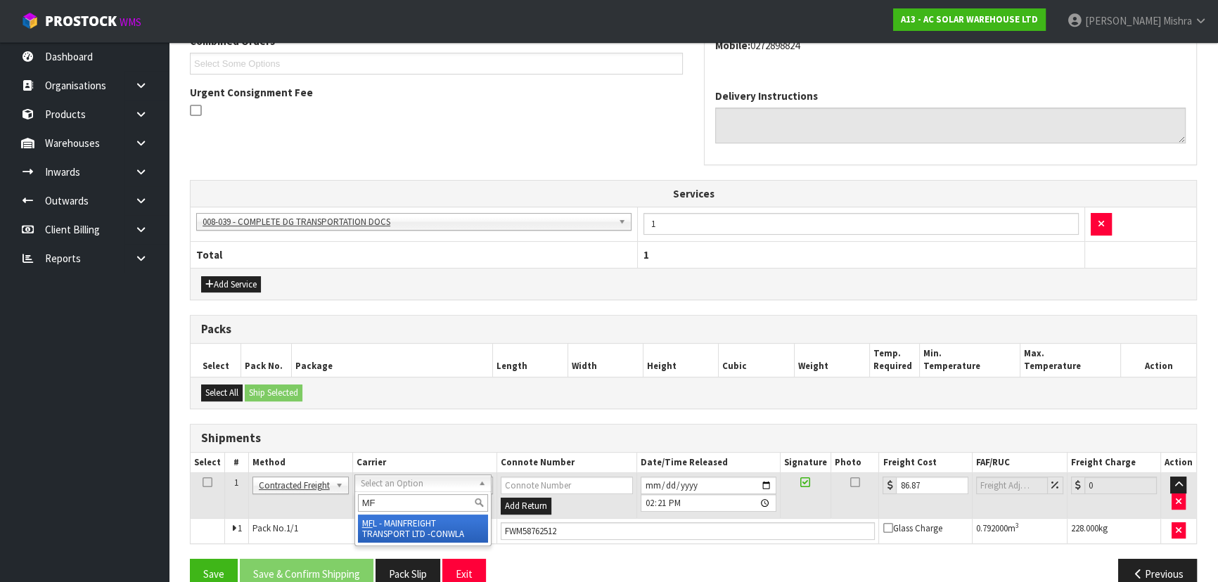
type input "MF"
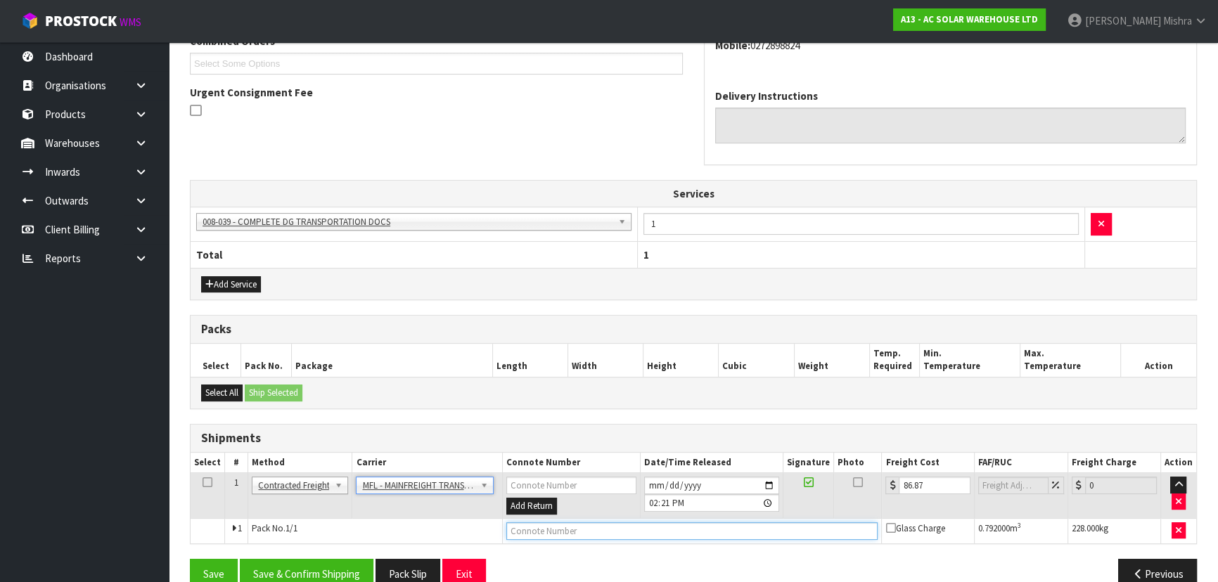
click at [697, 527] on input "text" at bounding box center [692, 531] width 372 height 18
paste input "FWM58762512"
type input "FWM58762512"
click at [345, 574] on button "Save & Confirm Shipping" at bounding box center [307, 574] width 134 height 30
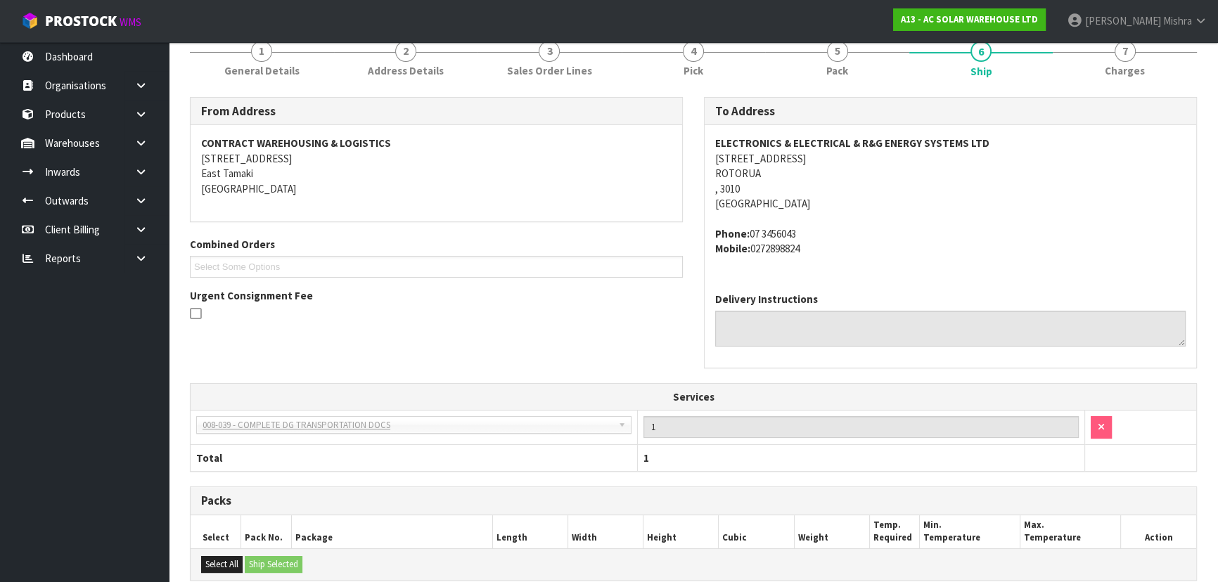
scroll to position [0, 0]
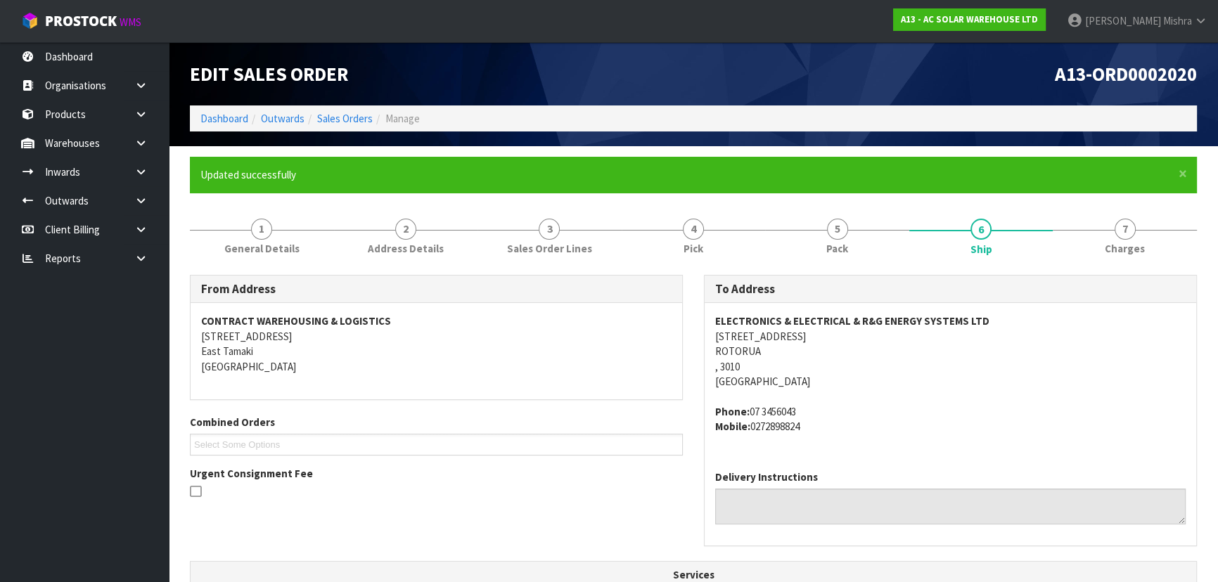
click at [196, 111] on ol "Dashboard Outwards Sales Orders Manage" at bounding box center [693, 118] width 1007 height 26
click at [207, 112] on link "Dashboard" at bounding box center [224, 118] width 48 height 13
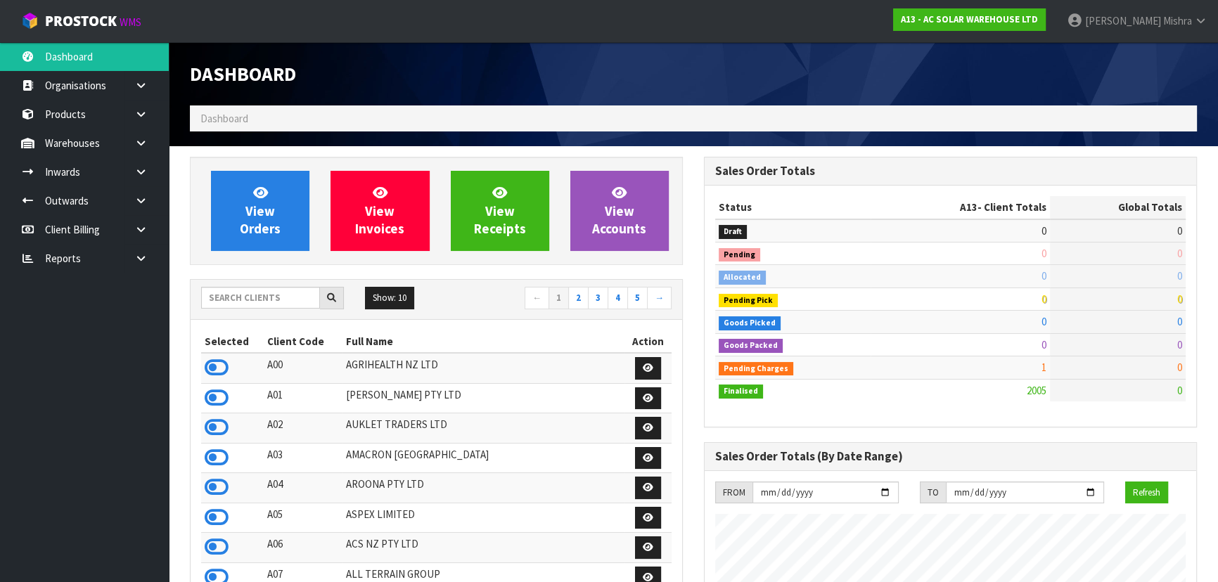
scroll to position [1123, 513]
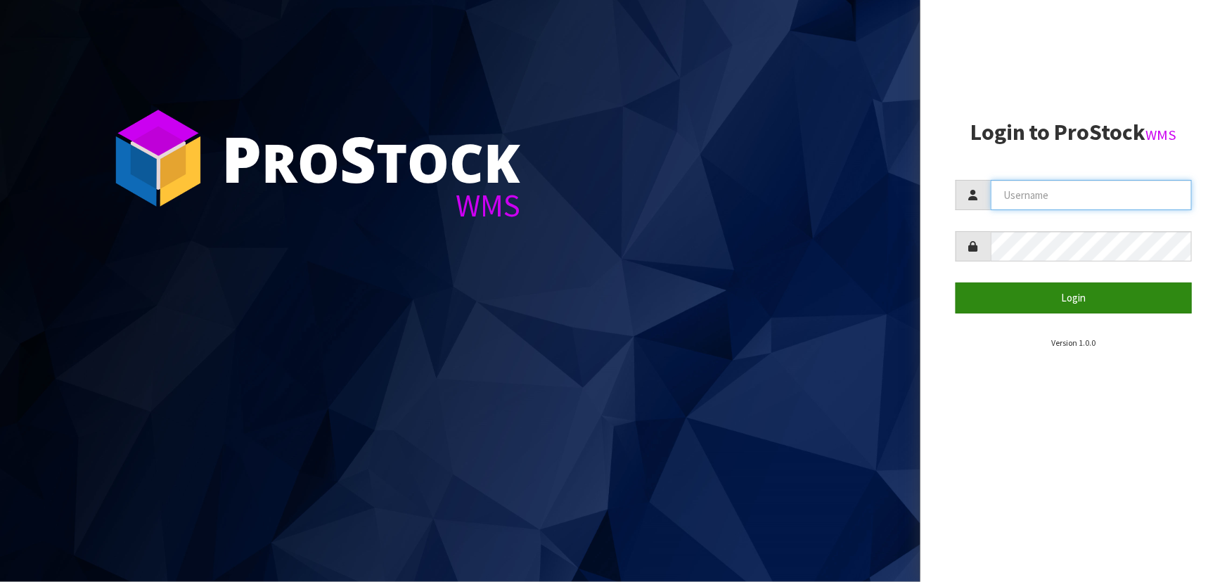
type input "[PERSON_NAME]"
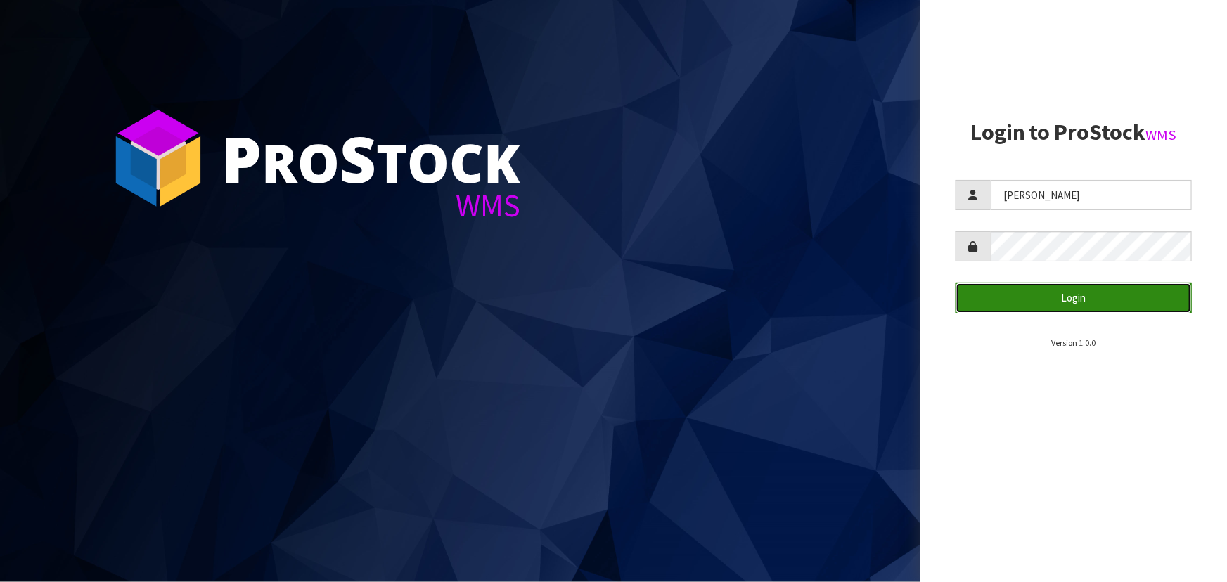
click at [1035, 311] on button "Login" at bounding box center [1073, 298] width 236 height 30
